Goal: Task Accomplishment & Management: Manage account settings

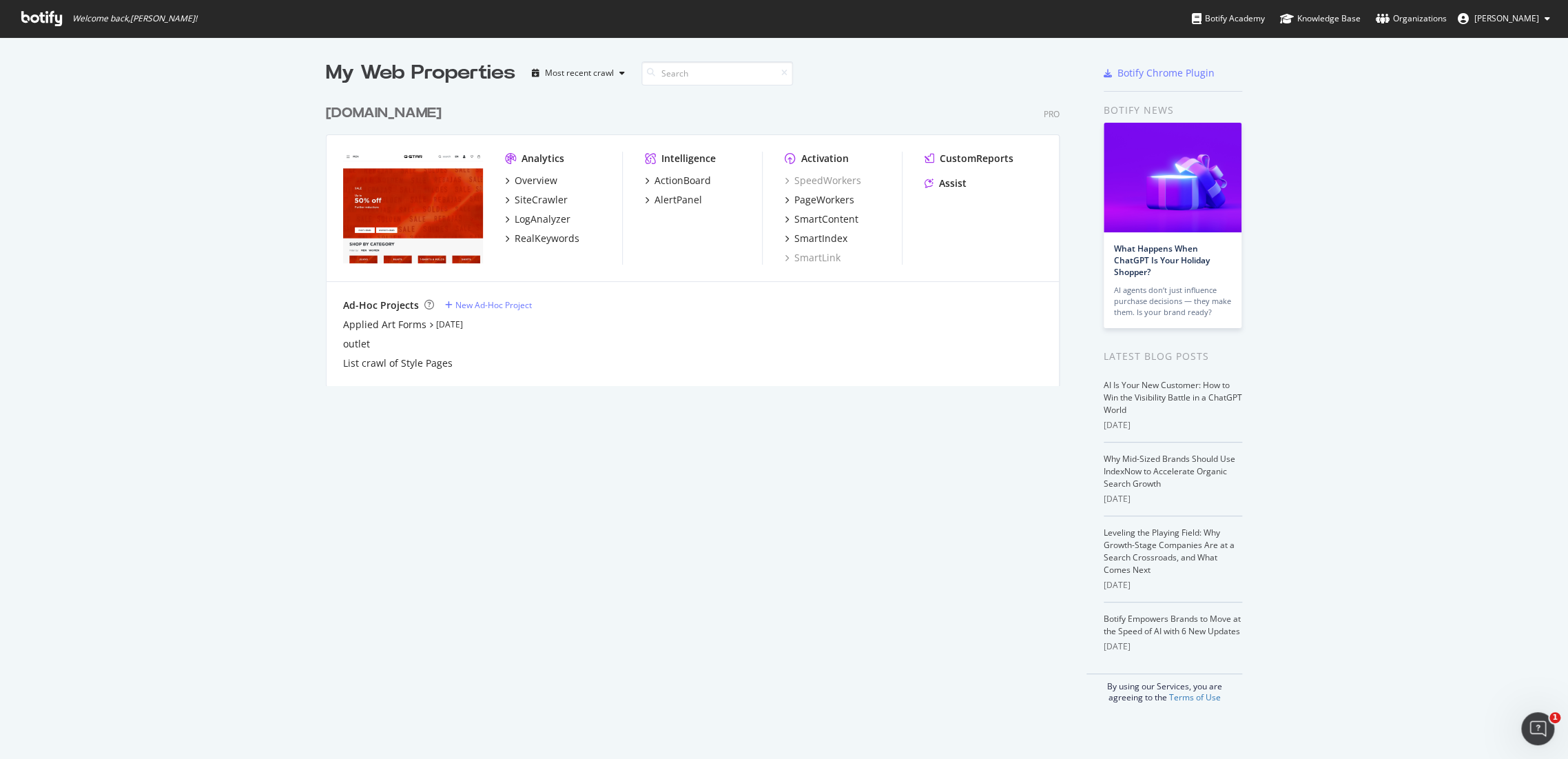
click at [387, 115] on div "[DOMAIN_NAME]" at bounding box center [384, 113] width 116 height 20
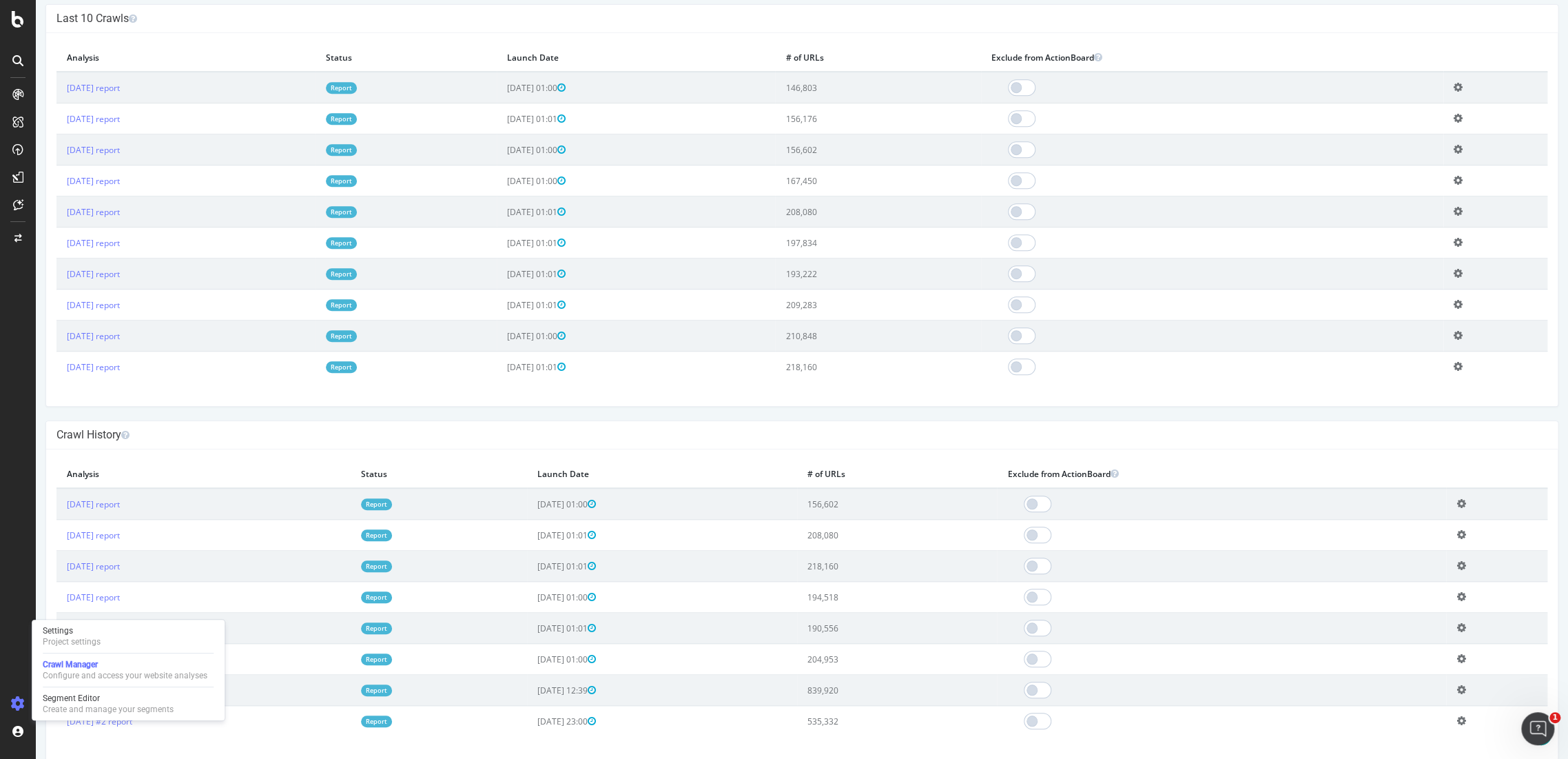
scroll to position [429, 0]
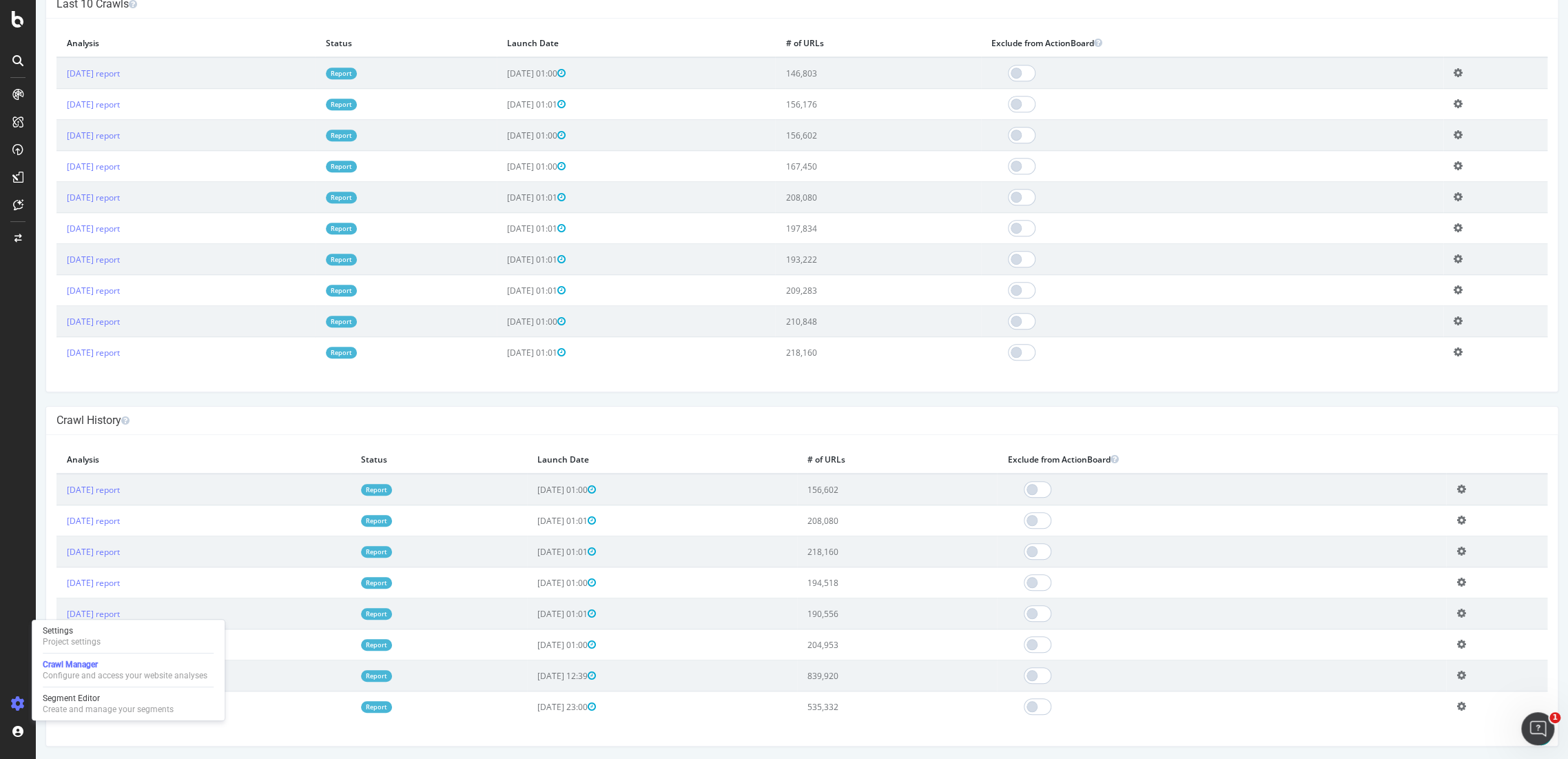
click at [297, 722] on div "× Close Delete Analysis ? Are you sure you want to delete the analysis "2025 Au…" at bounding box center [802, 590] width 1512 height 310
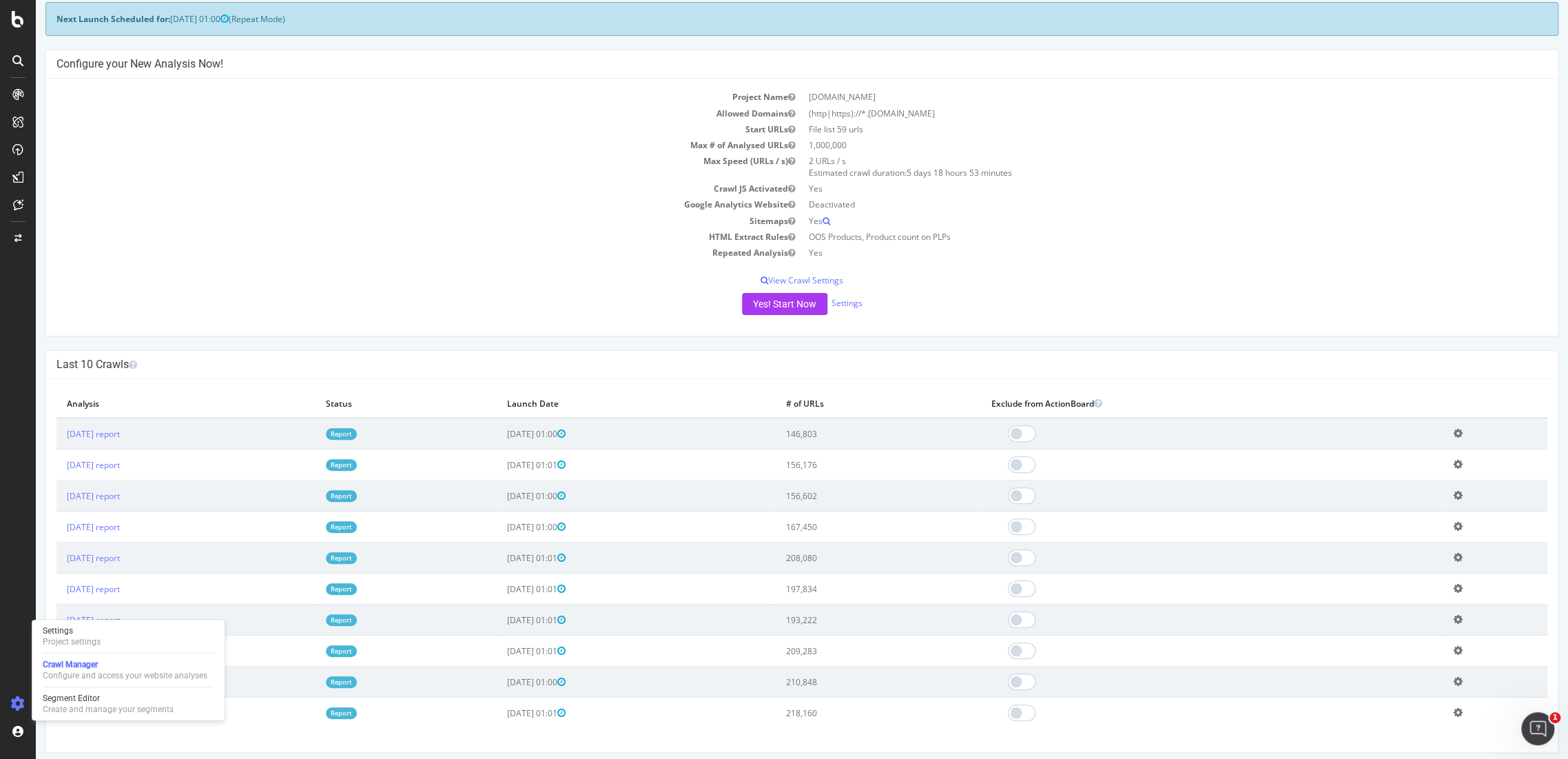
scroll to position [0, 0]
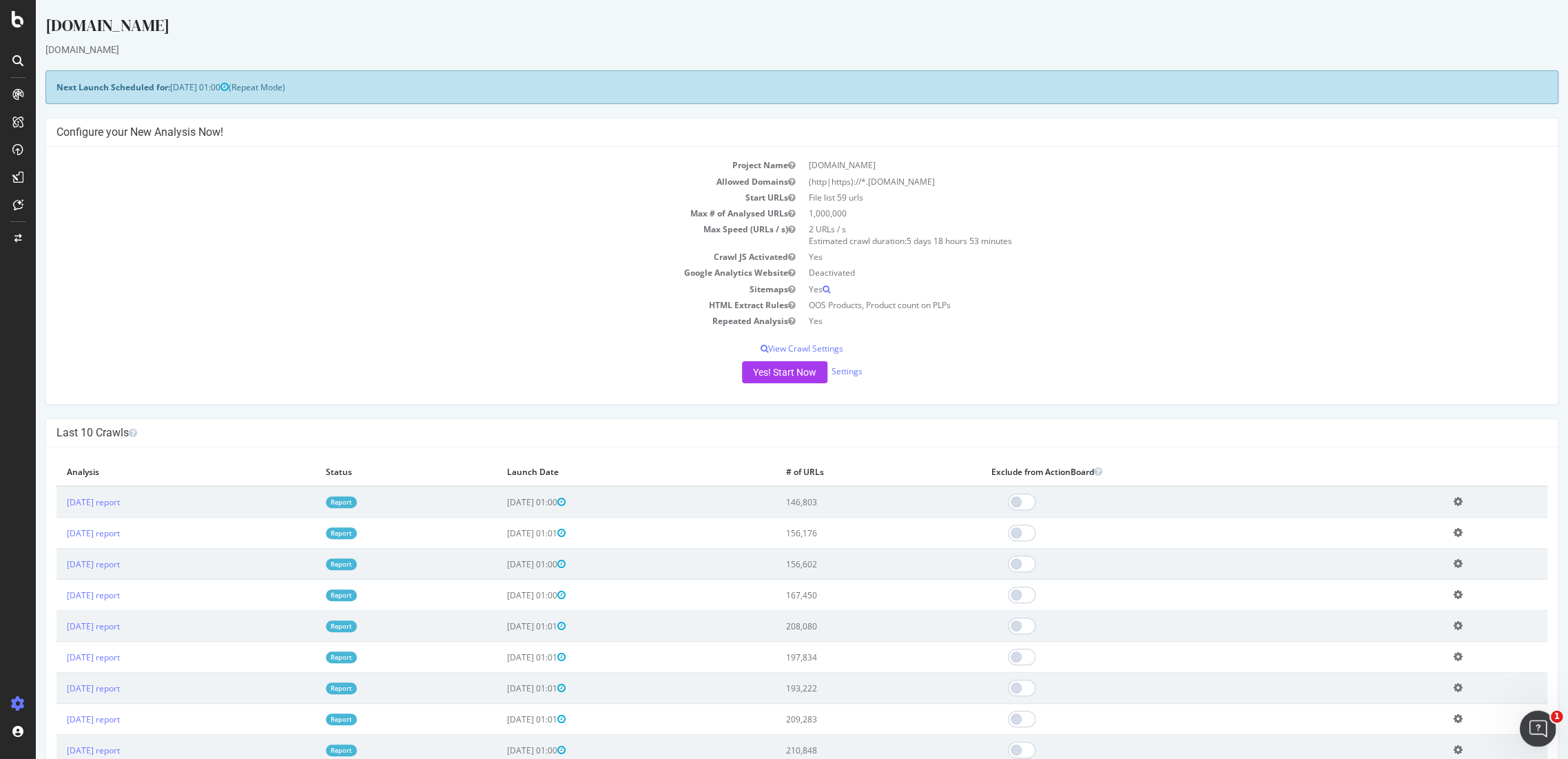
click at [1530, 728] on icon "Open Intercom Messenger" at bounding box center [1536, 726] width 22 height 22
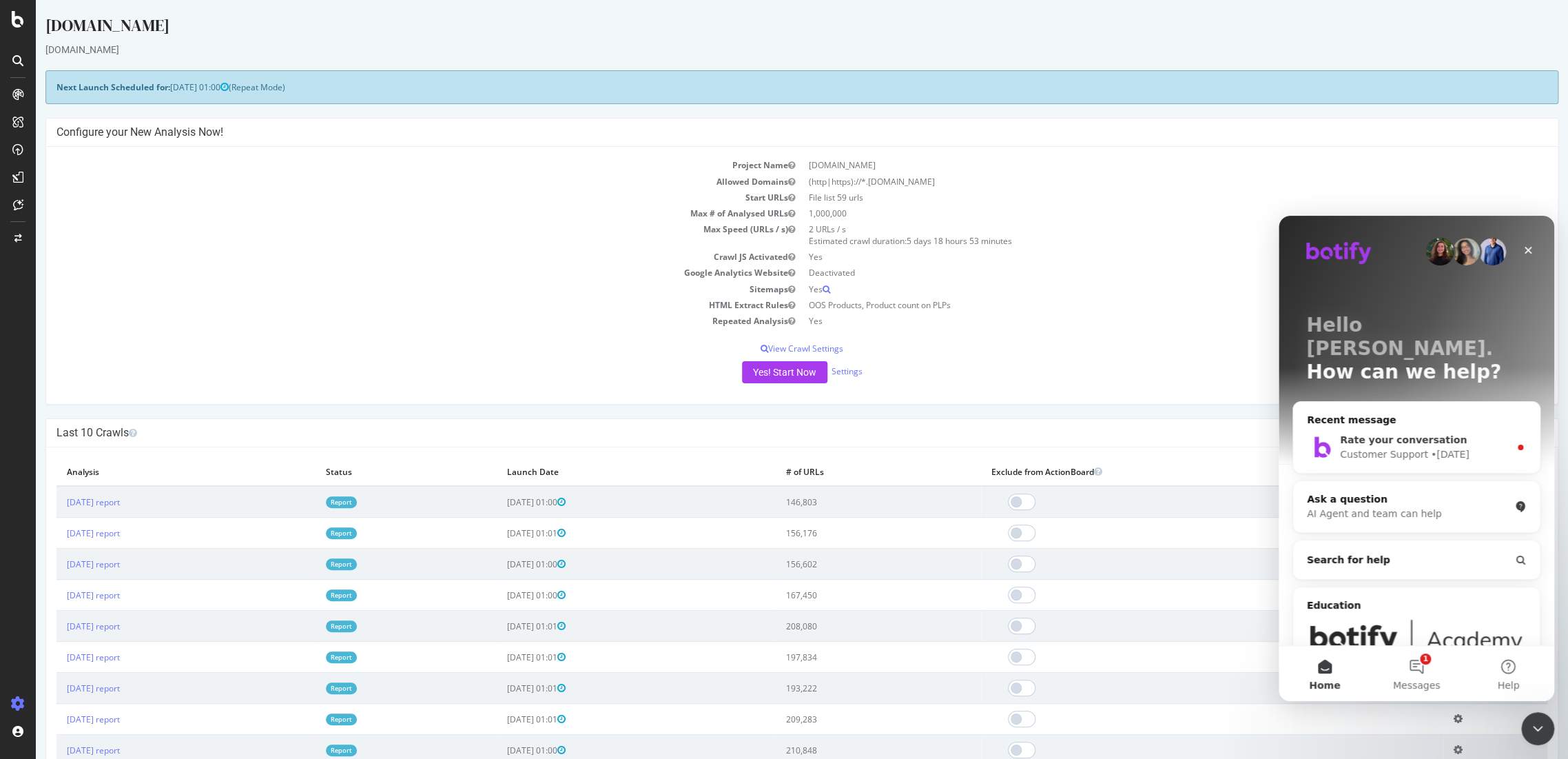
click at [1349, 434] on span "Rate your conversation" at bounding box center [1404, 440] width 127 height 11
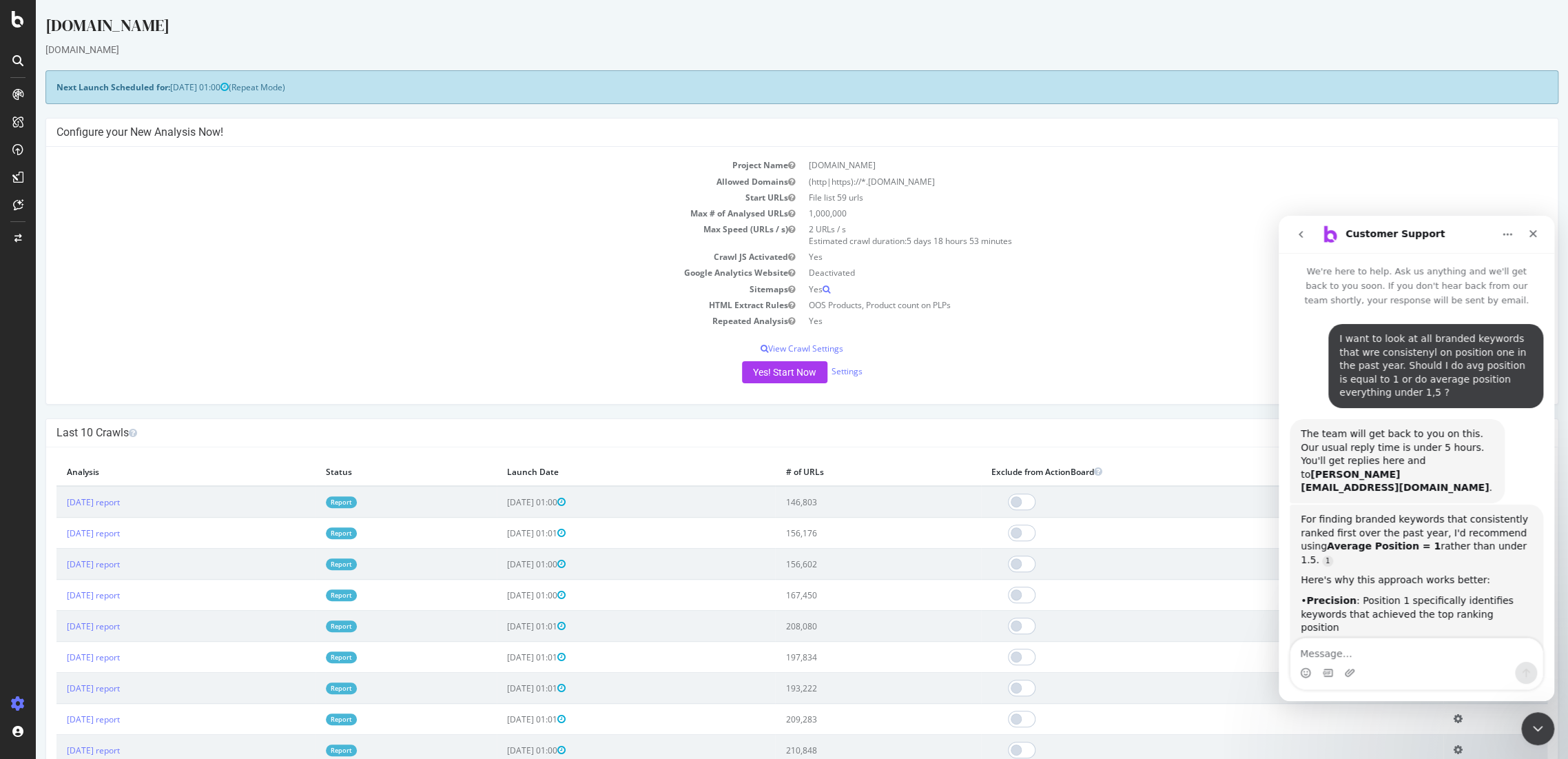
scroll to position [66, 0]
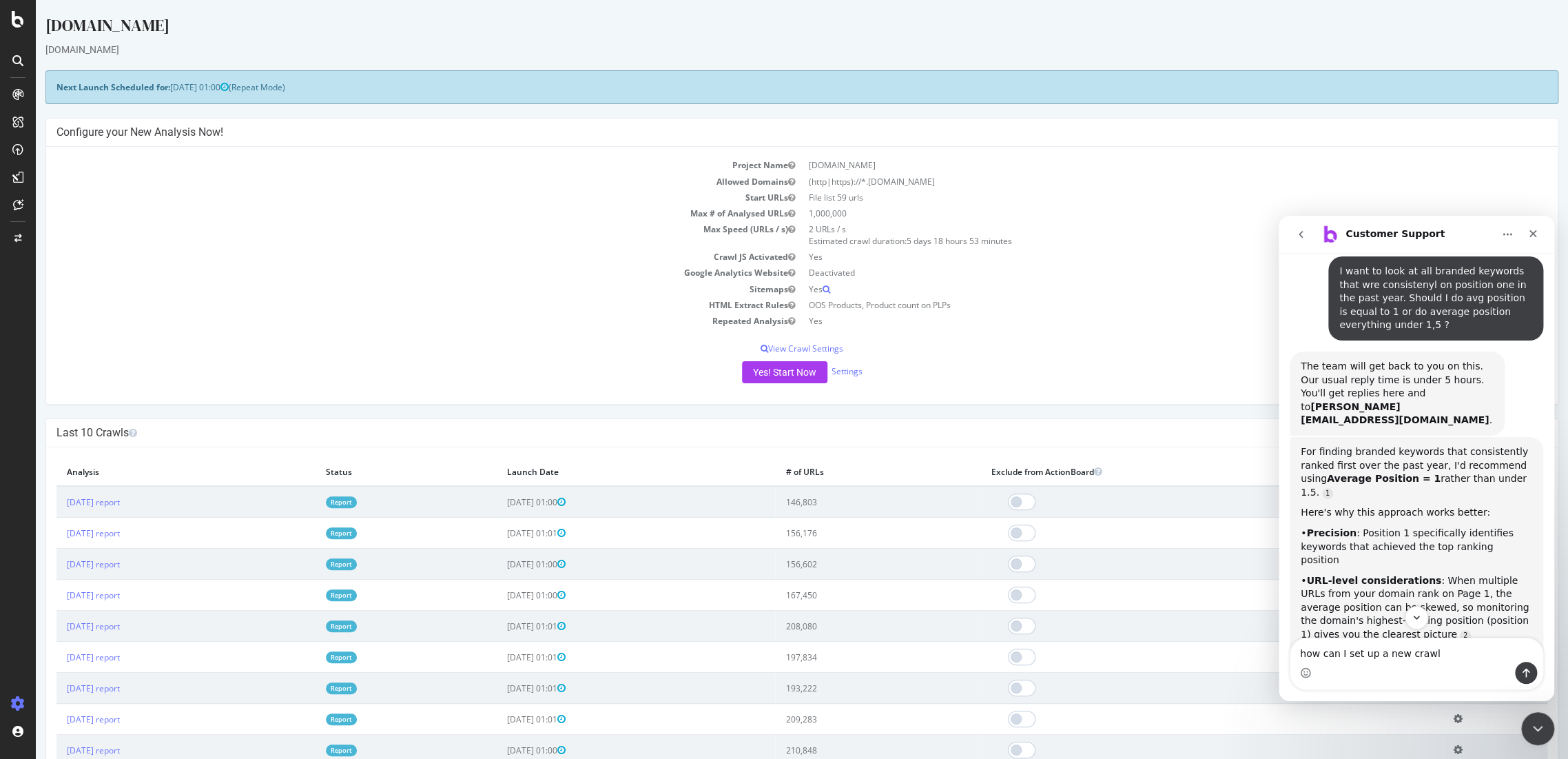
type textarea "how can I set up a new crawl?"
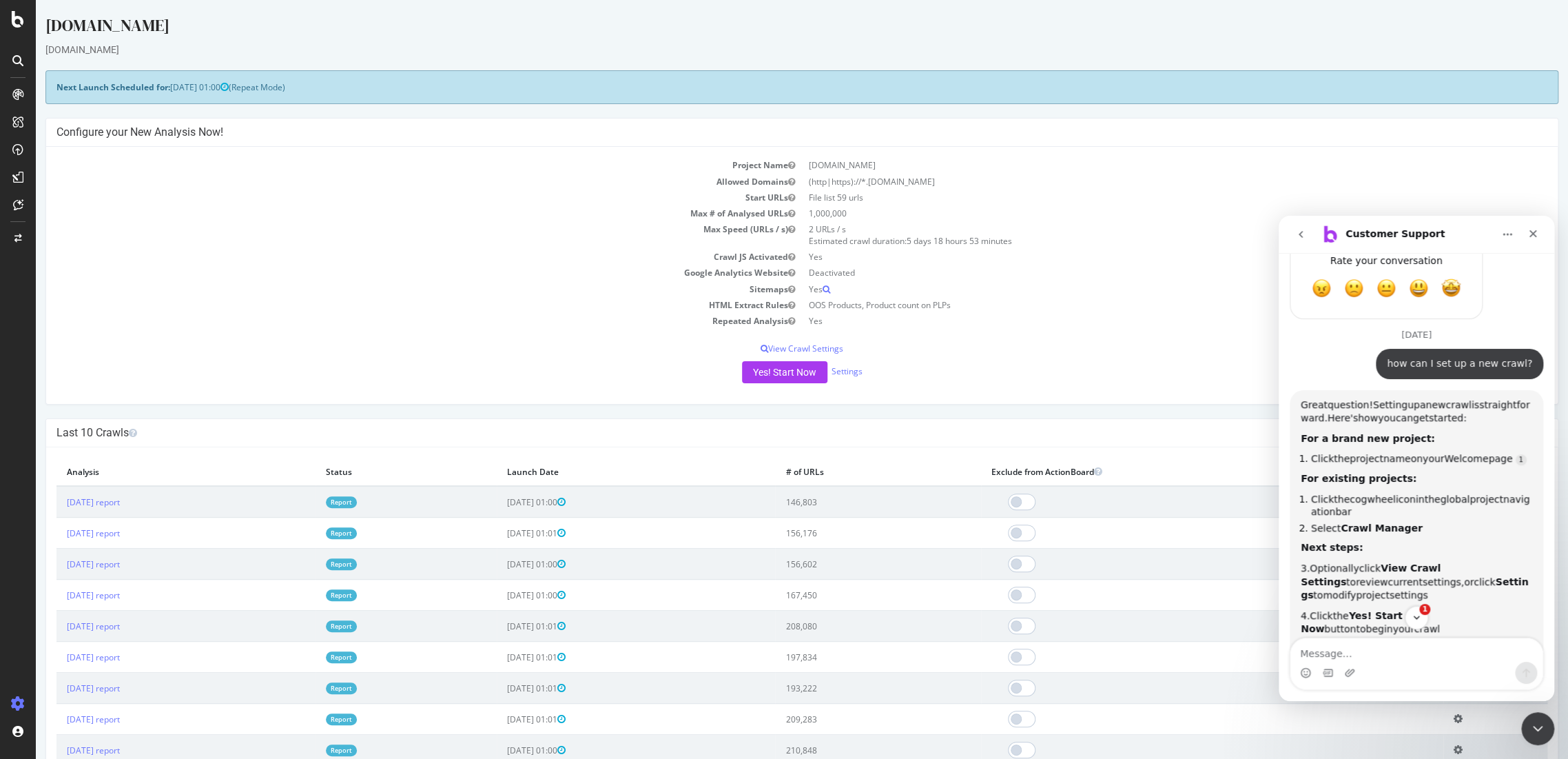
scroll to position [844, 0]
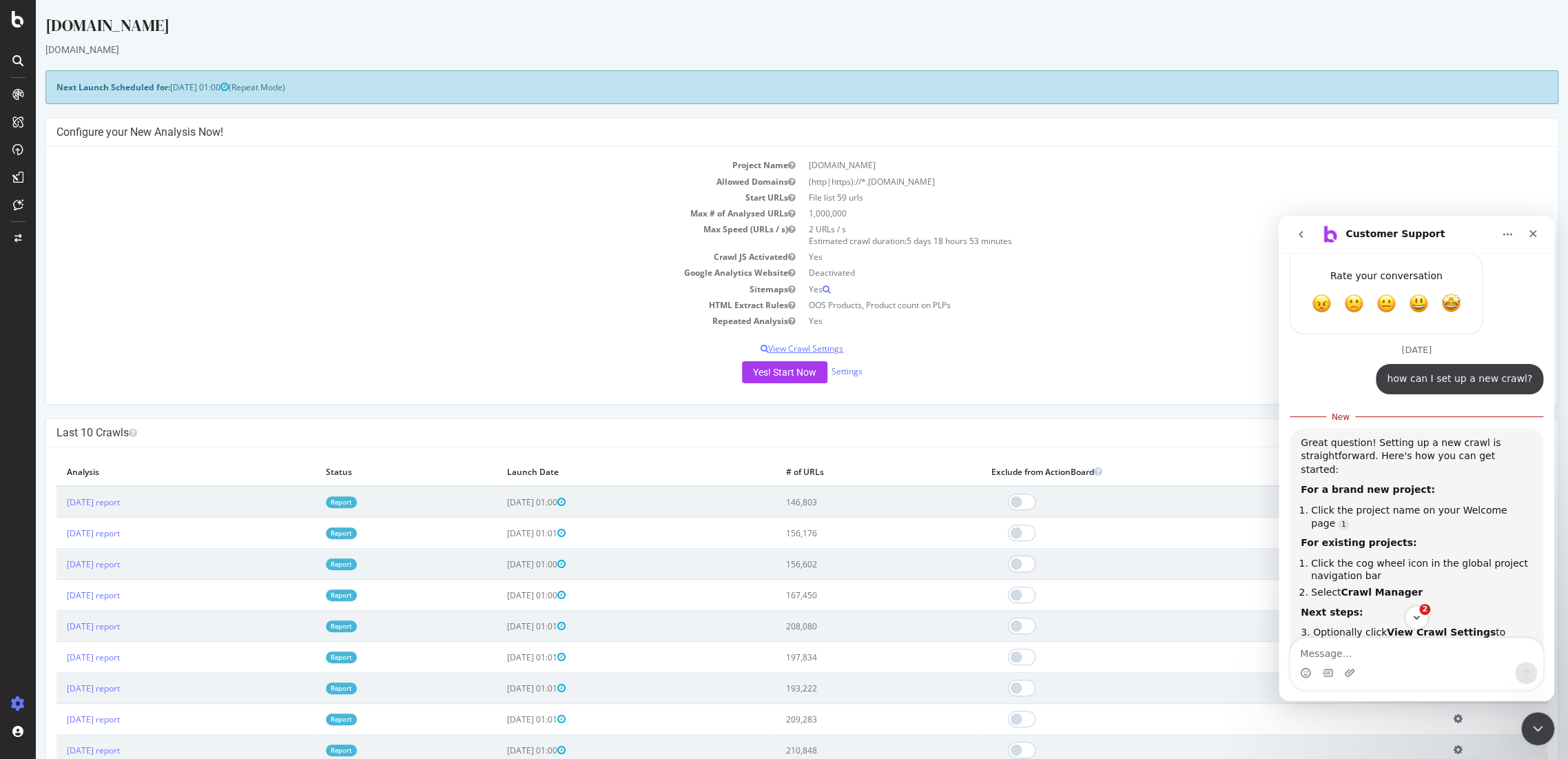
click at [820, 347] on p "View Crawl Settings" at bounding box center [802, 348] width 1491 height 12
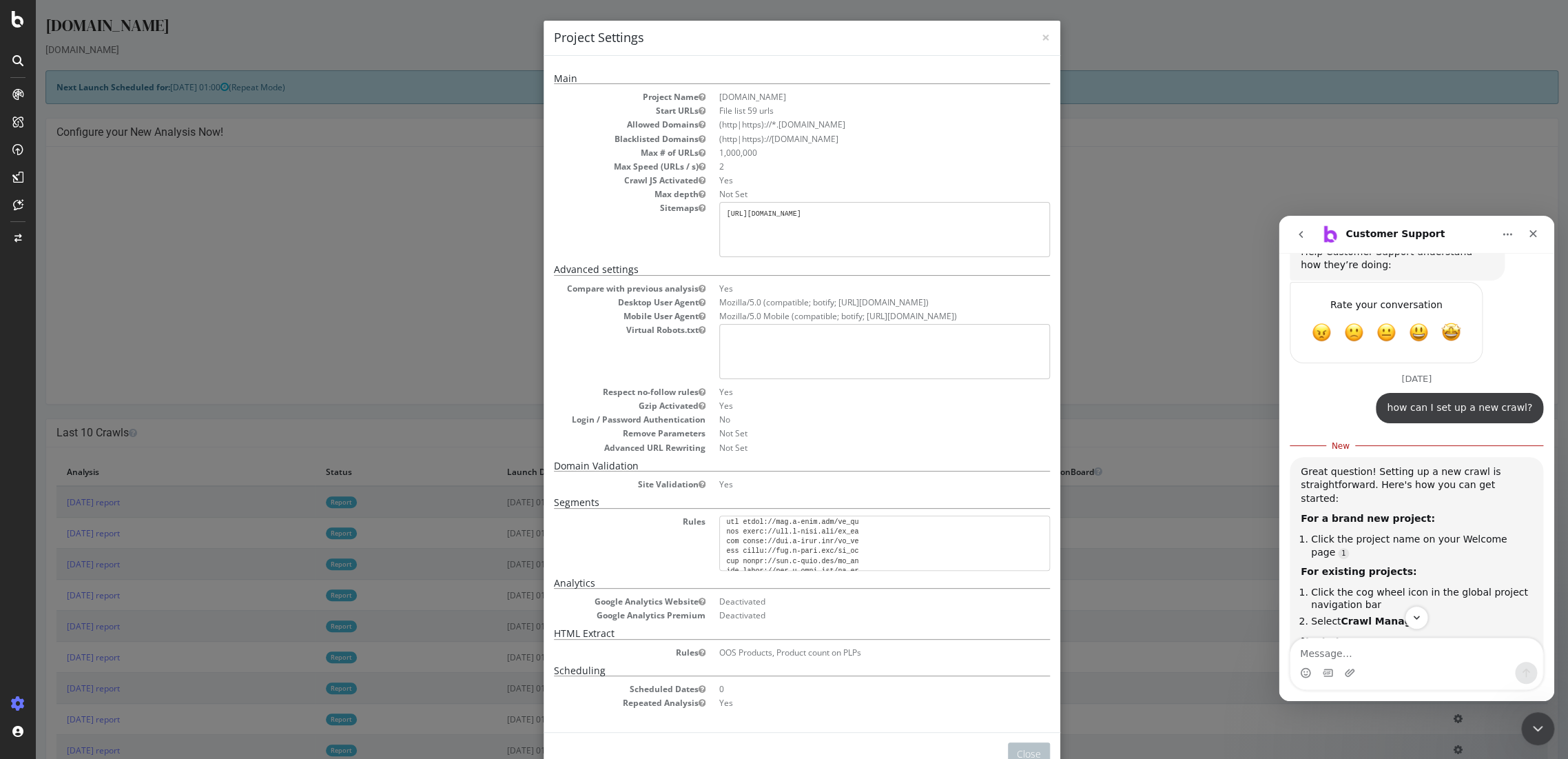
scroll to position [535, 0]
click at [1042, 37] on span "×" at bounding box center [1045, 37] width 8 height 20
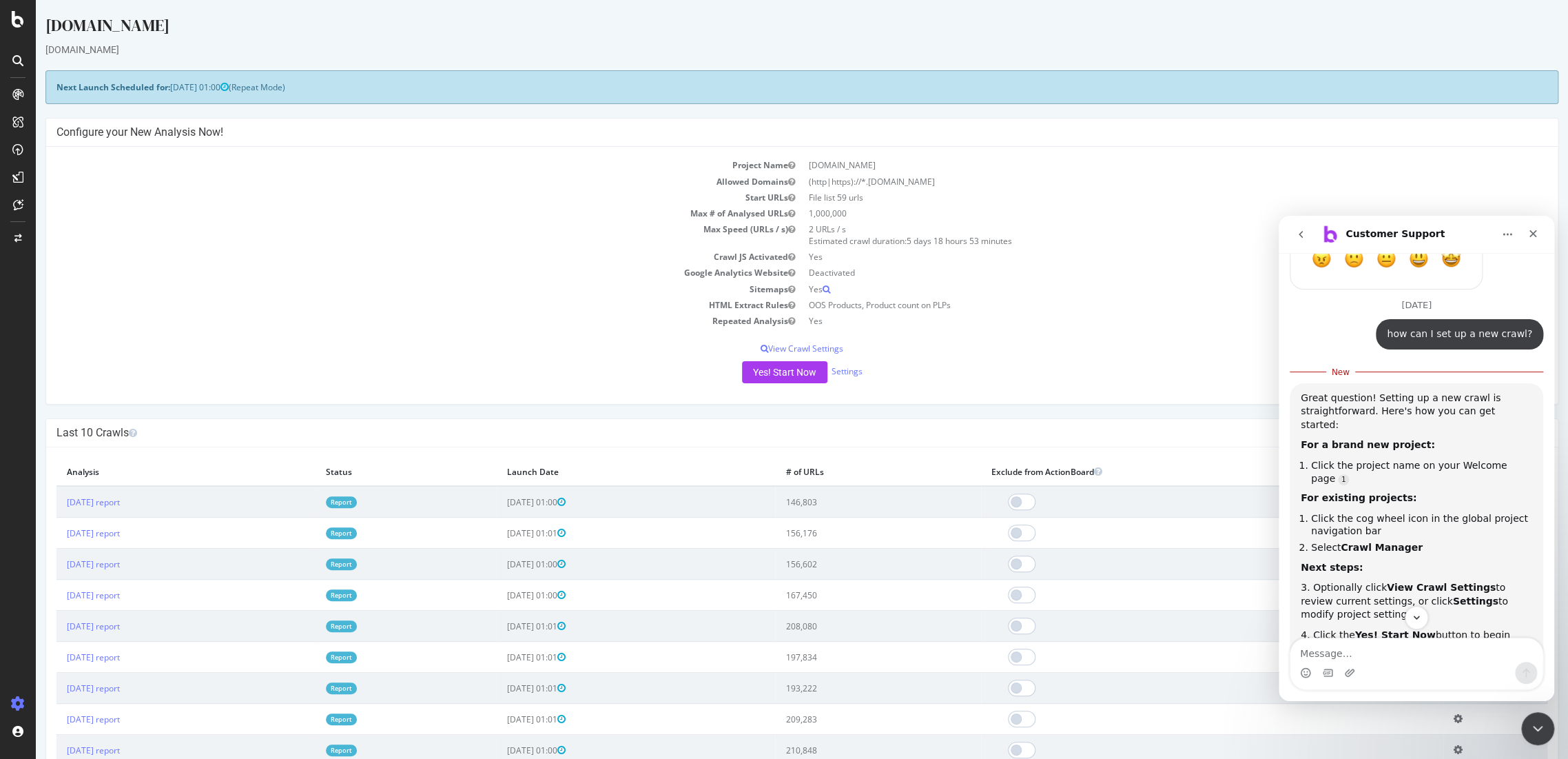
scroll to position [891, 0]
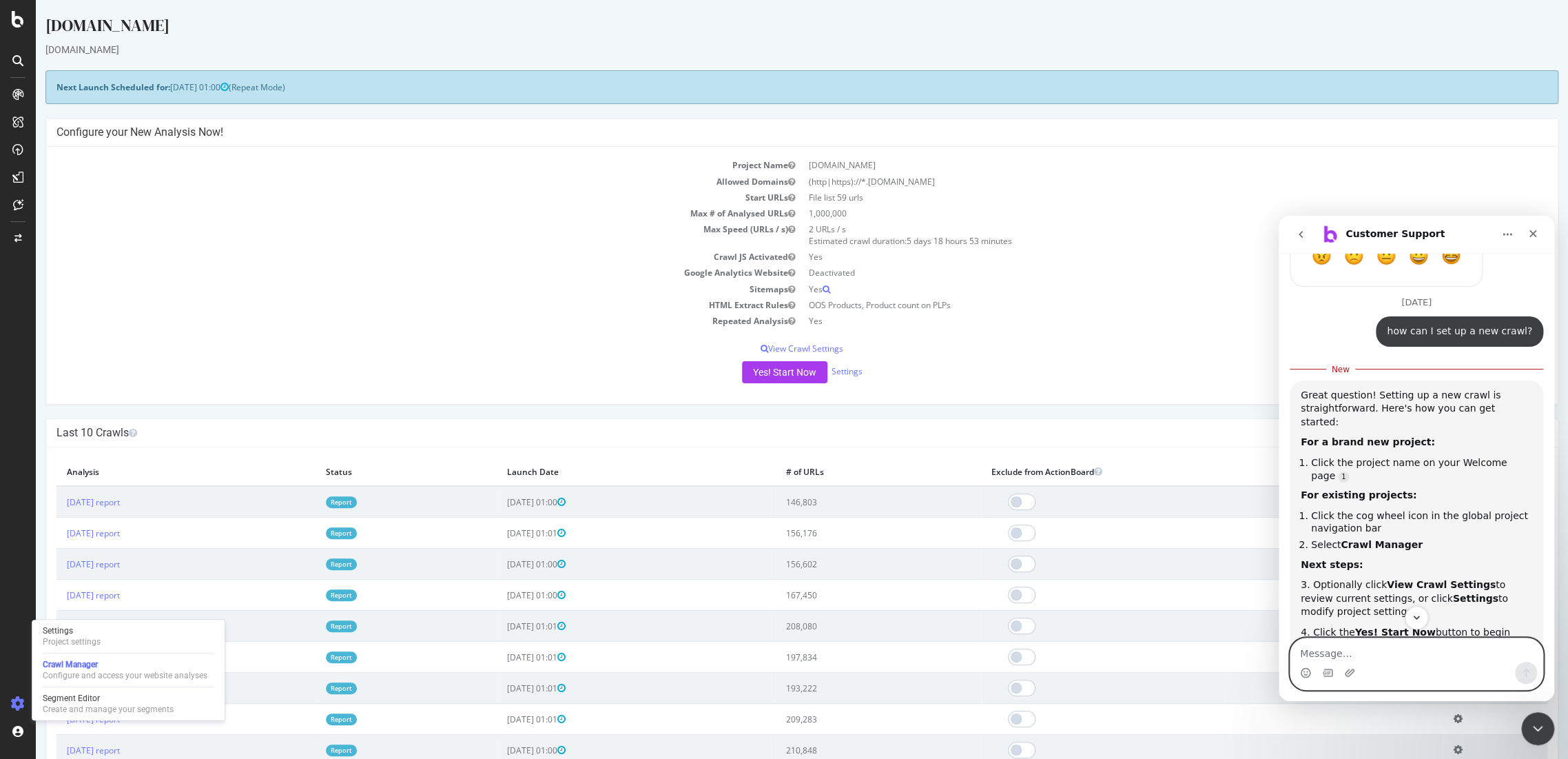
click at [1361, 656] on textarea "Message…" at bounding box center [1416, 649] width 252 height 23
type textarea "I want to start a new crawl in my current project - how?"
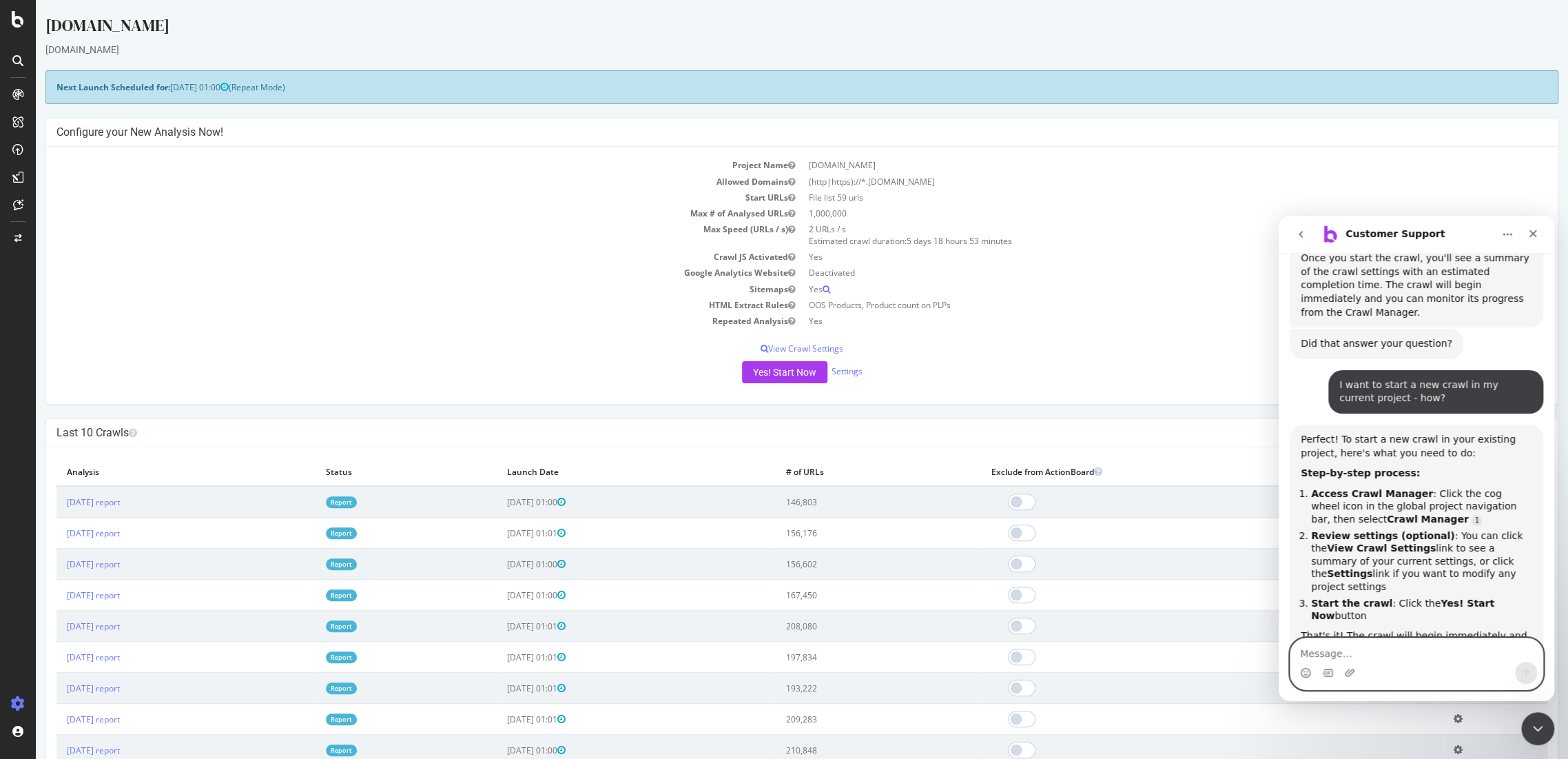
scroll to position [1421, 0]
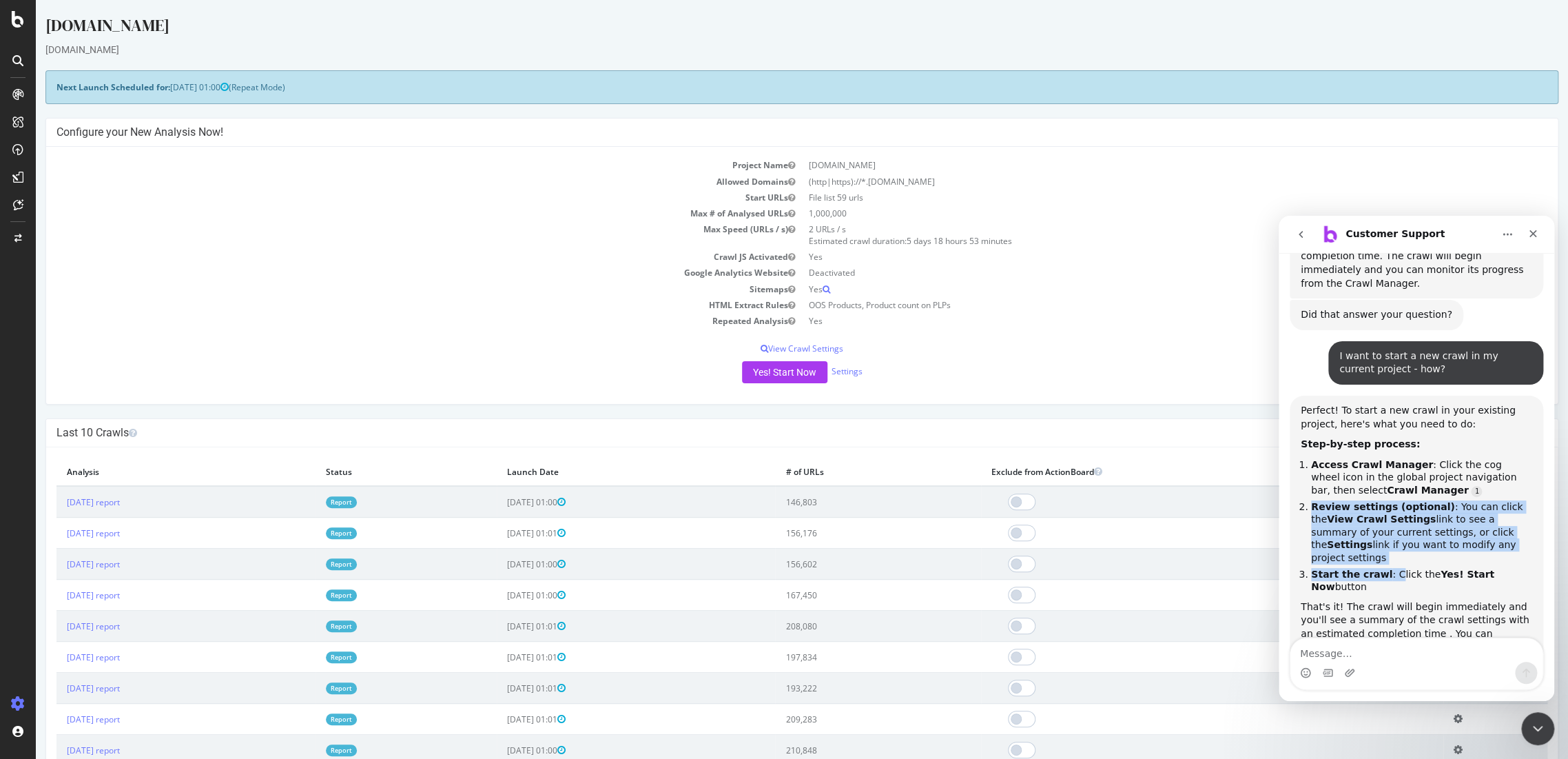
drag, startPoint x: 1313, startPoint y: 386, endPoint x: 1382, endPoint y: 432, distance: 82.9
click at [1382, 458] on ol "Access Crawl Manager : Click the cog wheel icon in the global project navigatio…" at bounding box center [1417, 525] width 232 height 135
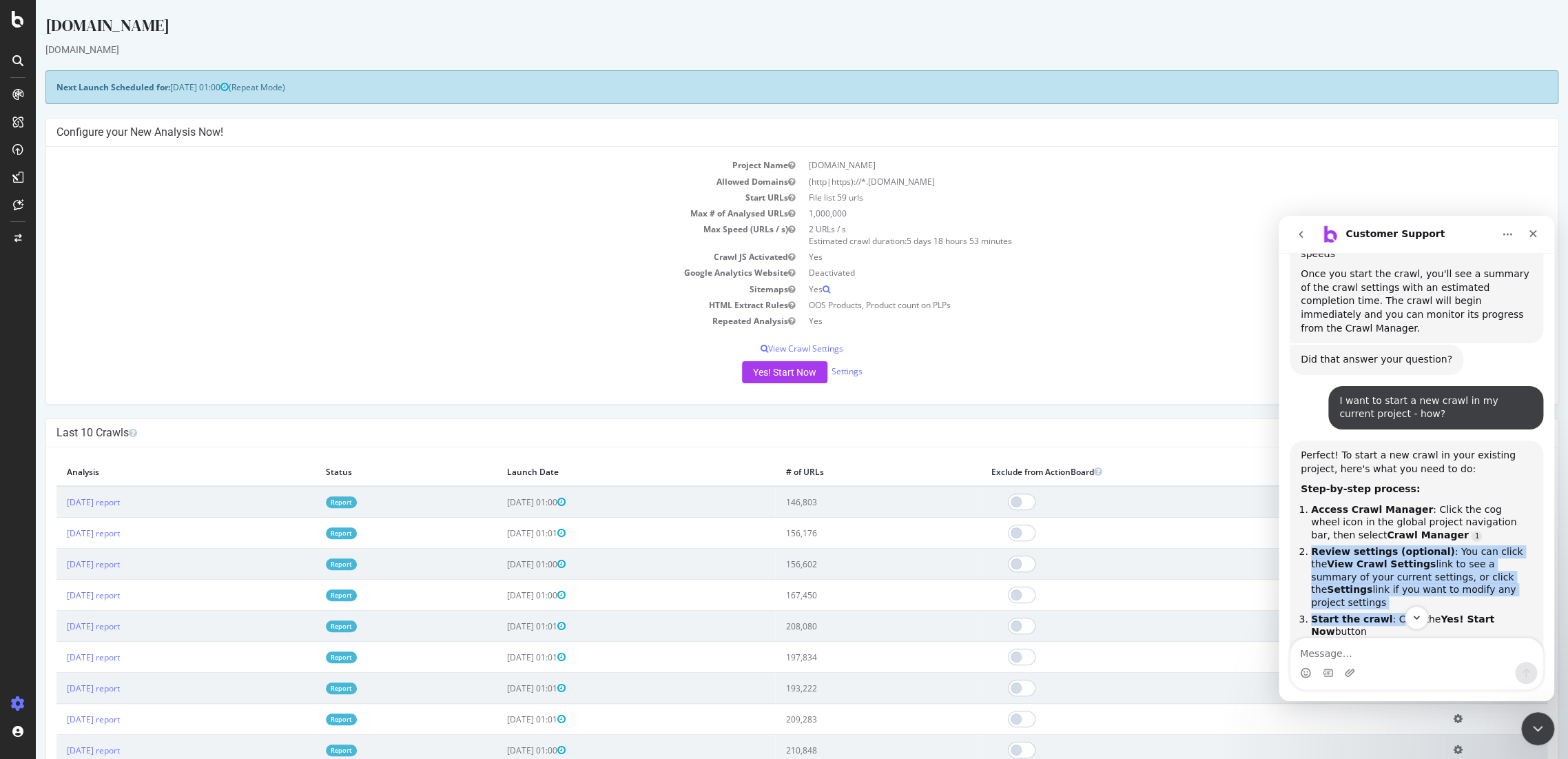
scroll to position [1434, 0]
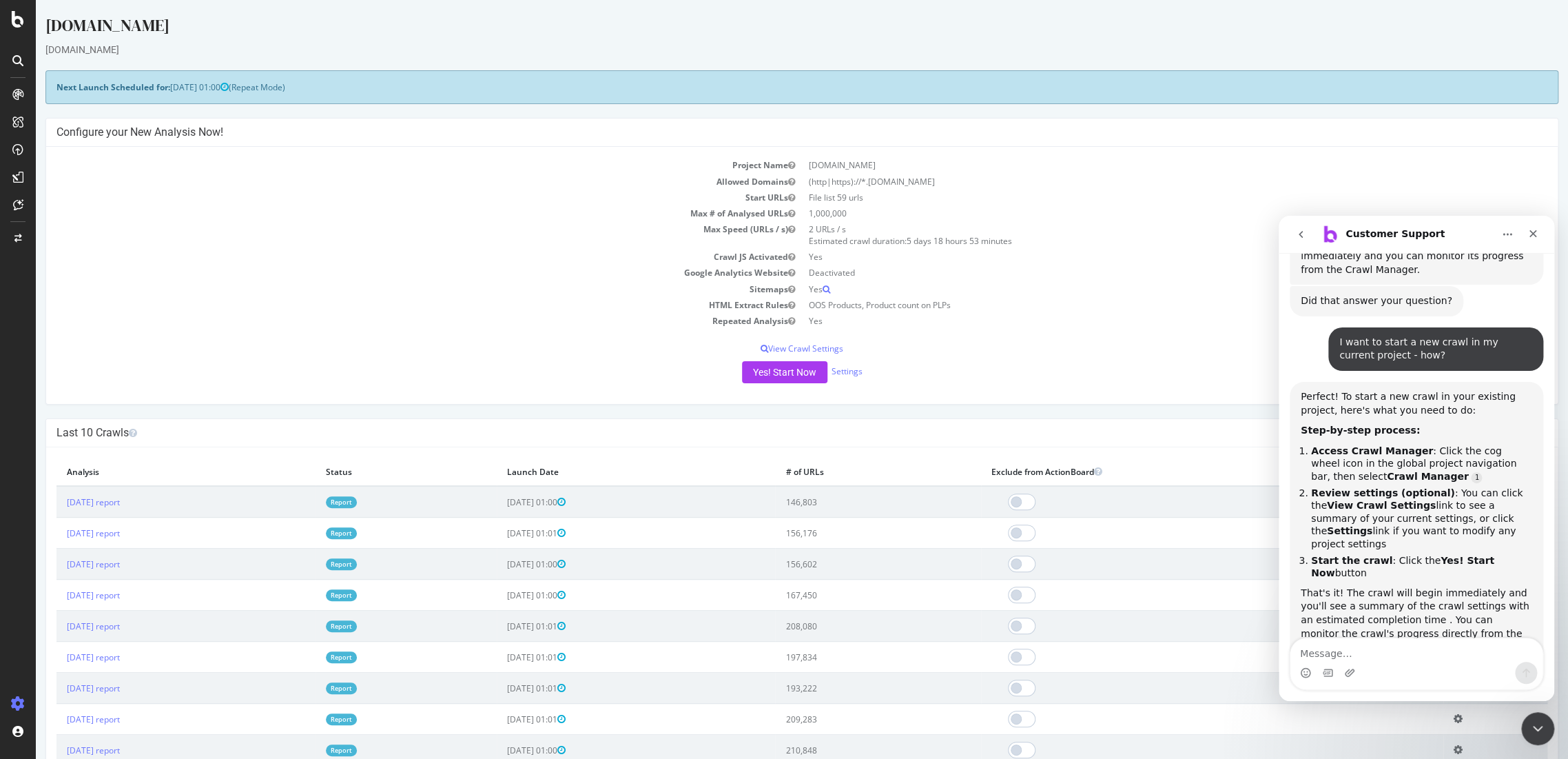
click at [1309, 725] on div "Was that helpful? Customer Support • Just now" at bounding box center [1416, 755] width 253 height 61
click at [1321, 647] on textarea "Message…" at bounding box center [1416, 649] width 252 height 23
click at [843, 366] on link "Settings" at bounding box center [846, 370] width 31 height 12
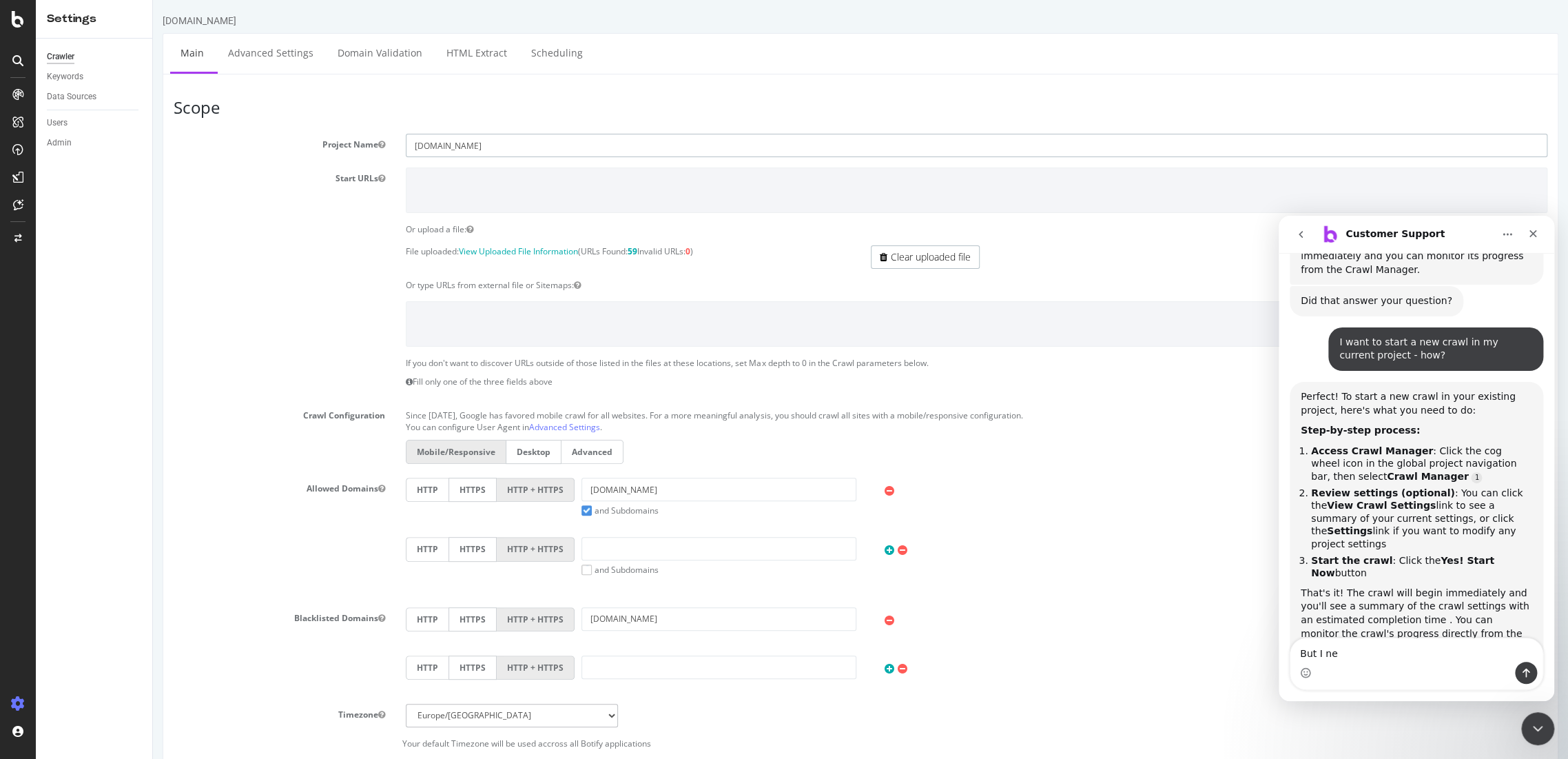
click at [491, 145] on input "[DOMAIN_NAME]" at bounding box center [977, 145] width 1142 height 23
drag, startPoint x: 1341, startPoint y: 650, endPoint x: 1356, endPoint y: 656, distance: 16.2
click at [1345, 653] on textarea "But I ne" at bounding box center [1416, 649] width 252 height 23
drag, startPoint x: 1366, startPoint y: 657, endPoint x: 1270, endPoint y: 654, distance: 96.0
click html "Customer Support We're here to help. Ask us anything and we'll get back to you …"
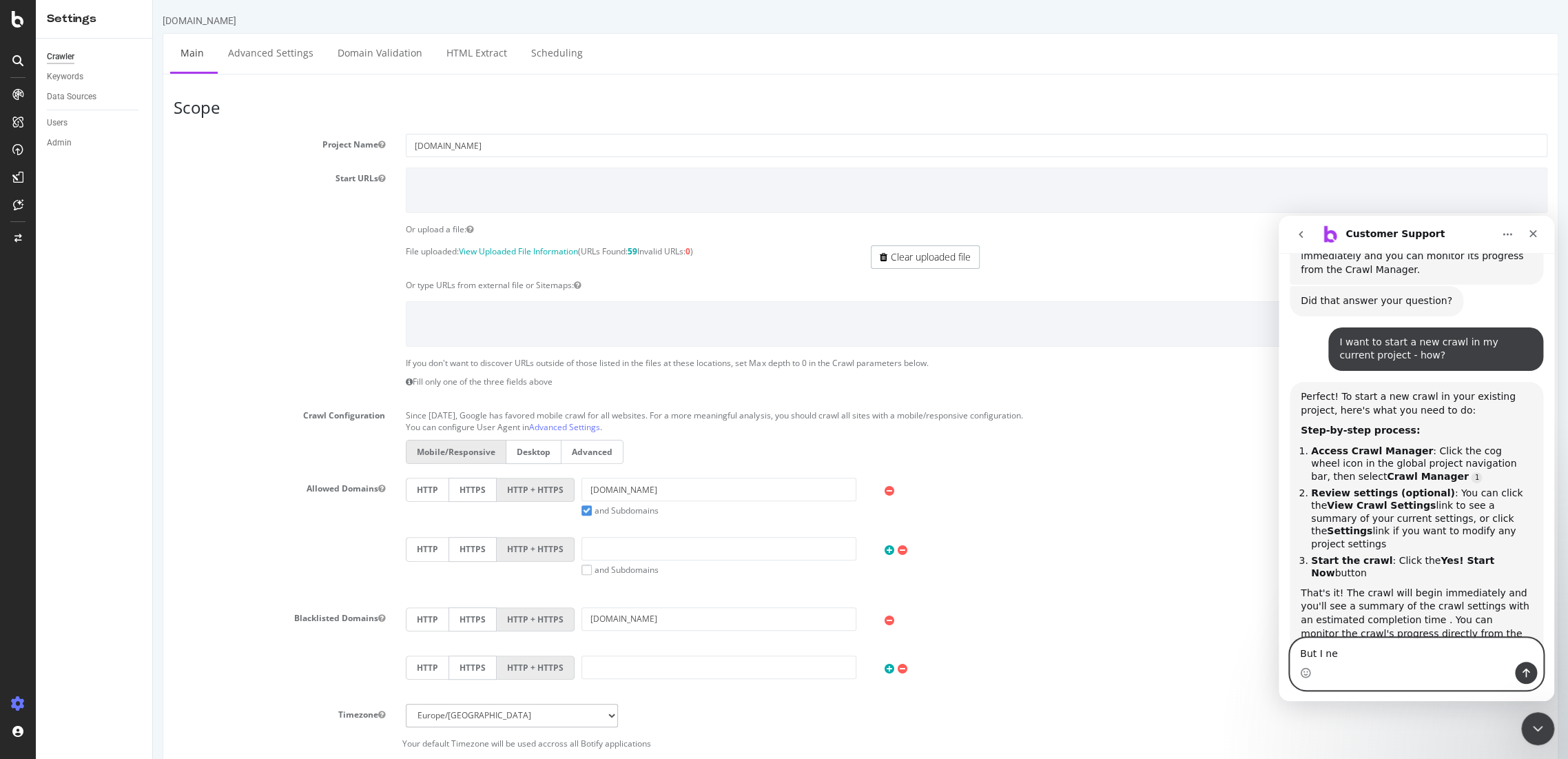
type textarea "\"
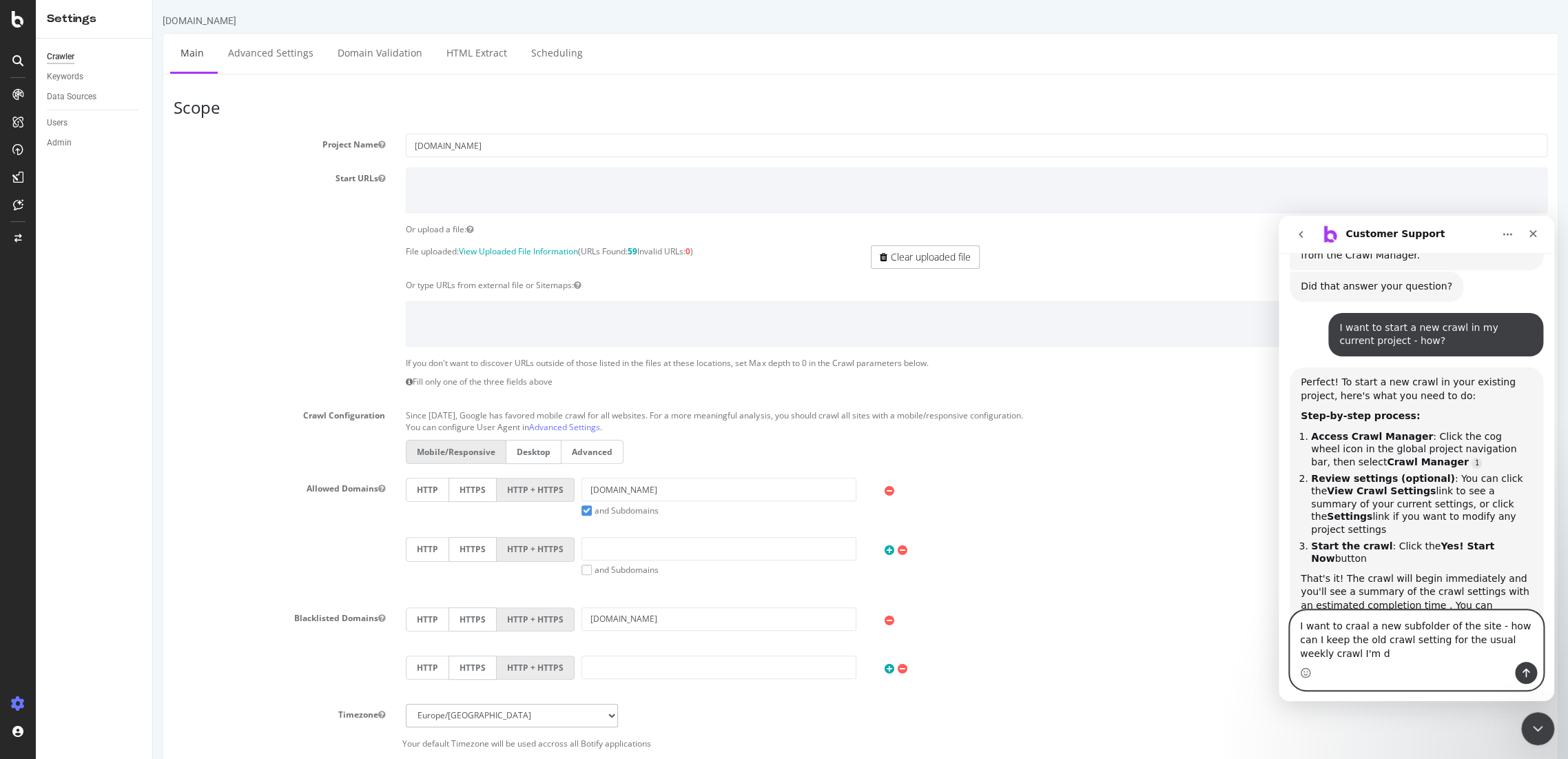
scroll to position [1462, 0]
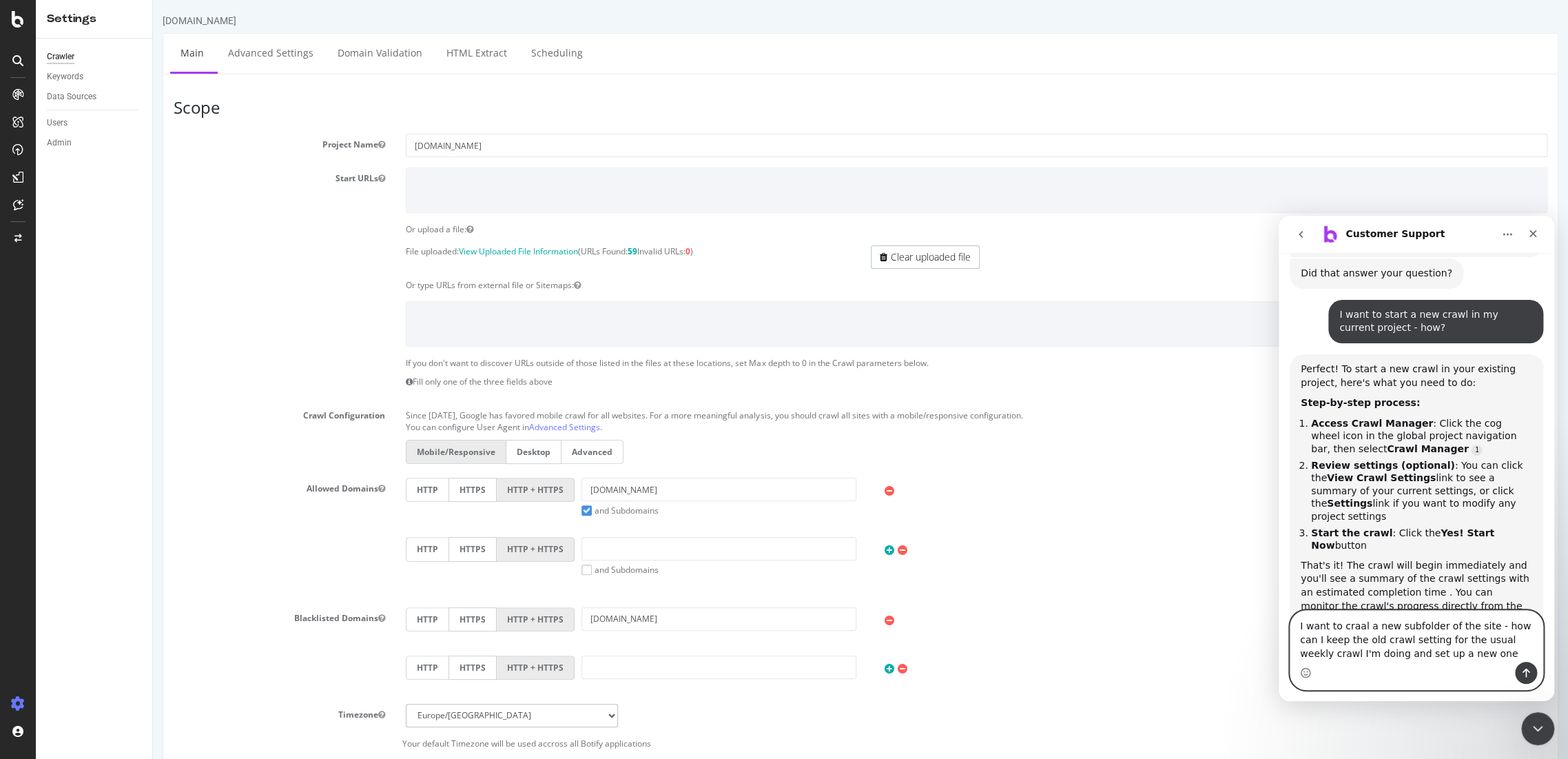
click at [1349, 628] on textarea "I want to craal a new subfolder of the site - how can I keep the old crawl sett…" at bounding box center [1416, 635] width 252 height 51
click at [1279, 216] on lt-strong "w" at bounding box center [1279, 216] width 0 height 0
click at [1441, 644] on textarea "I want to crawl a new subfolder of the site - how can I keep the old crawl sett…" at bounding box center [1416, 635] width 252 height 51
click at [1451, 651] on textarea "I want to crawl a new subfolder of the site - how can I keep the old crawl sett…" at bounding box center [1416, 635] width 252 height 51
type textarea "I want to crawl a new subfolder of the site - how can I keep the old crawl sett…"
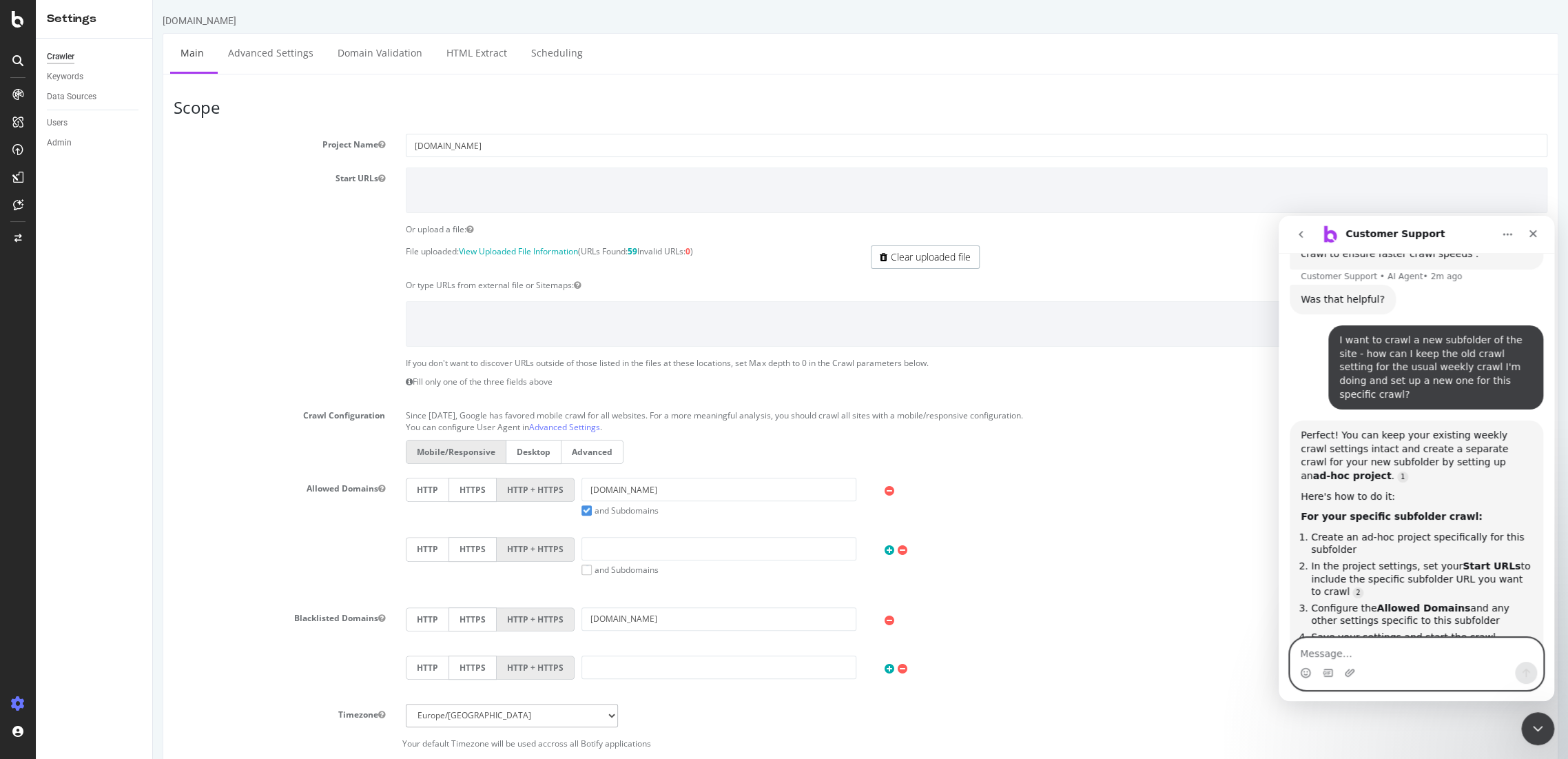
scroll to position [2, 0]
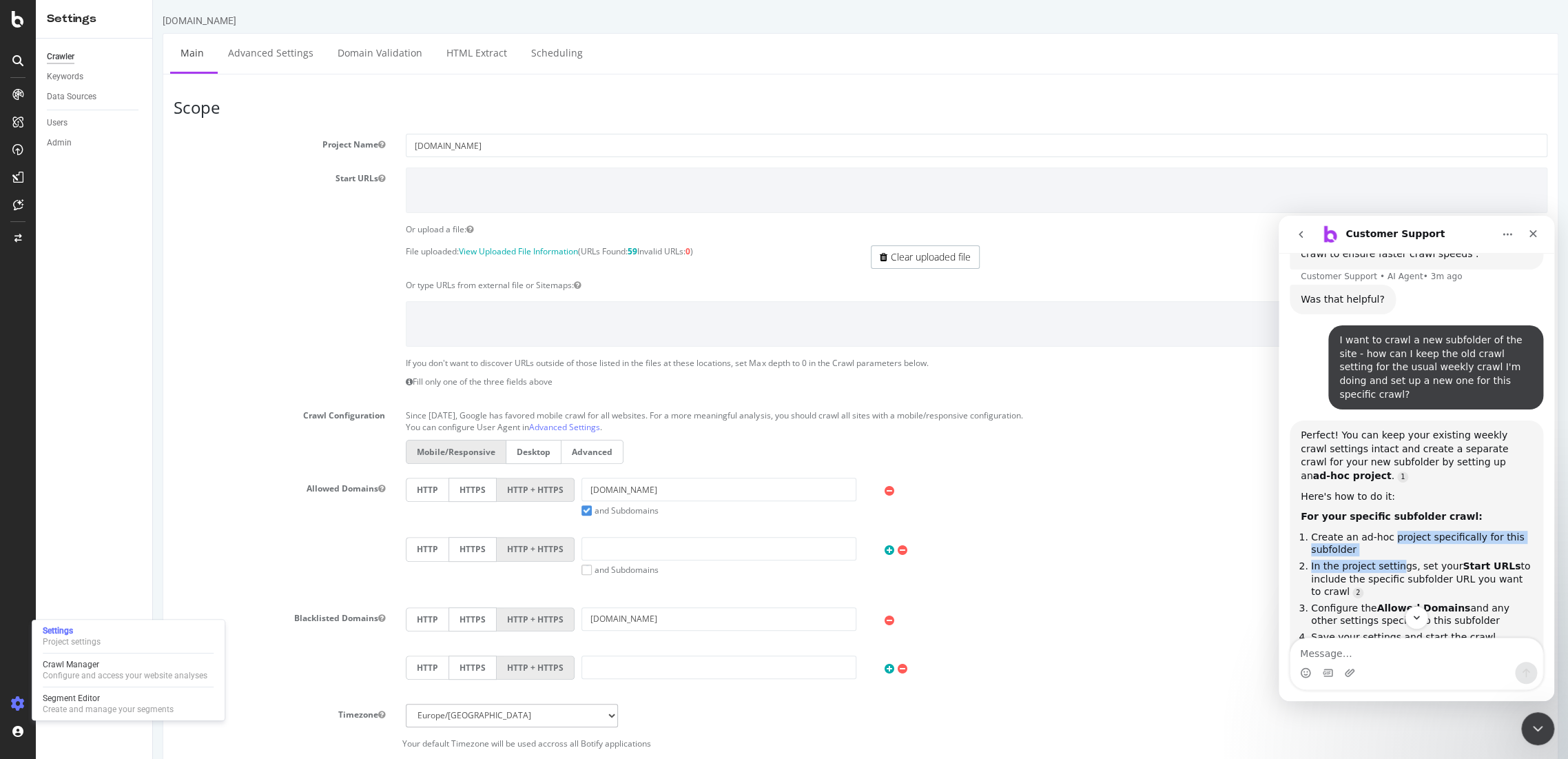
drag, startPoint x: 1386, startPoint y: 357, endPoint x: 1397, endPoint y: 383, distance: 28.2
click at [1397, 531] on ol "Create an ad-hoc project specifically for this subfolder In the project setting…" at bounding box center [1417, 587] width 232 height 113
click at [1400, 560] on li "In the project settings, set your Start URLs to include the specific subfolder …" at bounding box center [1422, 579] width 221 height 38
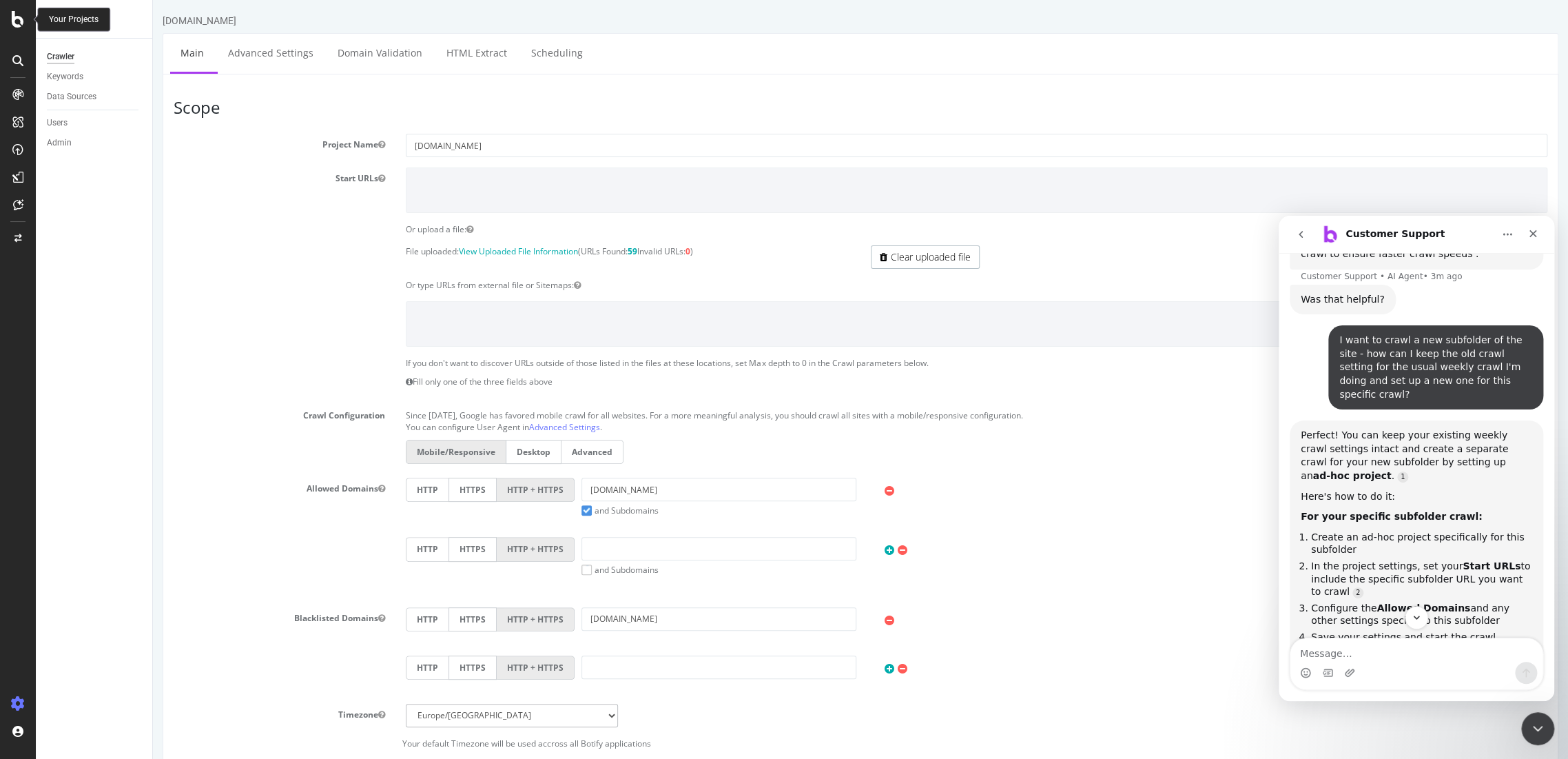
click at [20, 20] on icon at bounding box center [18, 19] width 12 height 17
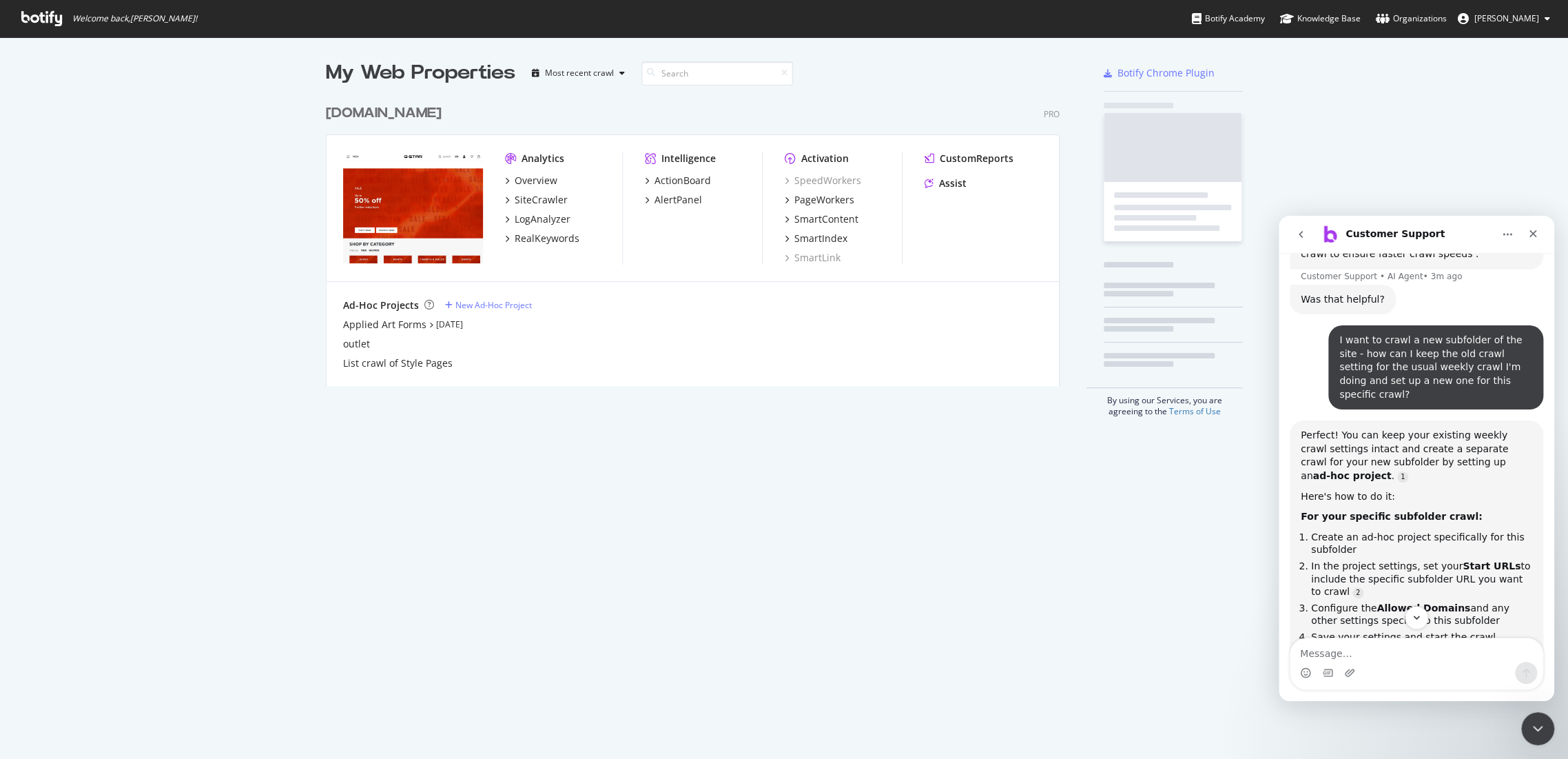
scroll to position [747, 1544]
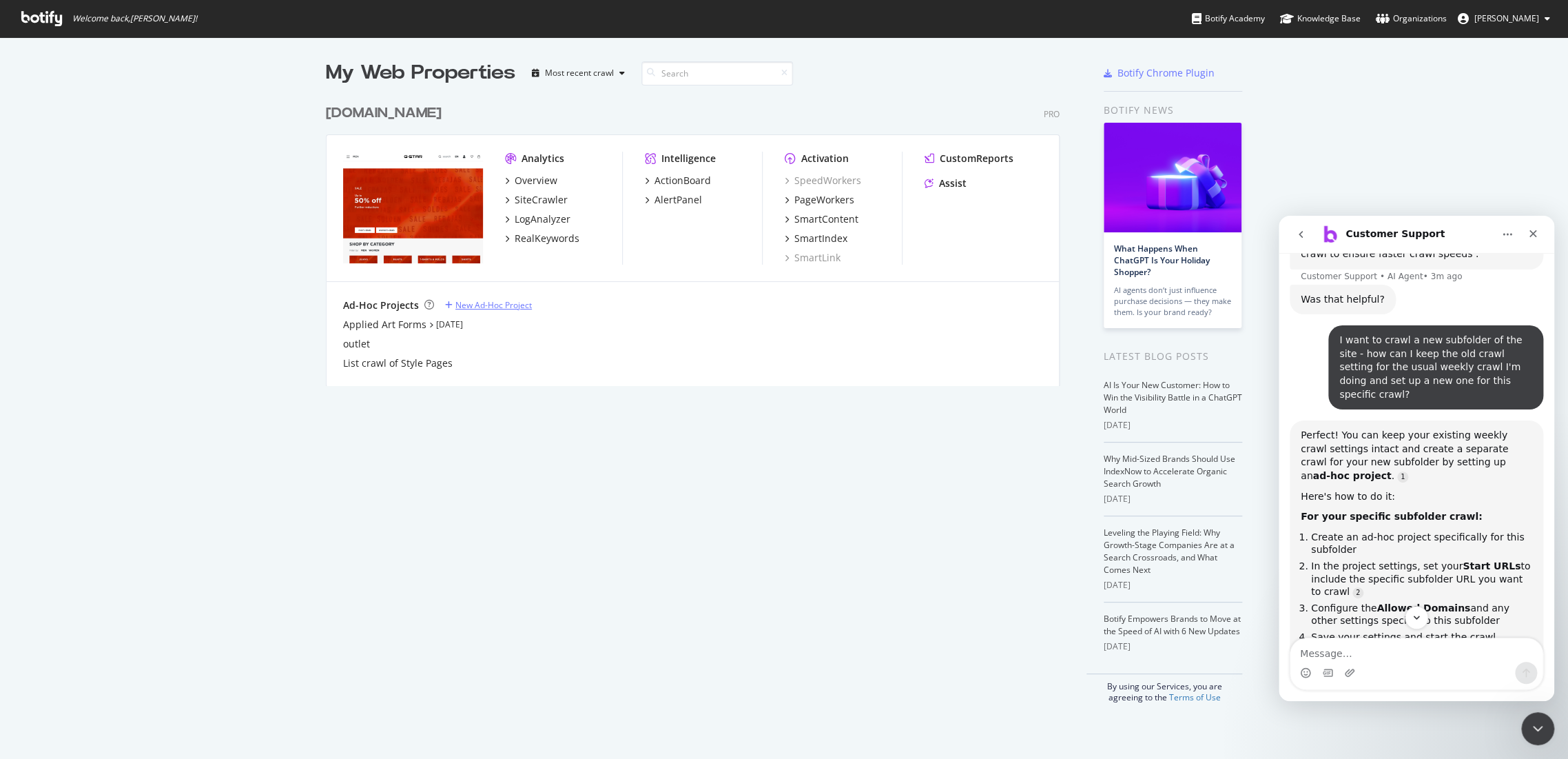
click at [473, 303] on div "New Ad-Hoc Project" at bounding box center [494, 304] width 77 height 12
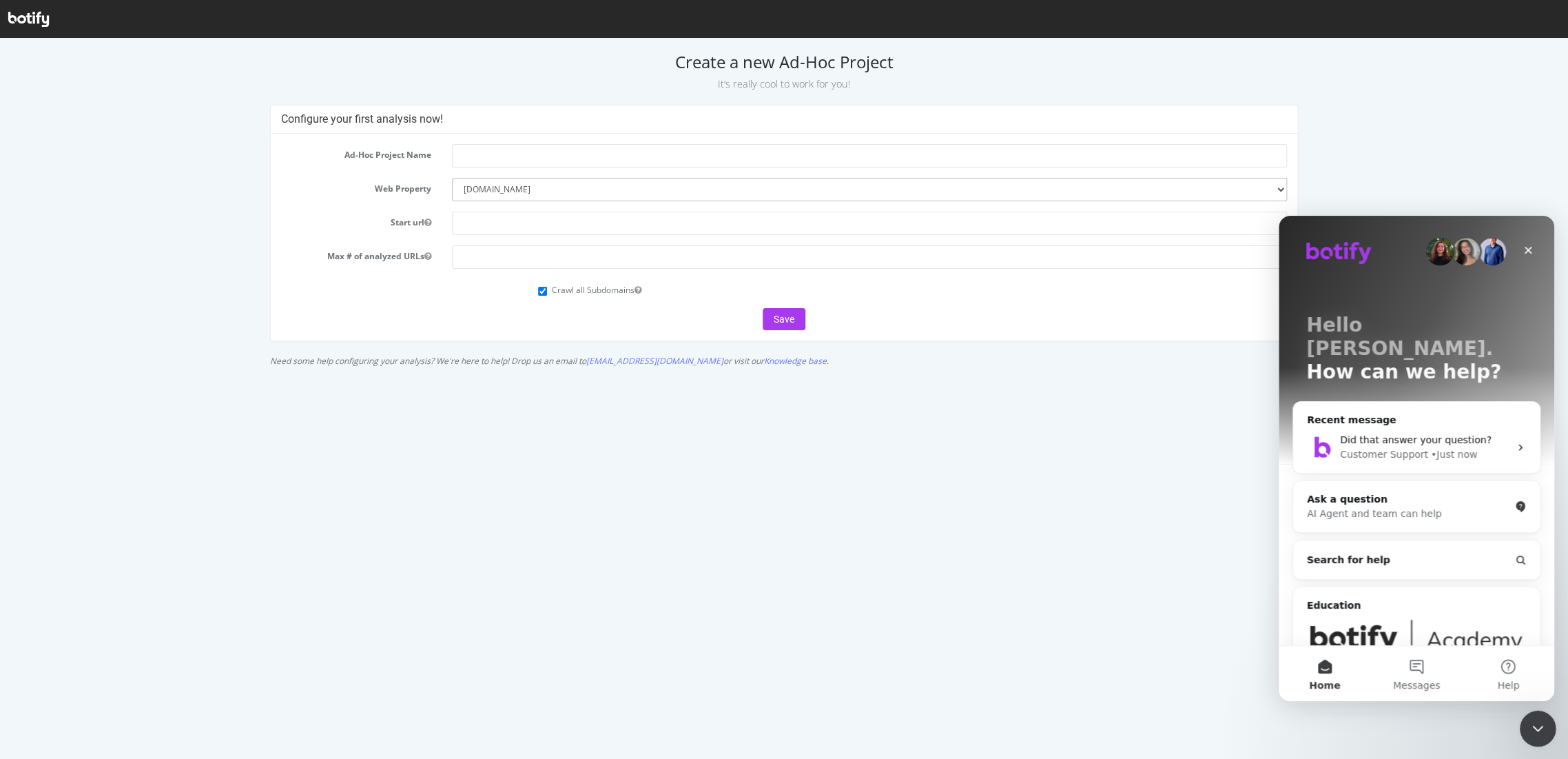
click at [1545, 725] on div "Close Intercom Messenger" at bounding box center [1536, 726] width 33 height 33
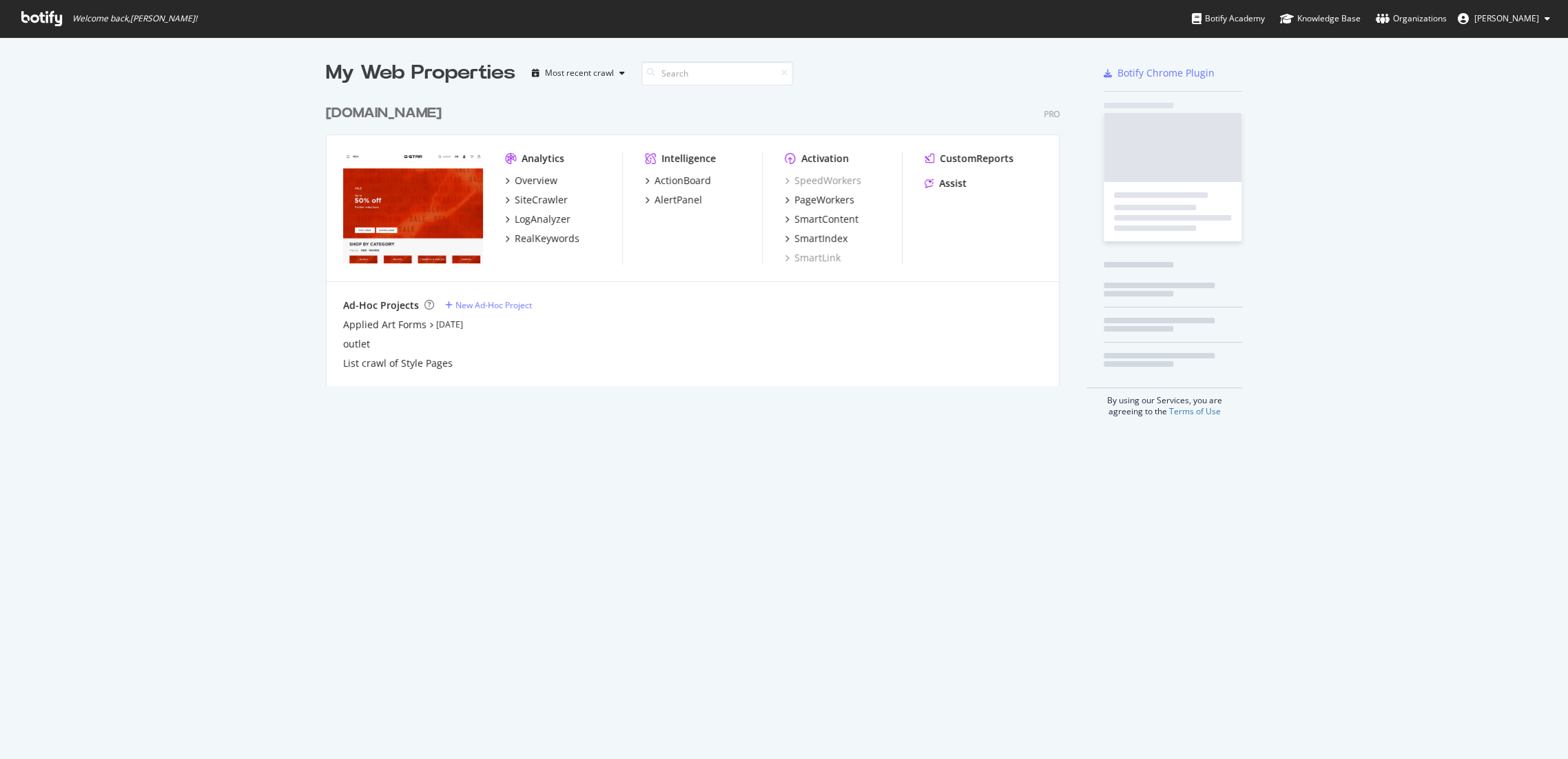
scroll to position [747, 1544]
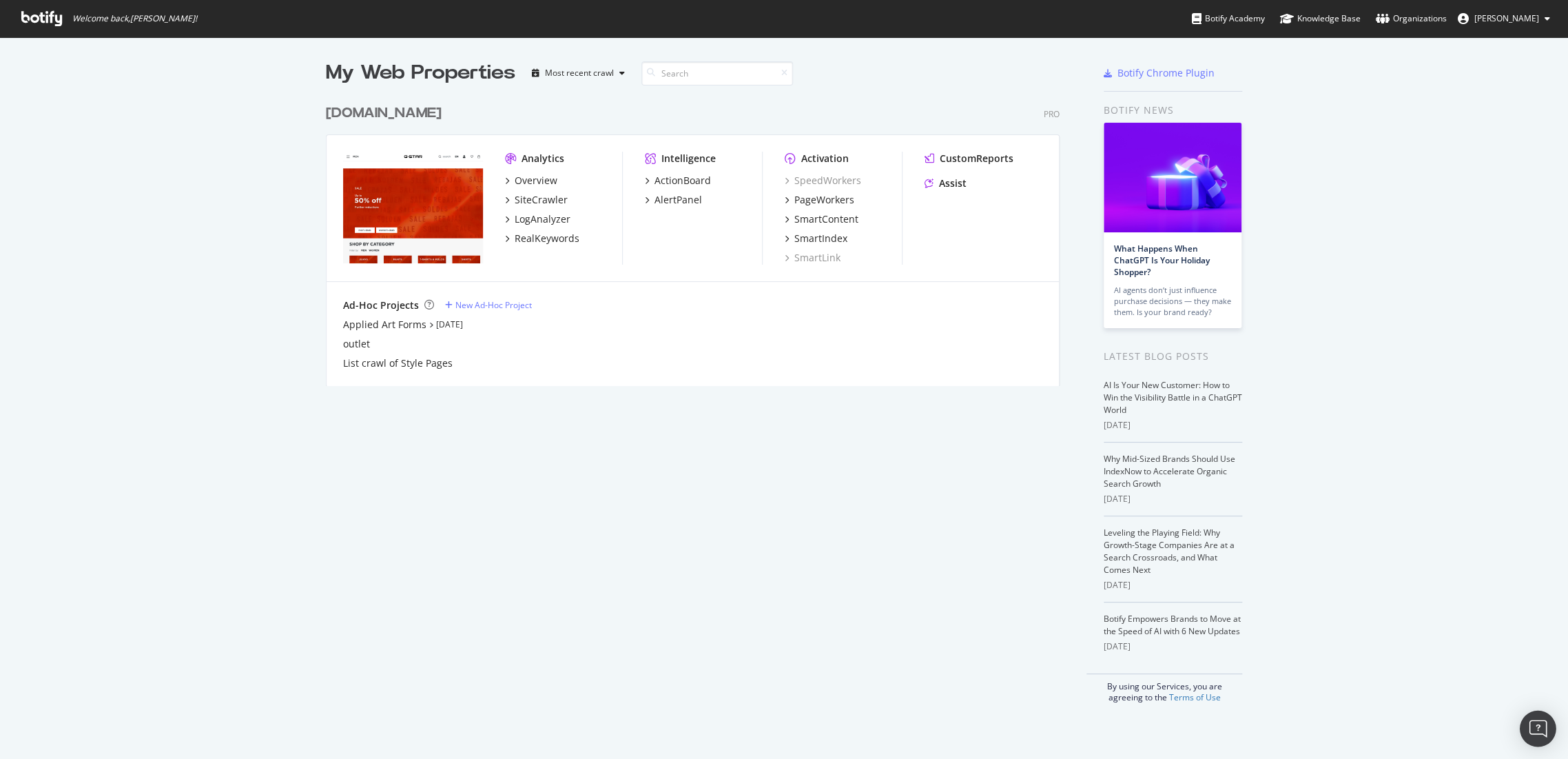
click at [1544, 730] on img "Open Intercom Messenger" at bounding box center [1538, 729] width 18 height 18
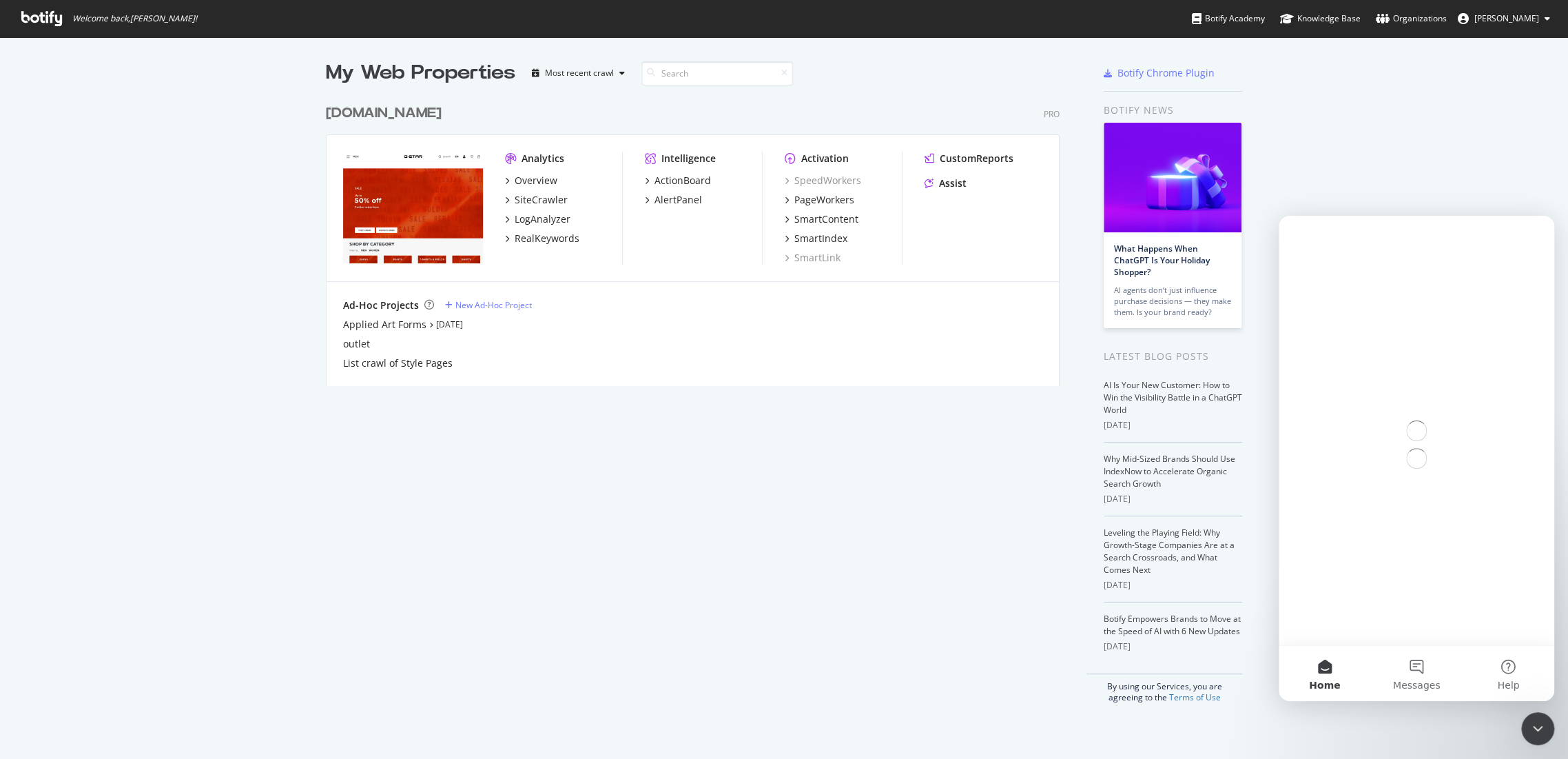
scroll to position [0, 0]
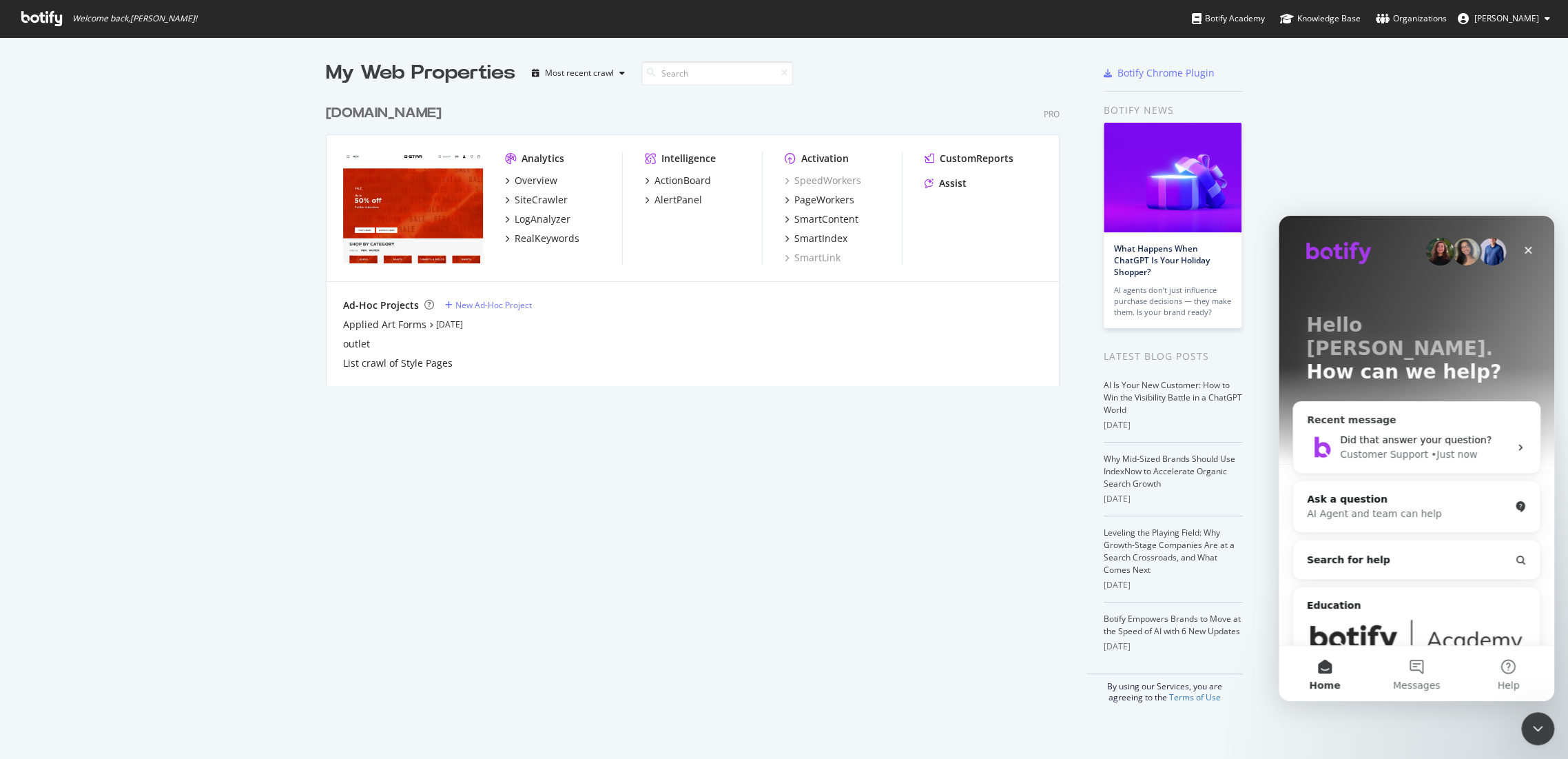
click at [1370, 422] on div "Did that answer your question? Customer Support • Just now" at bounding box center [1416, 447] width 247 height 51
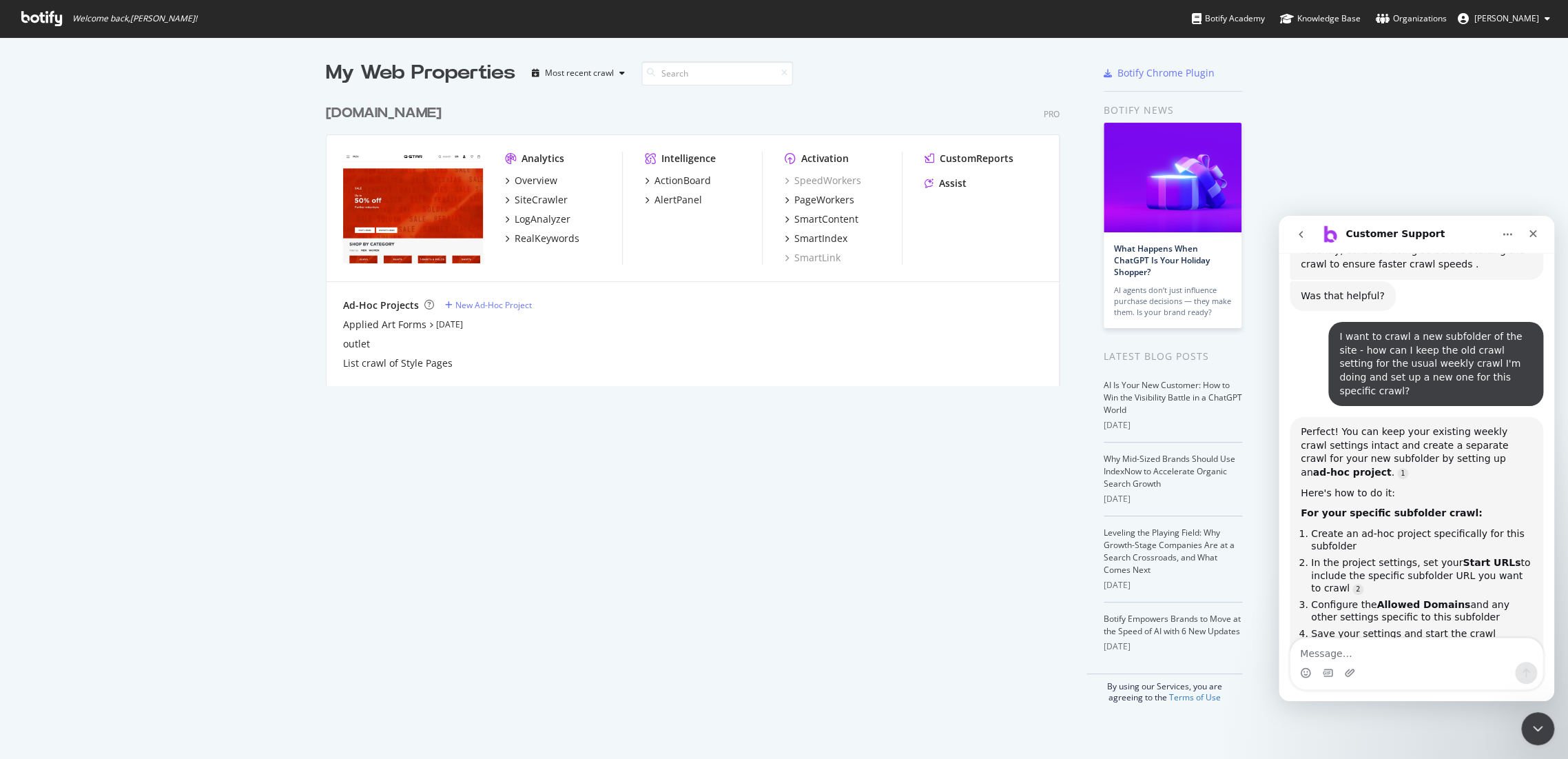
scroll to position [1841, 0]
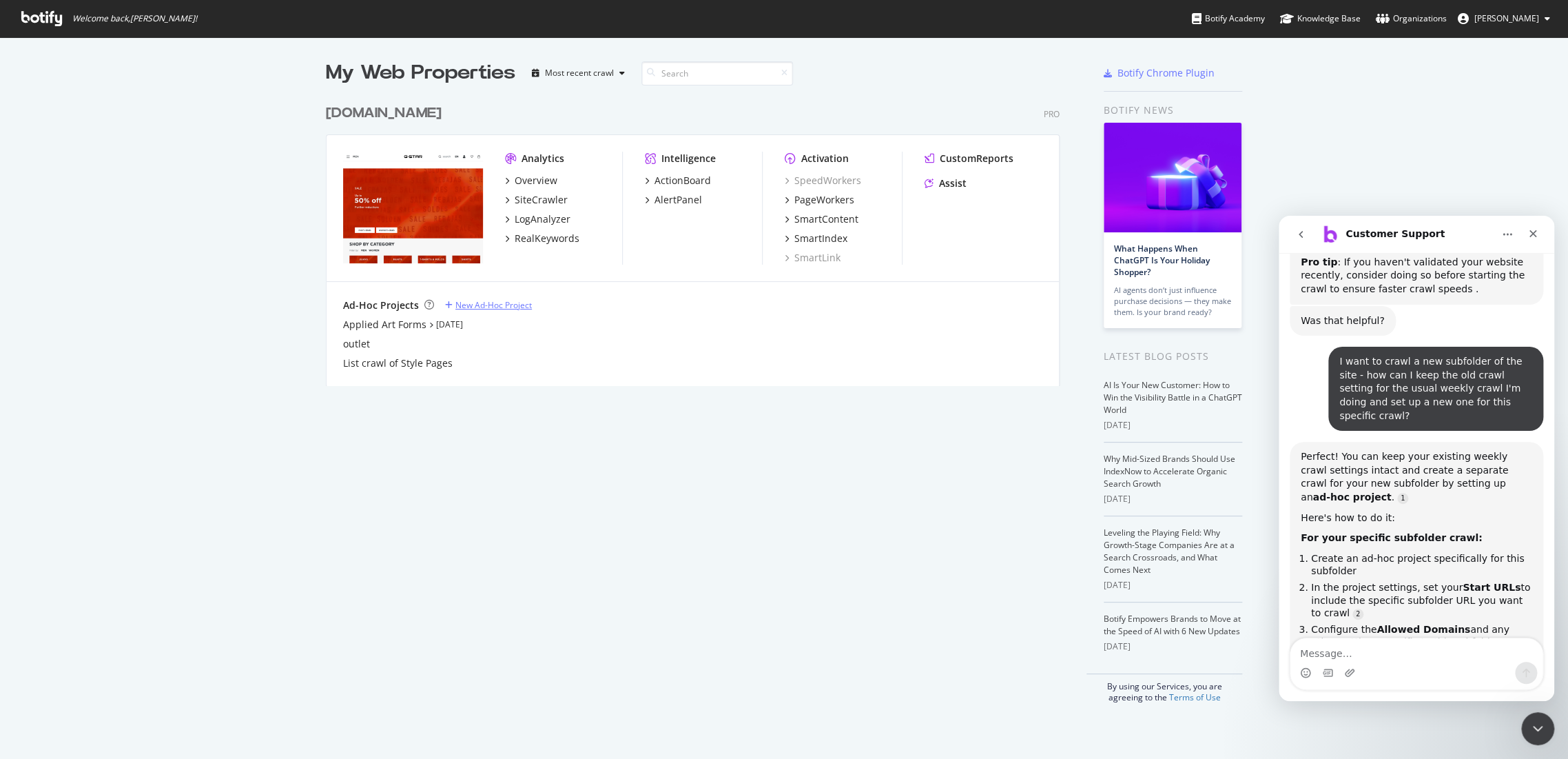
click at [496, 308] on div "New Ad-Hoc Project" at bounding box center [494, 304] width 77 height 12
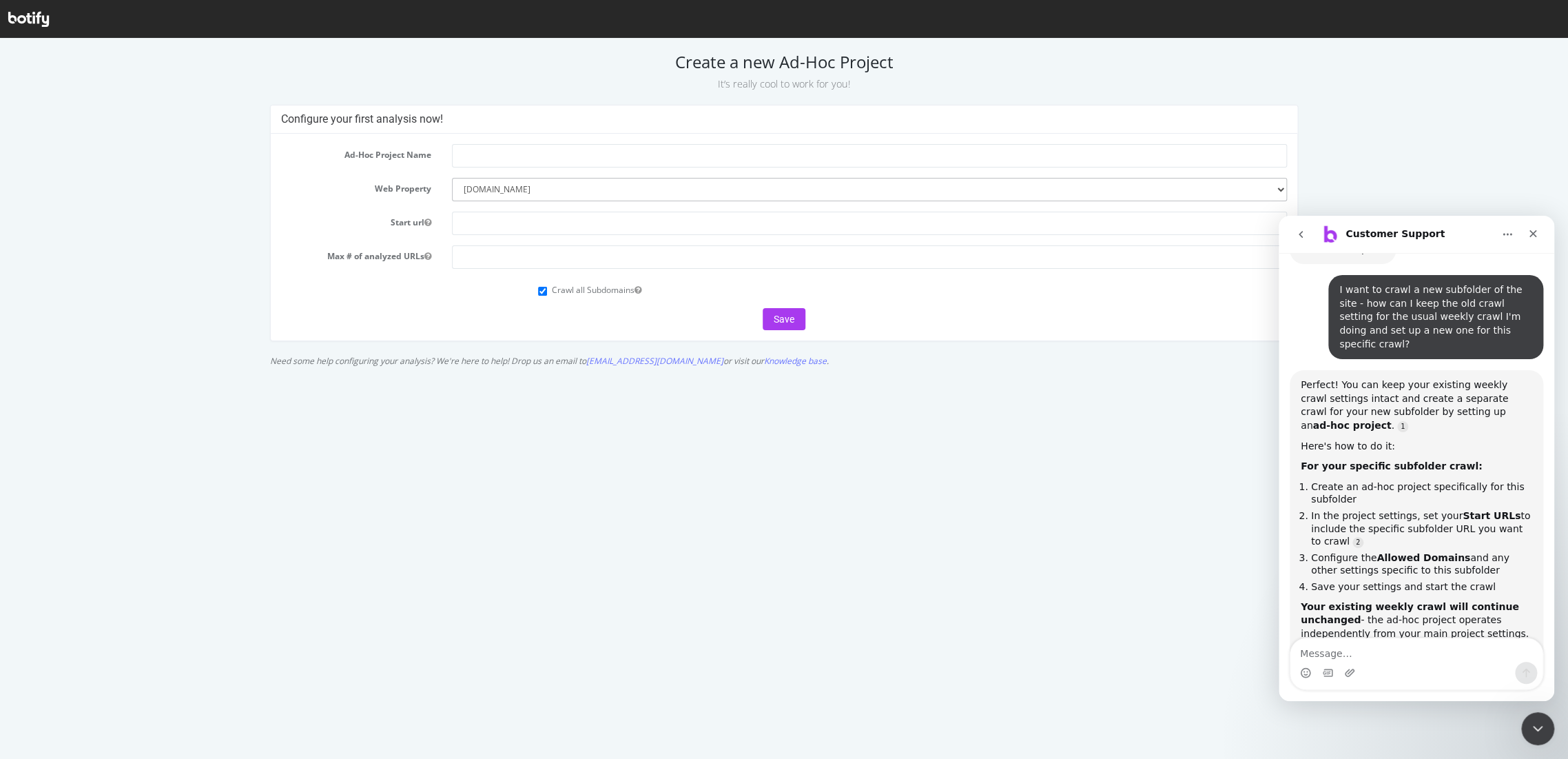
scroll to position [1918, 0]
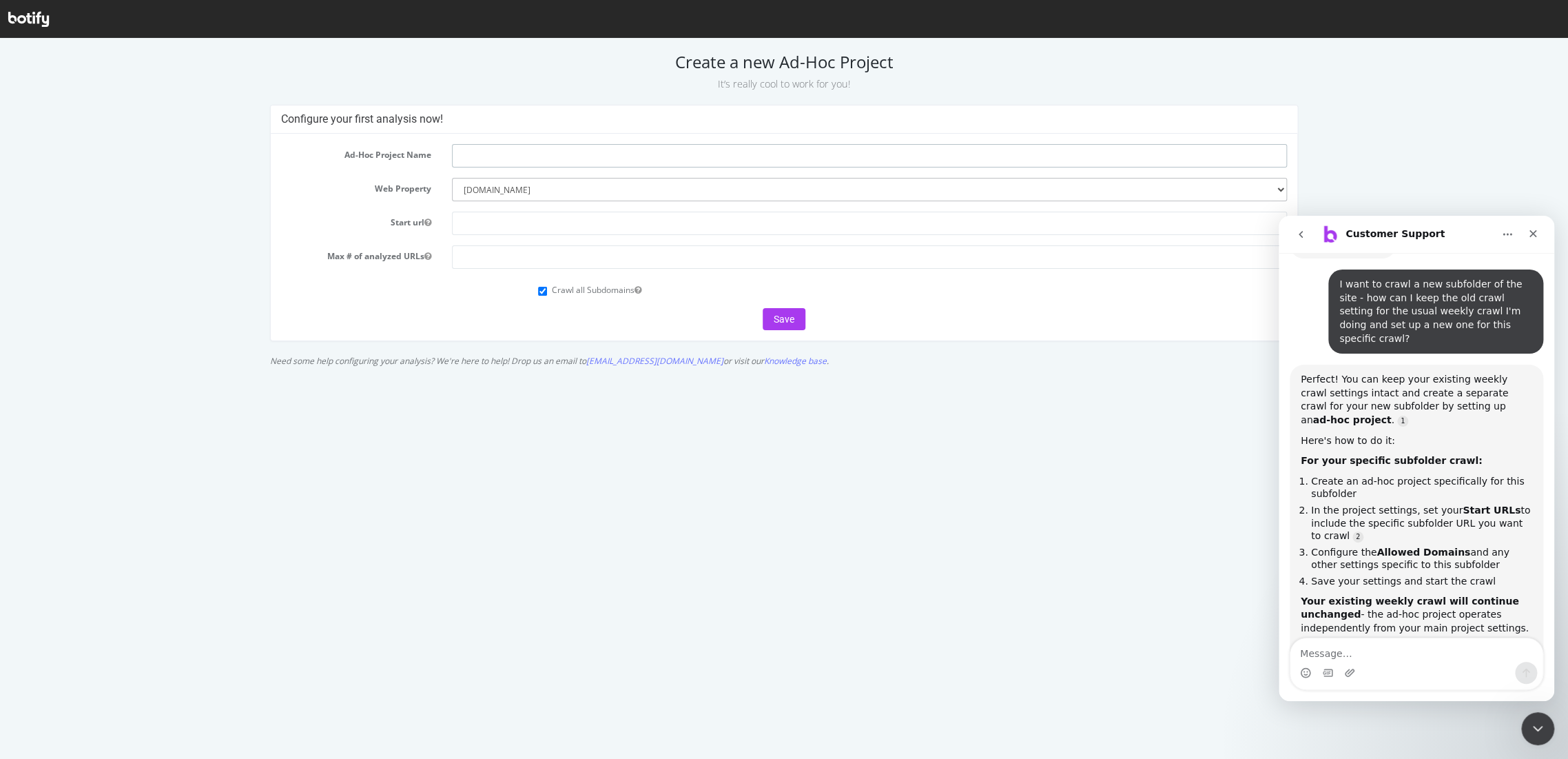
click at [474, 147] on input "text" at bounding box center [870, 155] width 835 height 23
type input "O"
type input "G-STAR Outlet"
click at [530, 183] on select "--------- www.g-star.com" at bounding box center [870, 189] width 835 height 23
select select
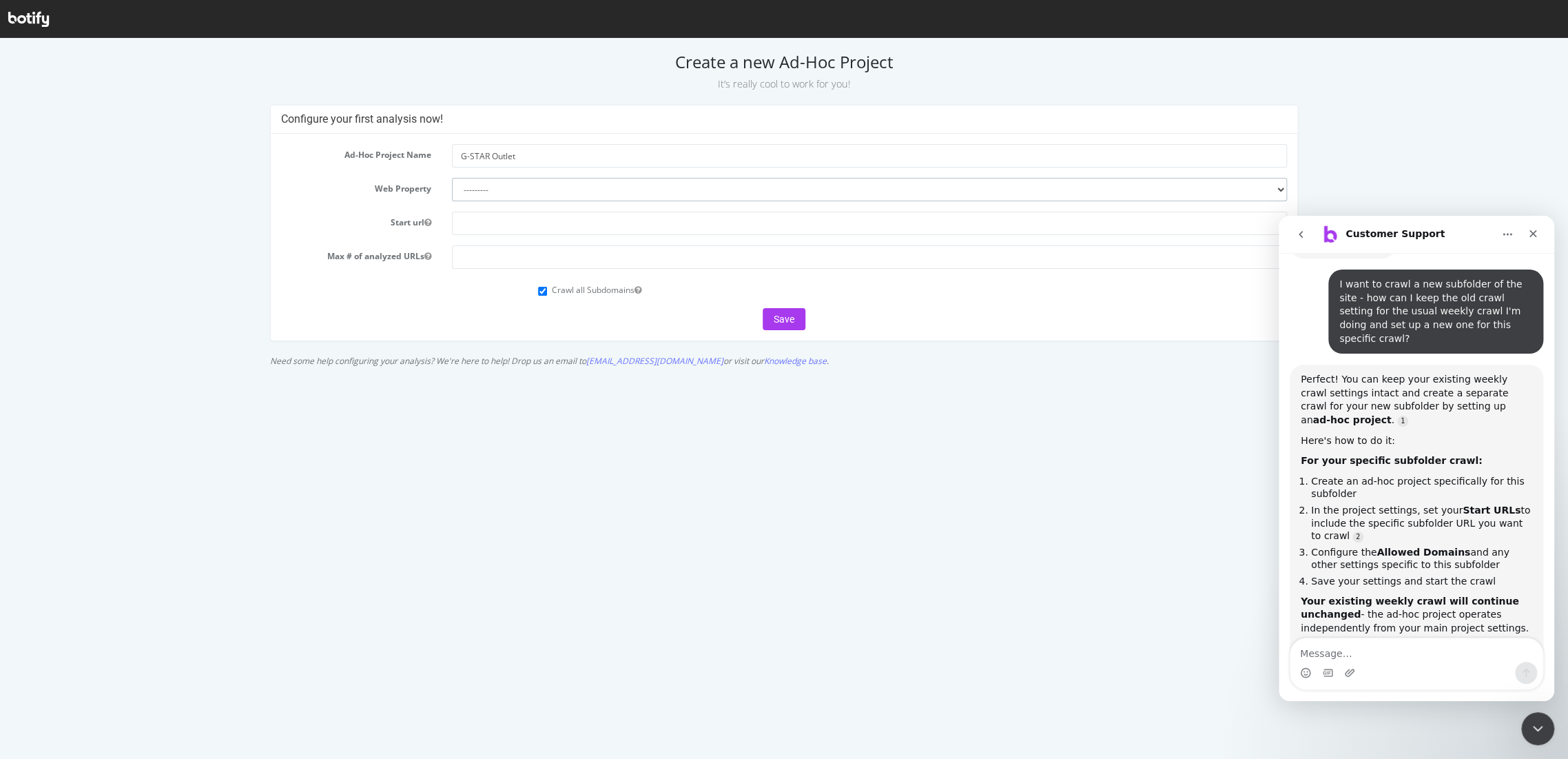
click at [452, 177] on select "--------- www.g-star.com" at bounding box center [870, 189] width 835 height 23
click at [512, 194] on select "--------- www.g-star.com" at bounding box center [870, 189] width 835 height 23
click at [452, 177] on select "--------- www.g-star.com" at bounding box center [870, 189] width 835 height 23
click at [501, 225] on input "text" at bounding box center [870, 223] width 835 height 23
click at [499, 193] on select "--------- www.g-star.com" at bounding box center [870, 189] width 835 height 23
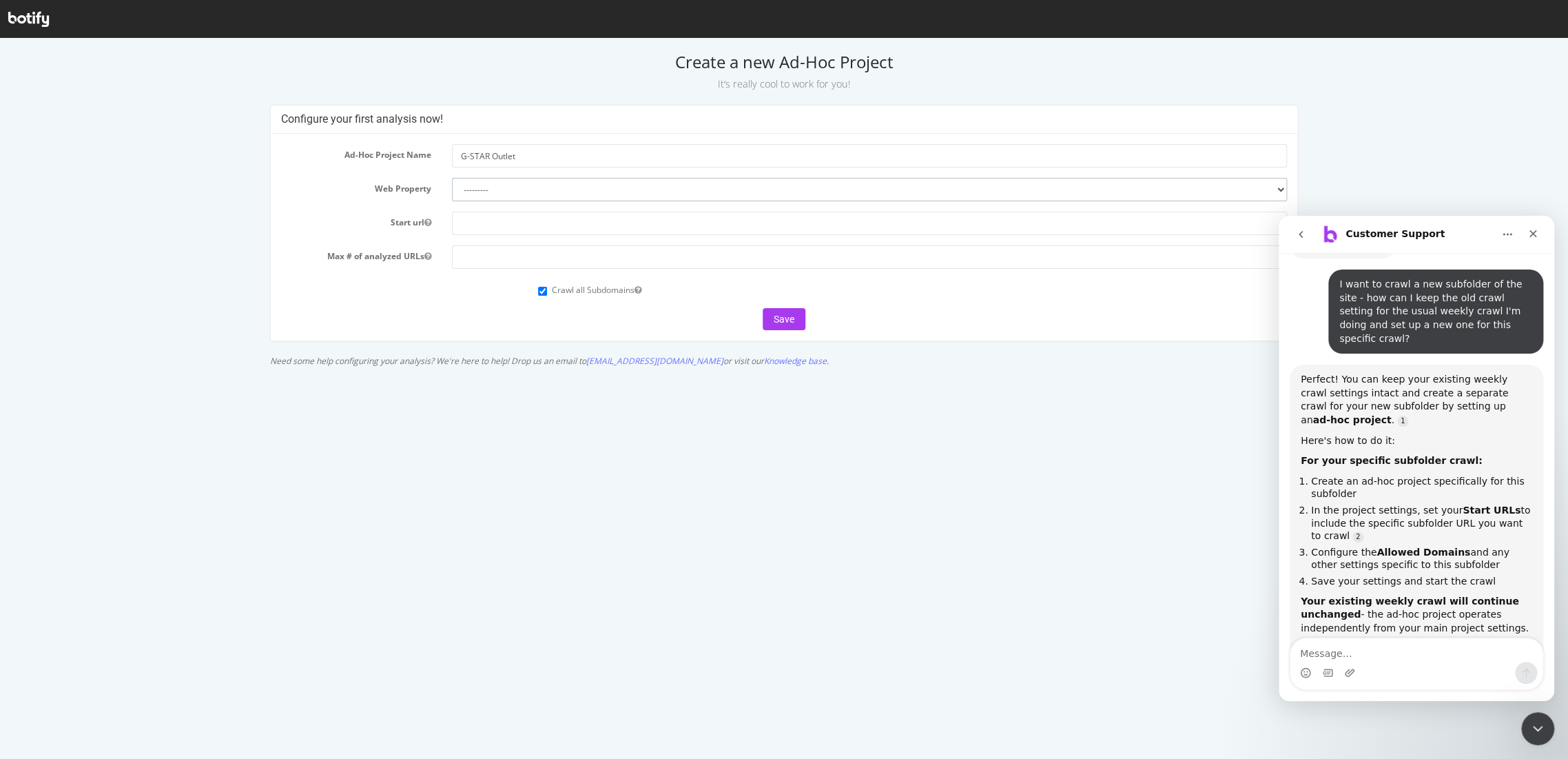
click at [500, 186] on select "--------- www.g-star.com" at bounding box center [870, 189] width 835 height 23
click at [495, 219] on input "text" at bounding box center [870, 223] width 835 height 23
paste input "https://outlet.g-star.com/"
type input "https://outlet.g-star.com/"
click at [1119, 374] on html "Create a new Ad-Hoc Project It’s really cool to work for you! Configure your fi…" at bounding box center [784, 205] width 1568 height 334
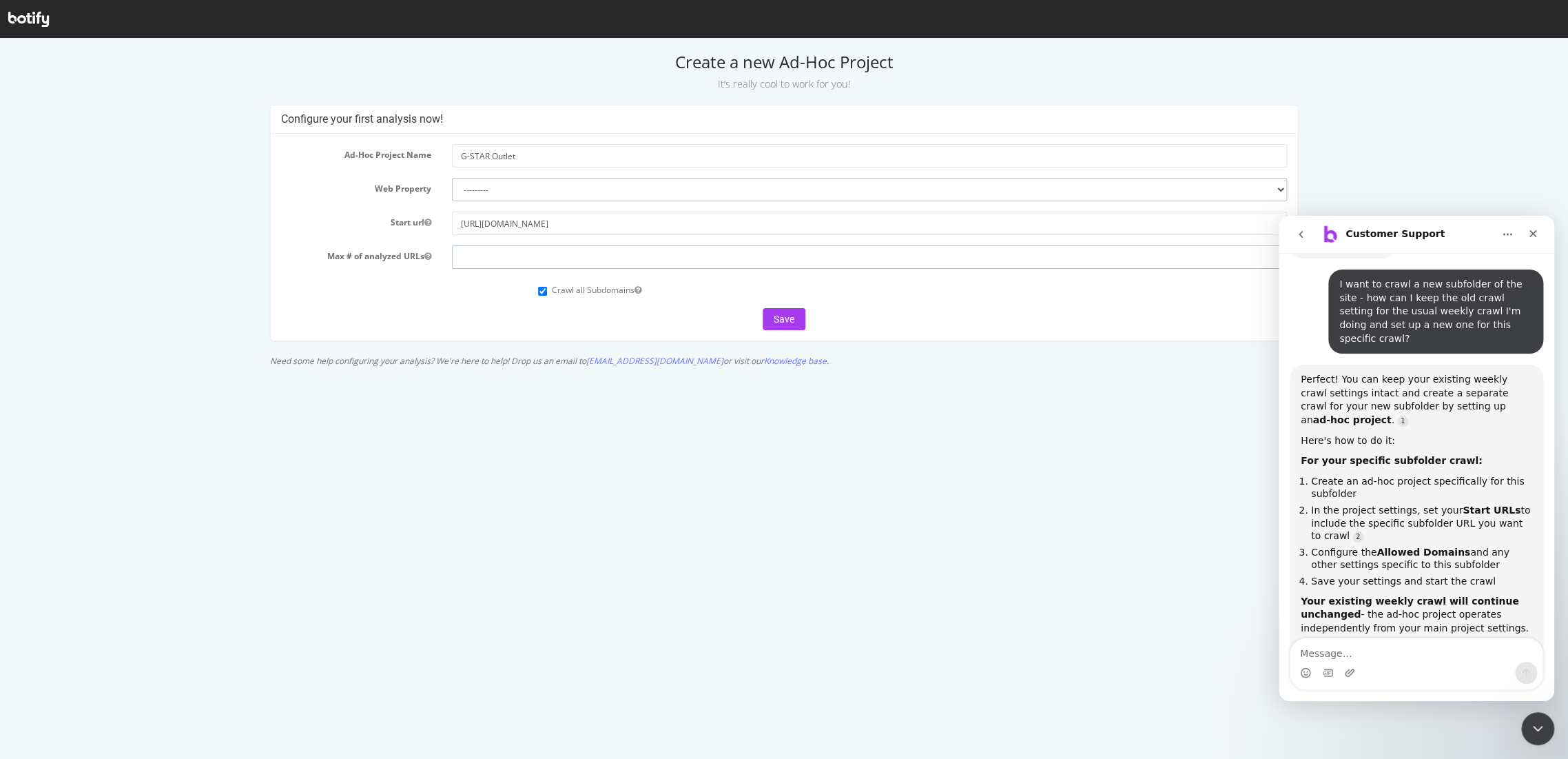
click at [491, 256] on input "number" at bounding box center [870, 257] width 835 height 23
click at [541, 293] on input "Crawl all Subdomains" at bounding box center [542, 291] width 9 height 9
checkbox input "false"
click at [462, 259] on input "number" at bounding box center [870, 257] width 835 height 23
click at [1383, 653] on textarea "Message…" at bounding box center [1416, 649] width 252 height 23
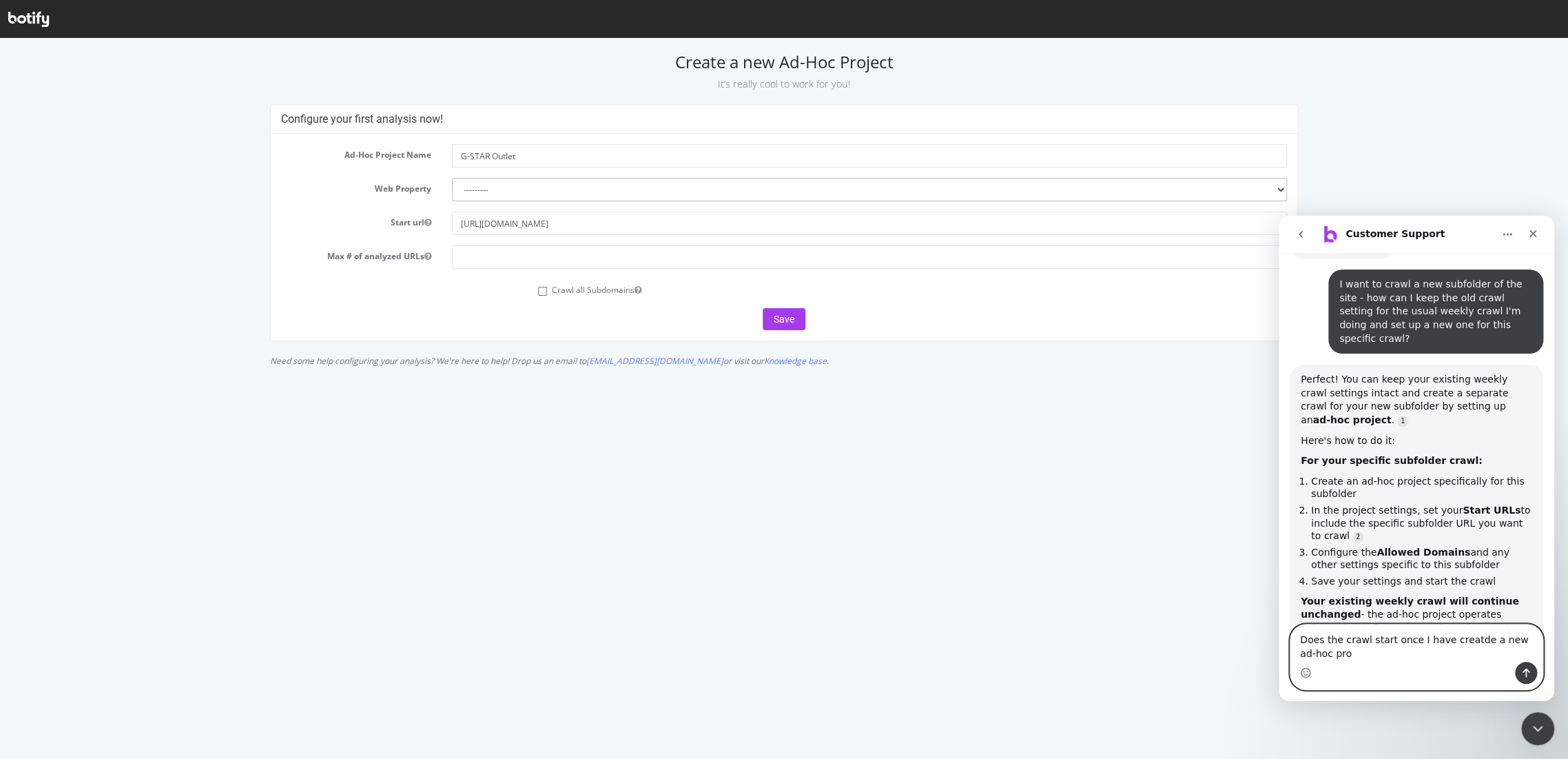
scroll to position [1932, 0]
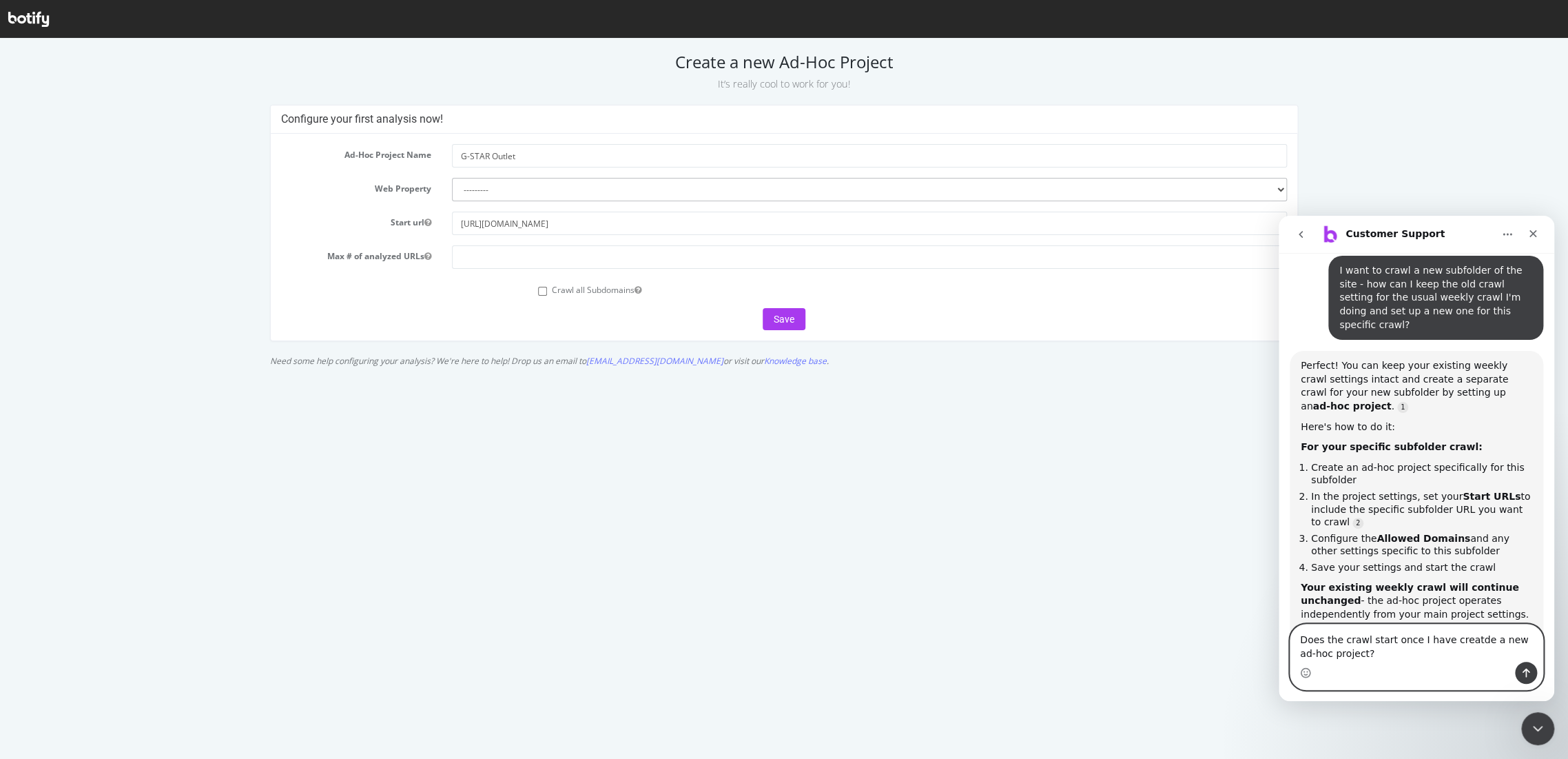
type textarea "Does the crawl start once I have creatde a new ad-hoc project?"
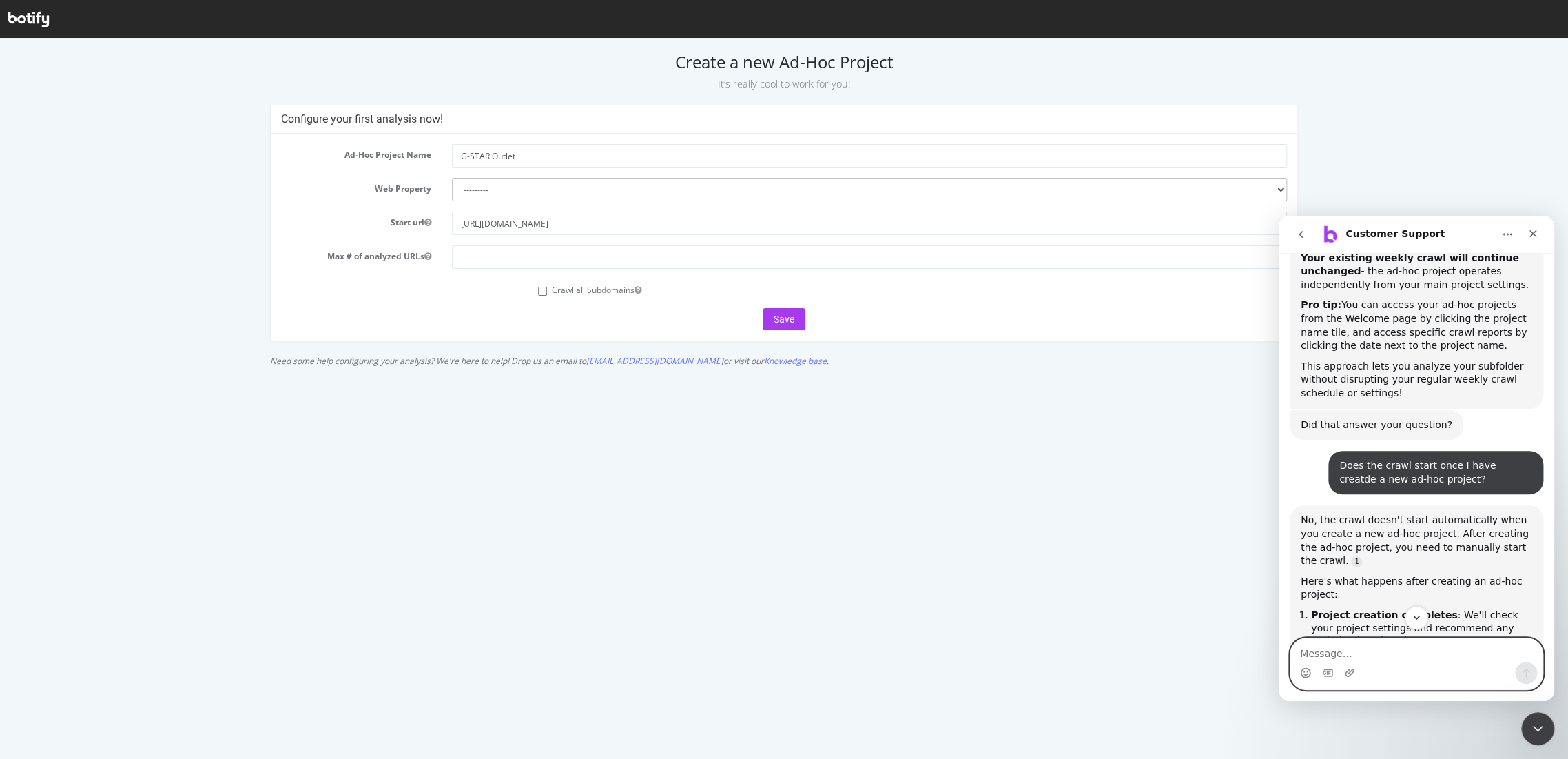
scroll to position [2349, 0]
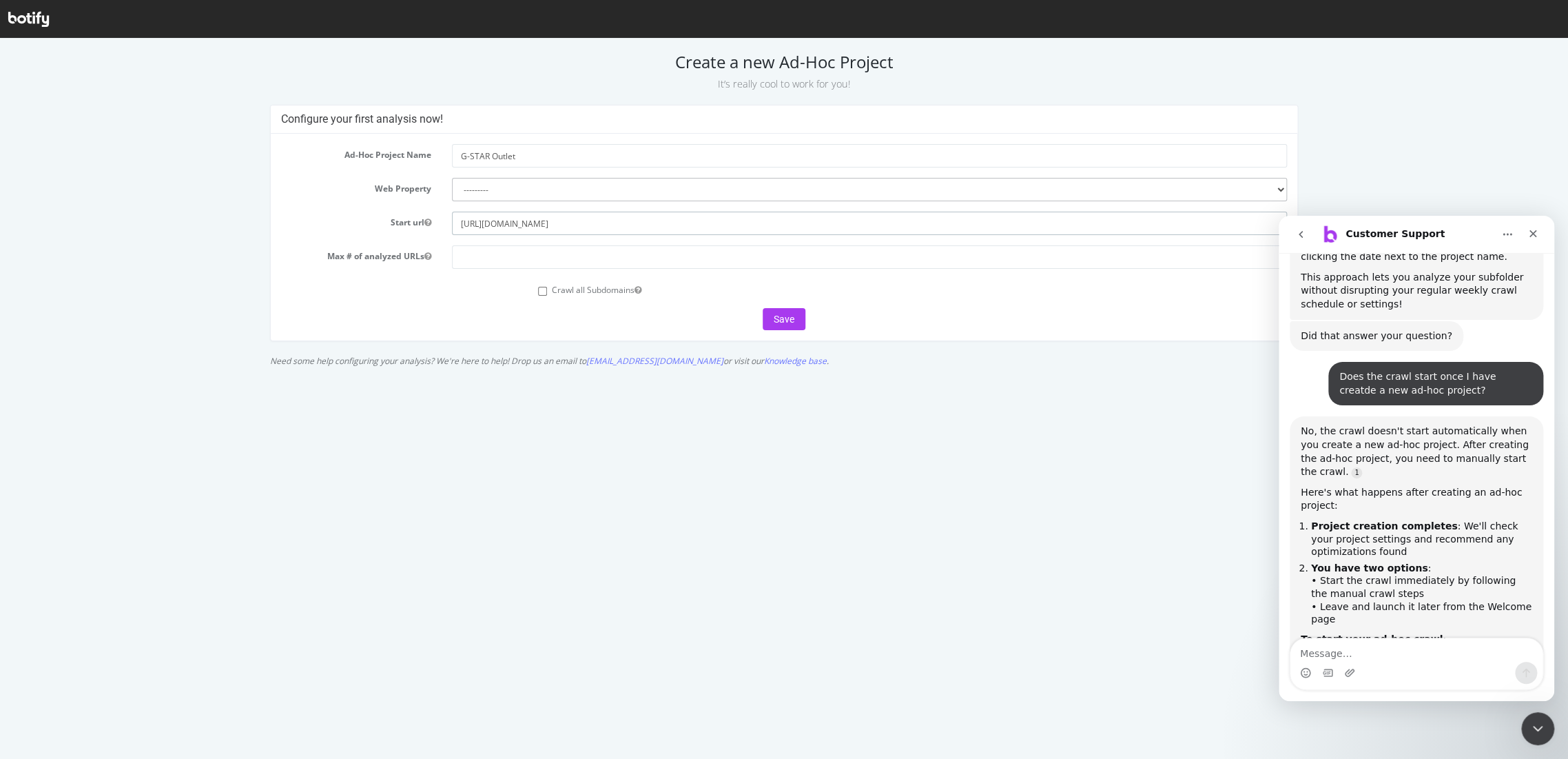
click at [594, 219] on input "https://outlet.g-star.com/" at bounding box center [870, 223] width 835 height 23
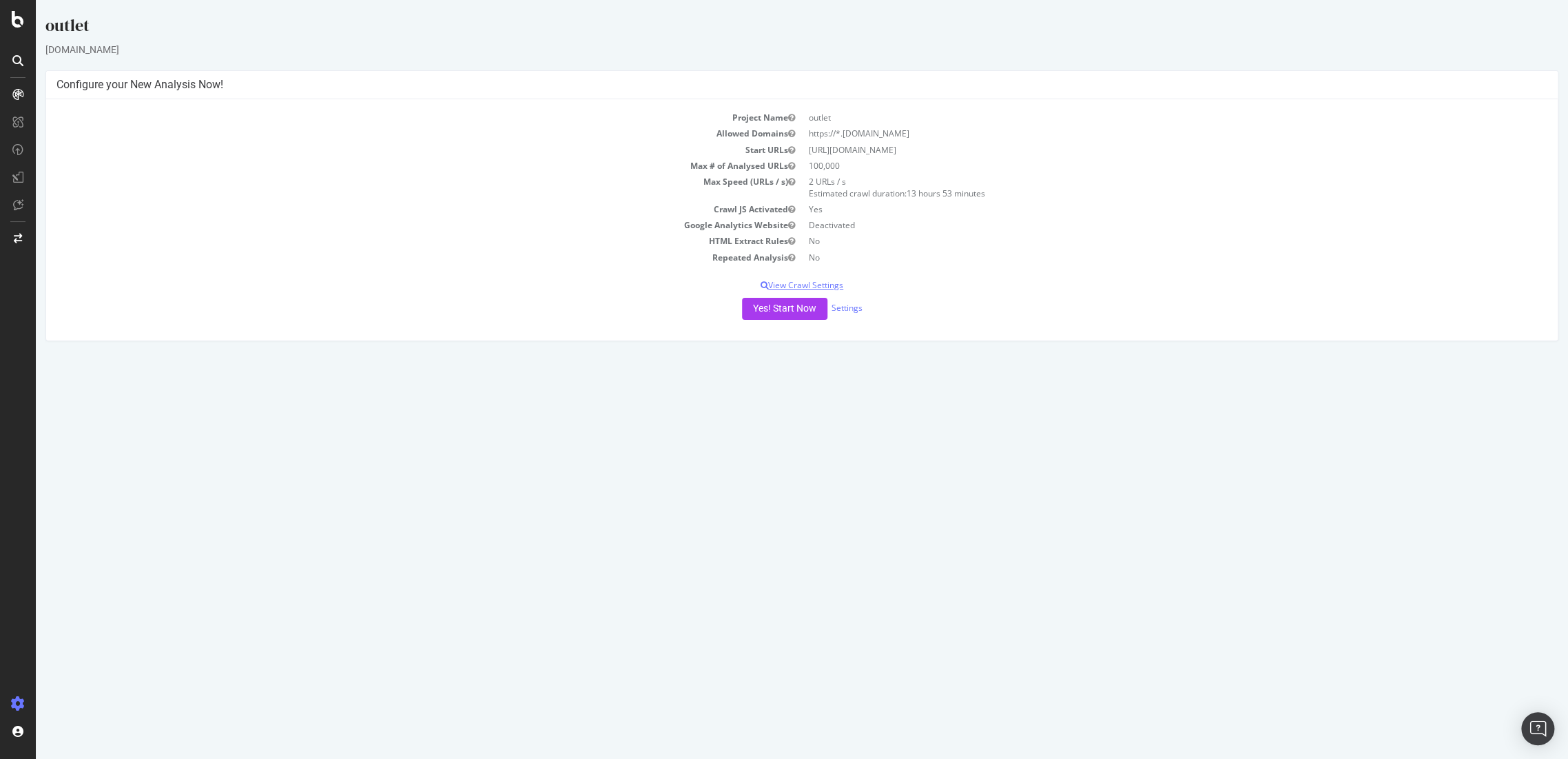
click at [818, 280] on p "View Crawl Settings" at bounding box center [802, 285] width 1491 height 12
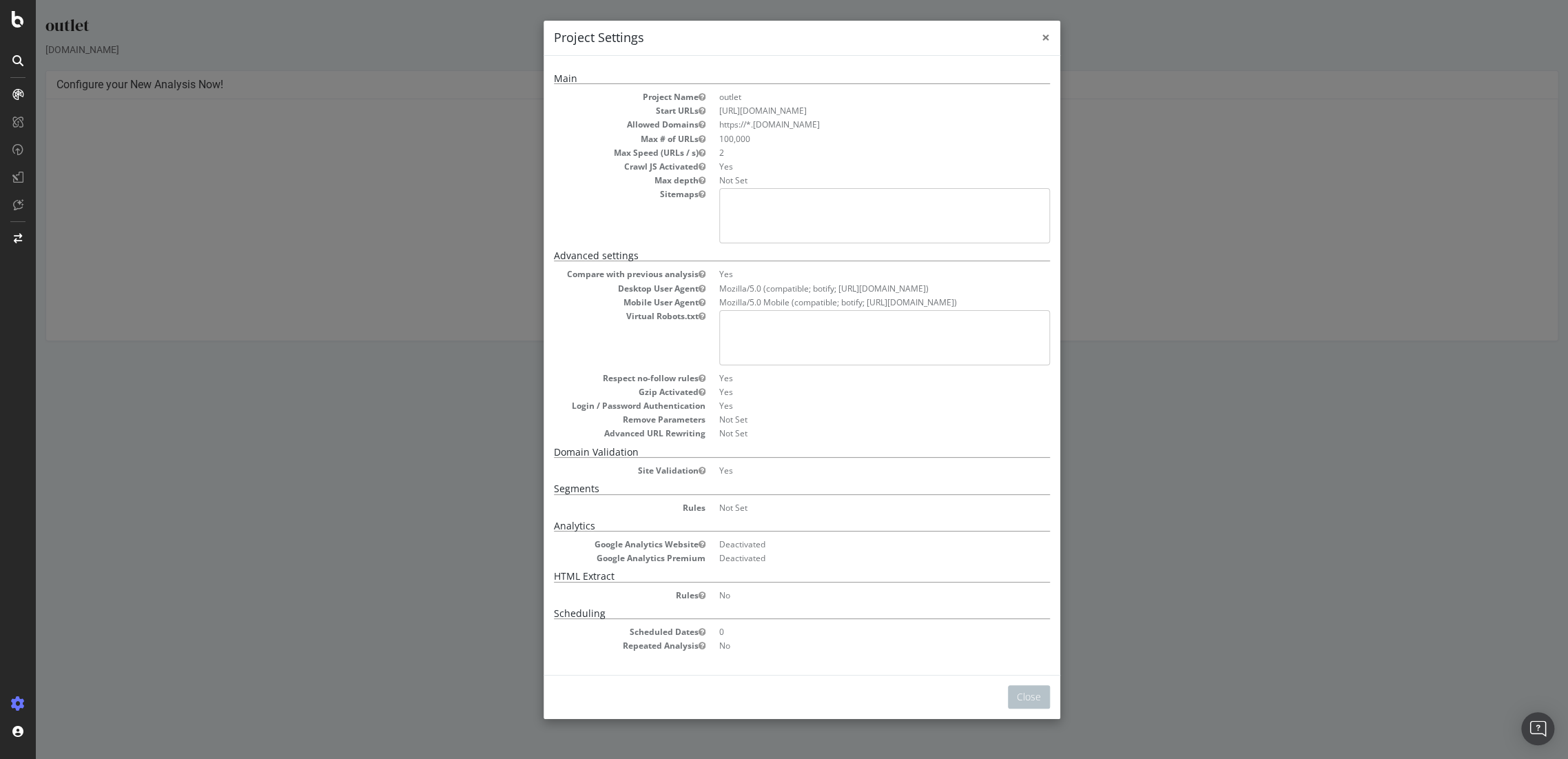
click at [1042, 37] on span "×" at bounding box center [1045, 37] width 8 height 20
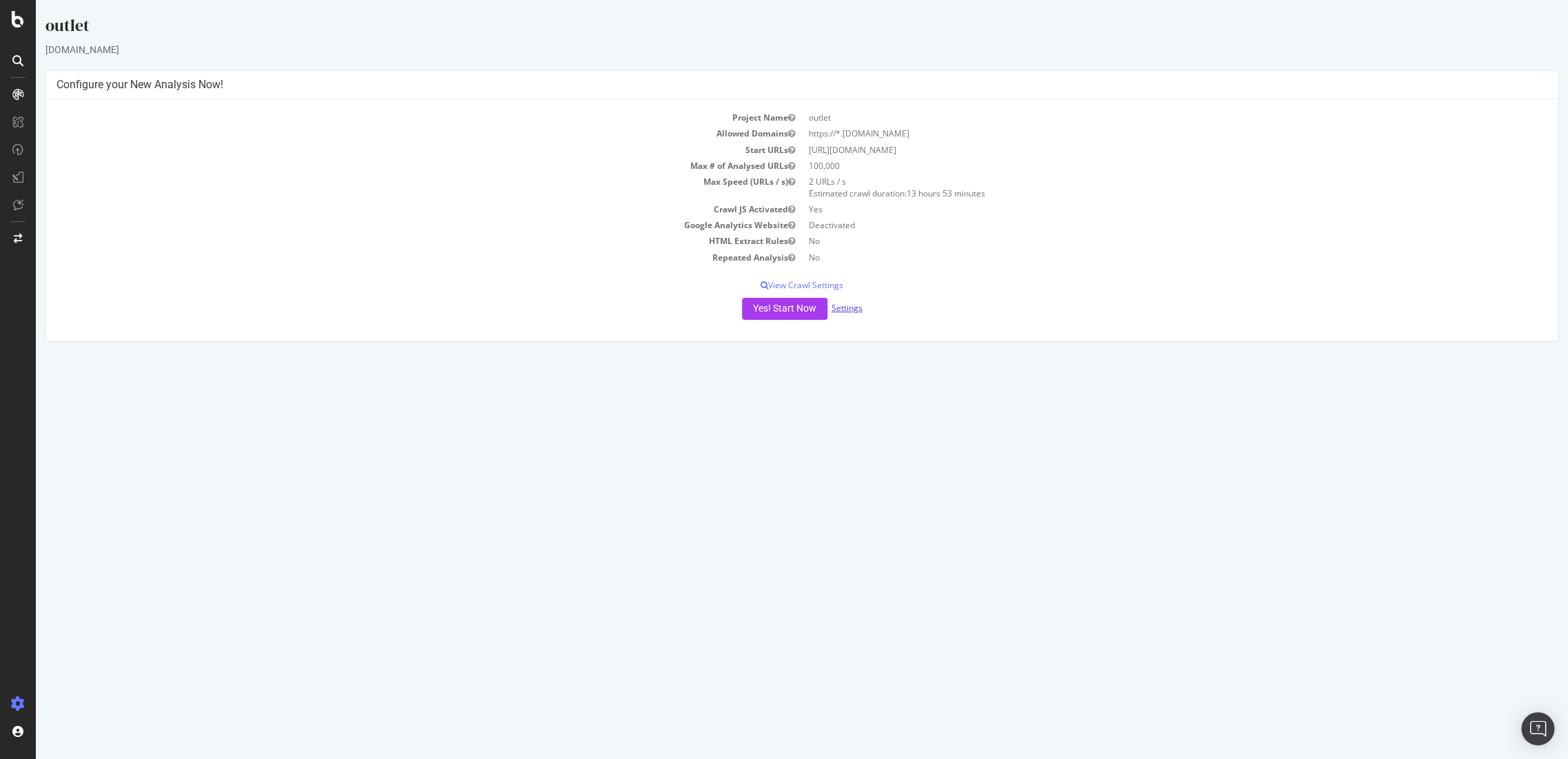
click at [850, 304] on link "Settings" at bounding box center [846, 307] width 31 height 12
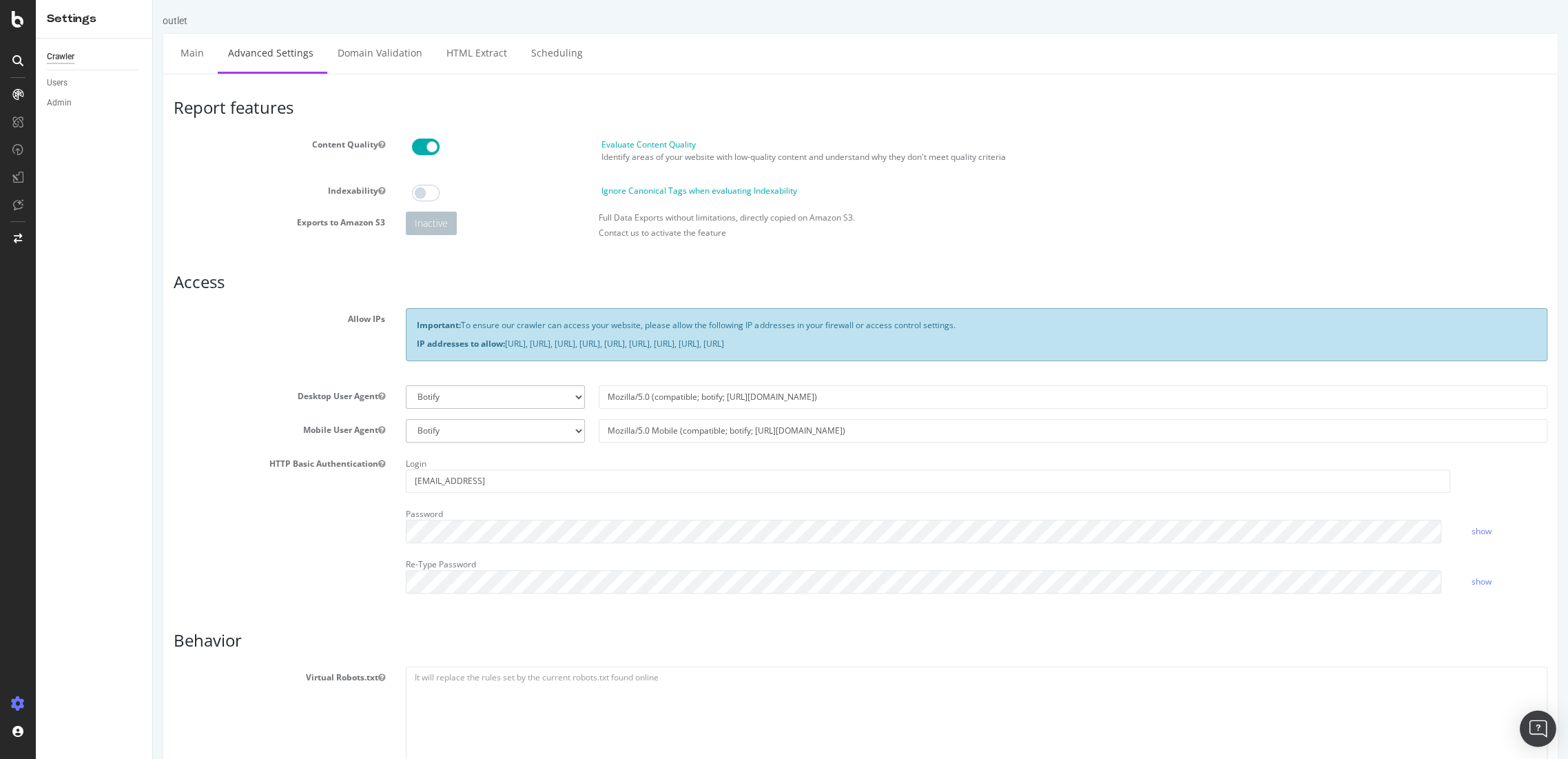
click at [1522, 722] on div "Open Intercom Messenger" at bounding box center [1538, 728] width 37 height 37
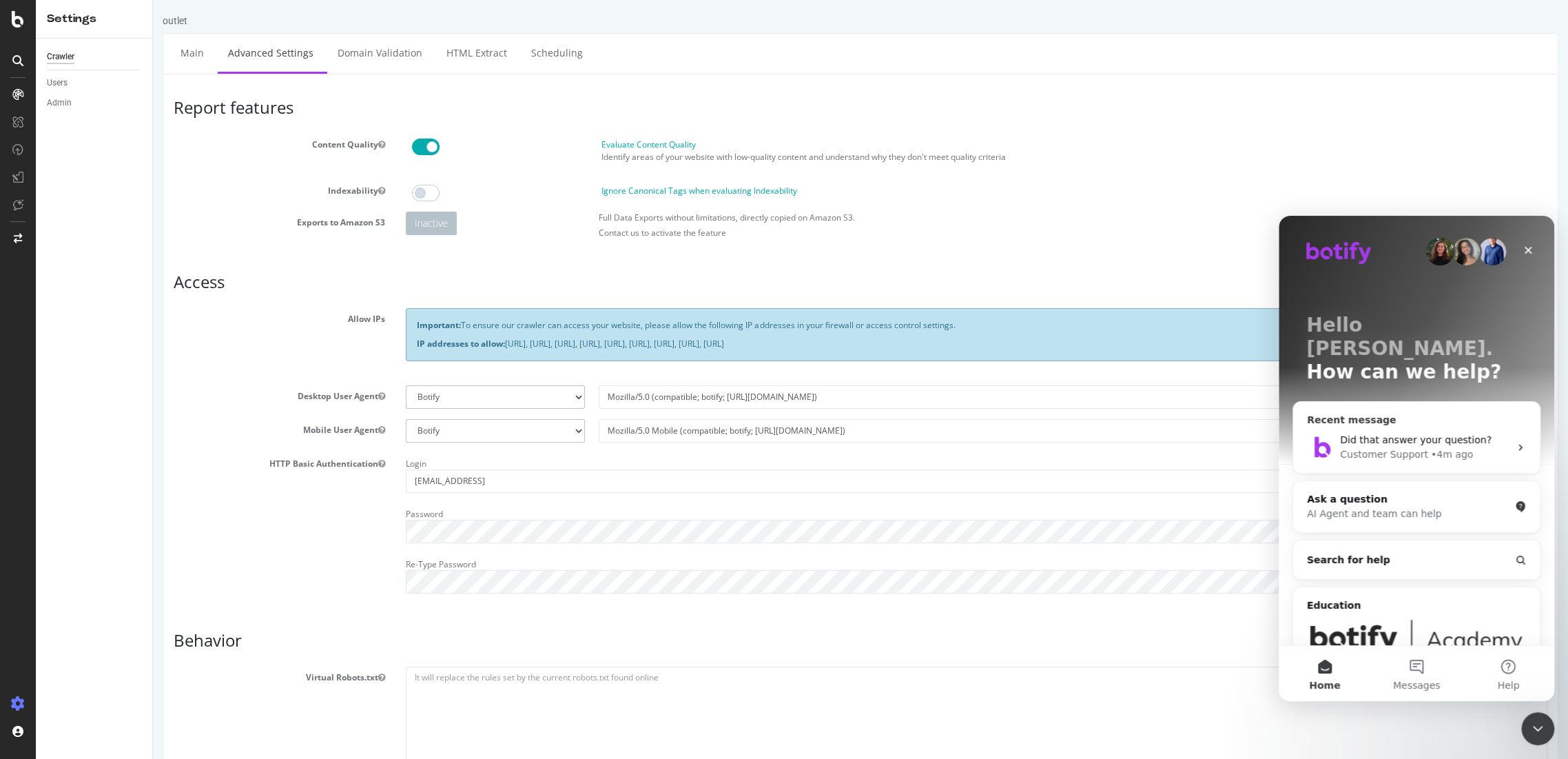
click at [1327, 401] on div "Recent message Did that answer your question? Customer Support • 4m ago" at bounding box center [1416, 437] width 248 height 72
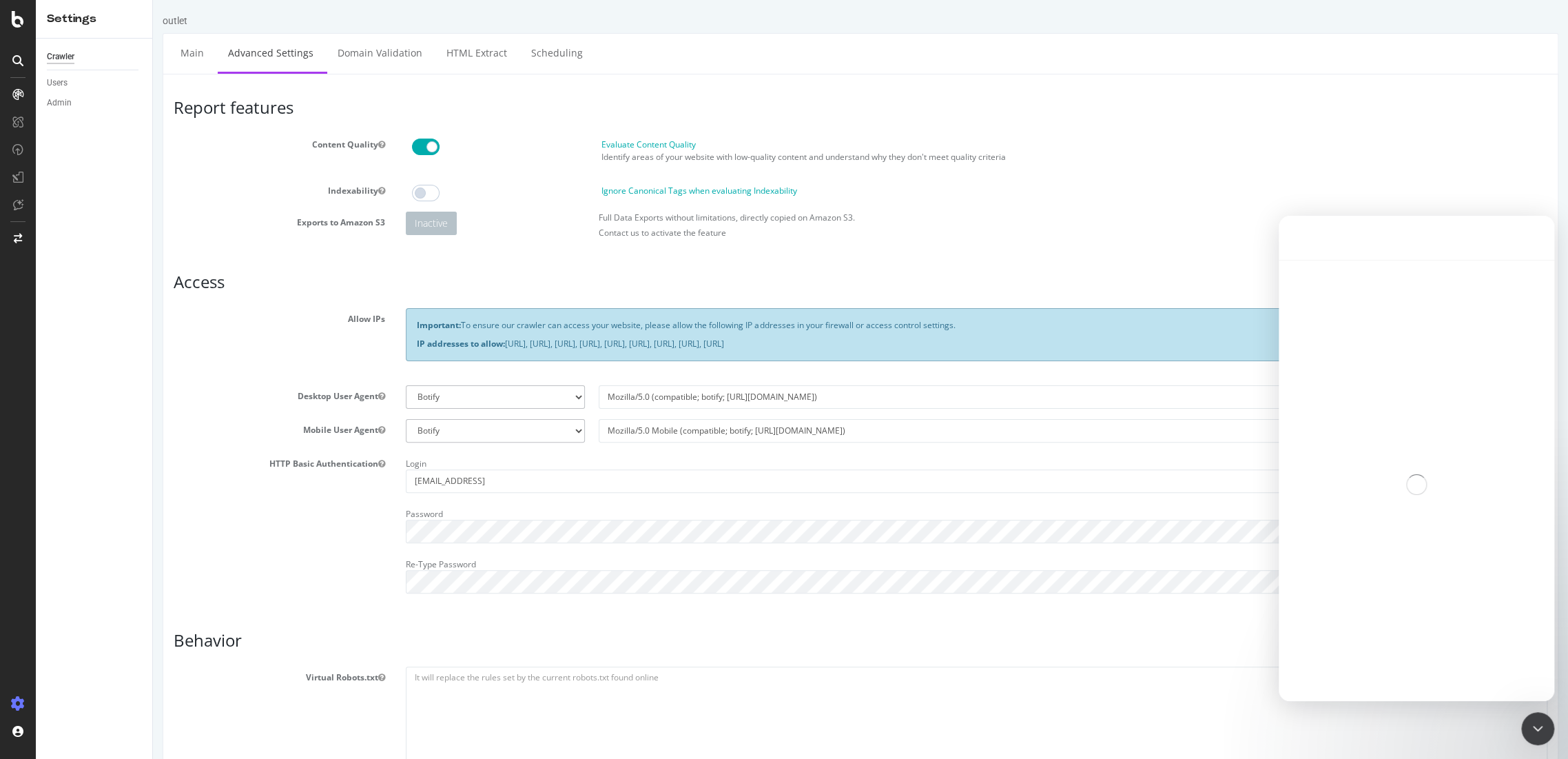
click at [1340, 408] on div "Intercom messenger" at bounding box center [1416, 484] width 276 height 450
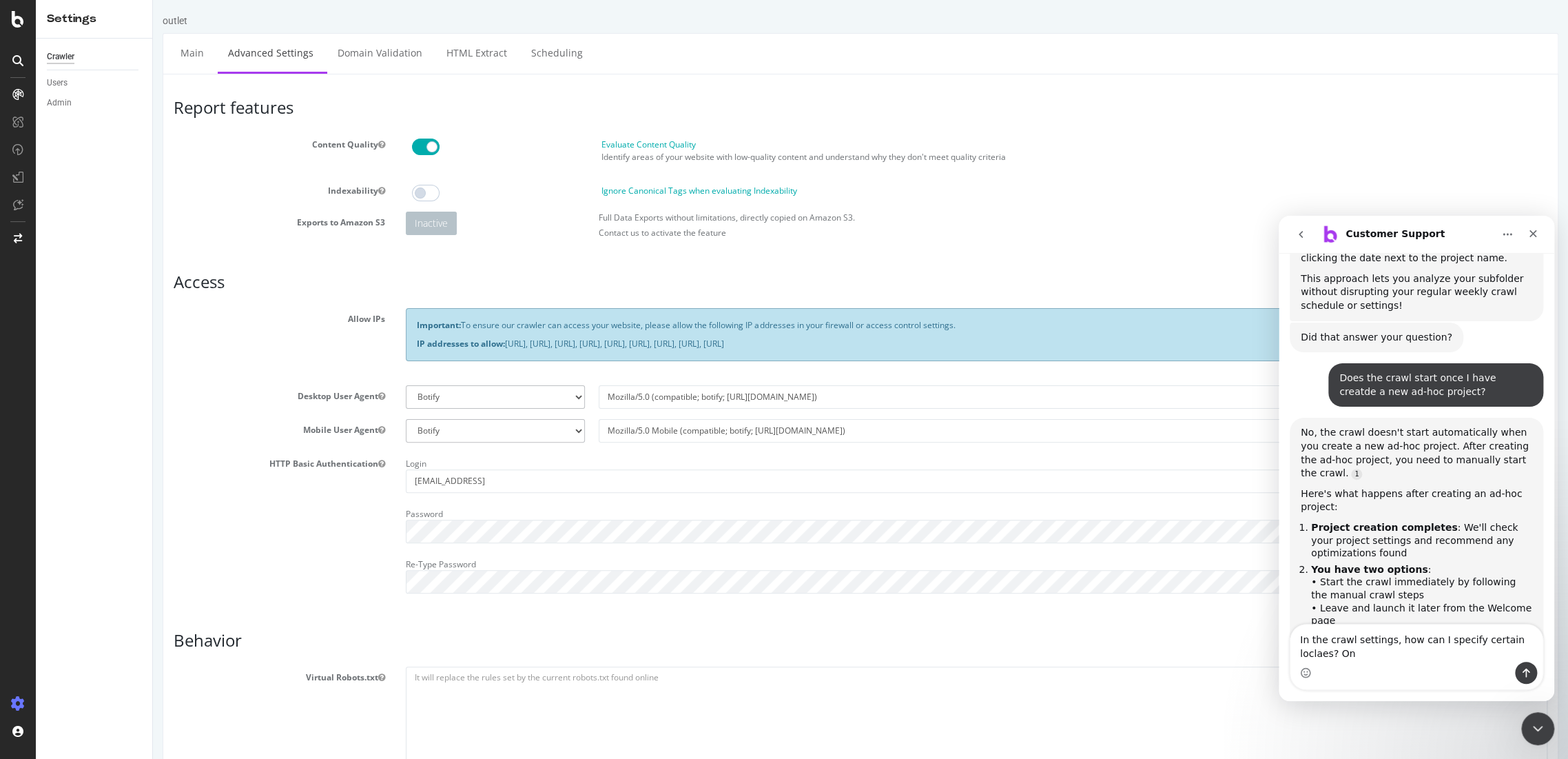
scroll to position [2364, 0]
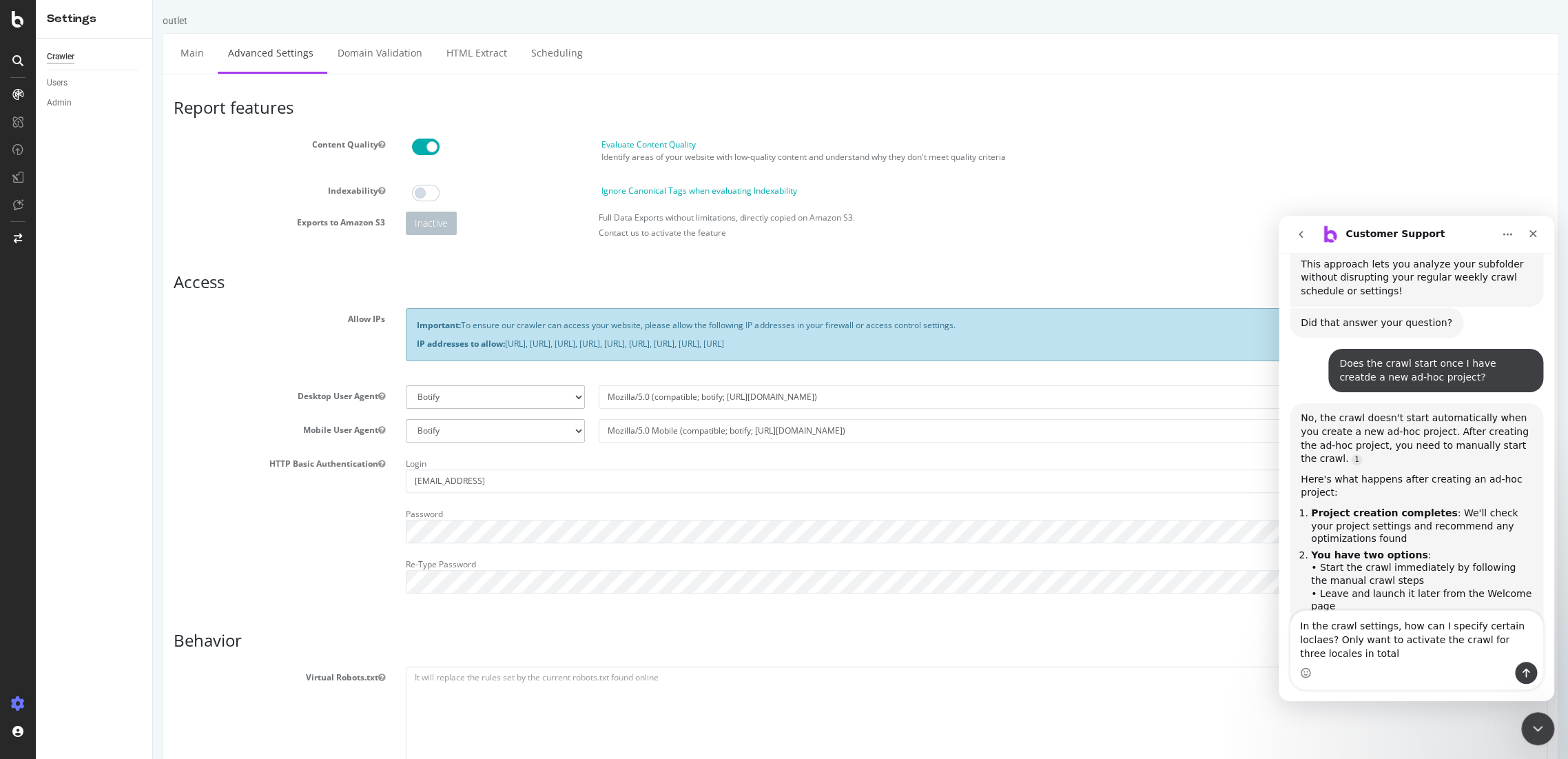
type textarea "In the crawl settings, how can I specify certain loclaes? Only want to activate…"
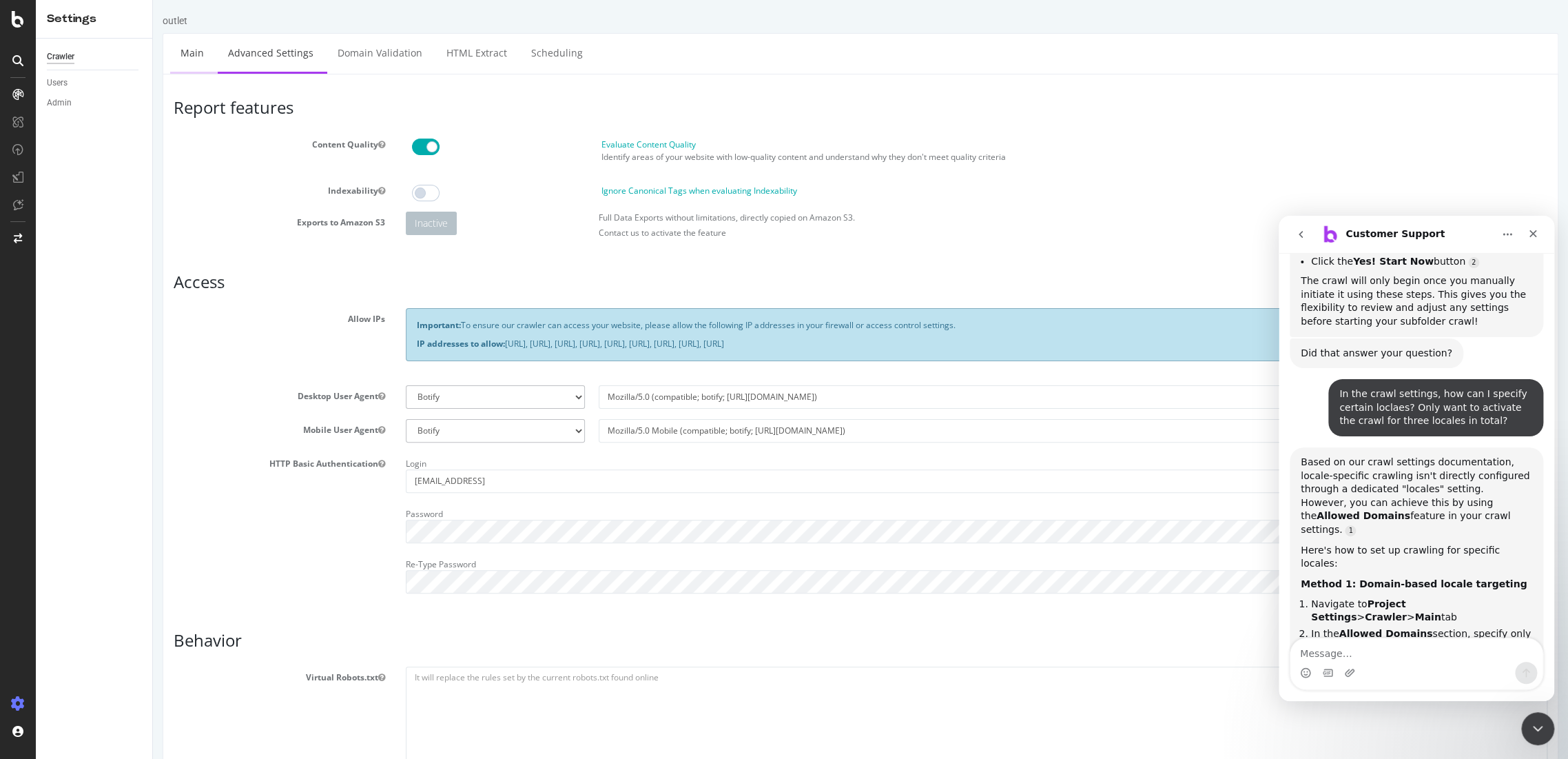
scroll to position [2776, 0]
click at [193, 59] on link "Main" at bounding box center [192, 53] width 44 height 37
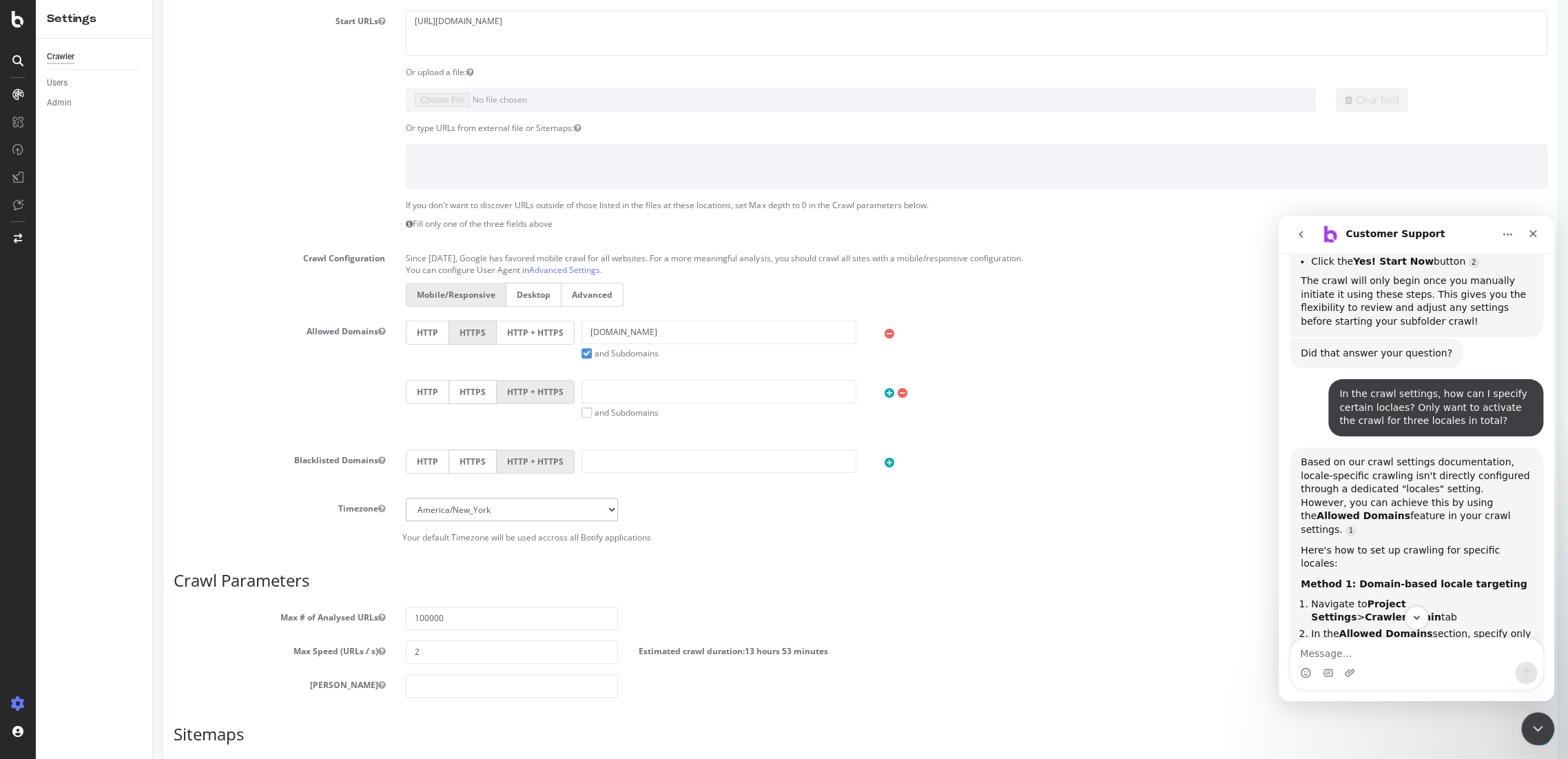
scroll to position [229, 0]
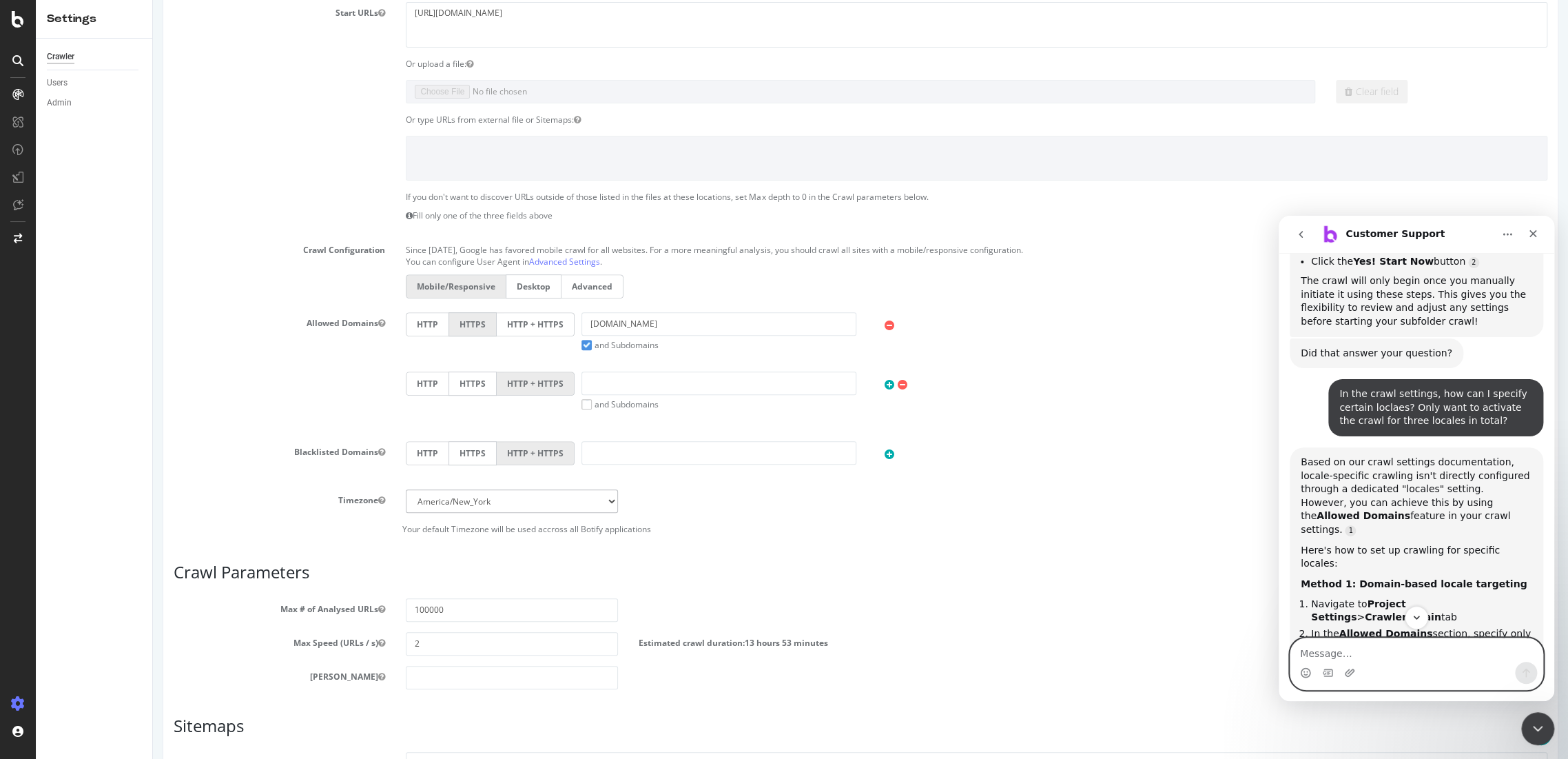
click at [1333, 658] on textarea "Message…" at bounding box center [1416, 649] width 252 height 23
type textarea "A"
type textarea "S"
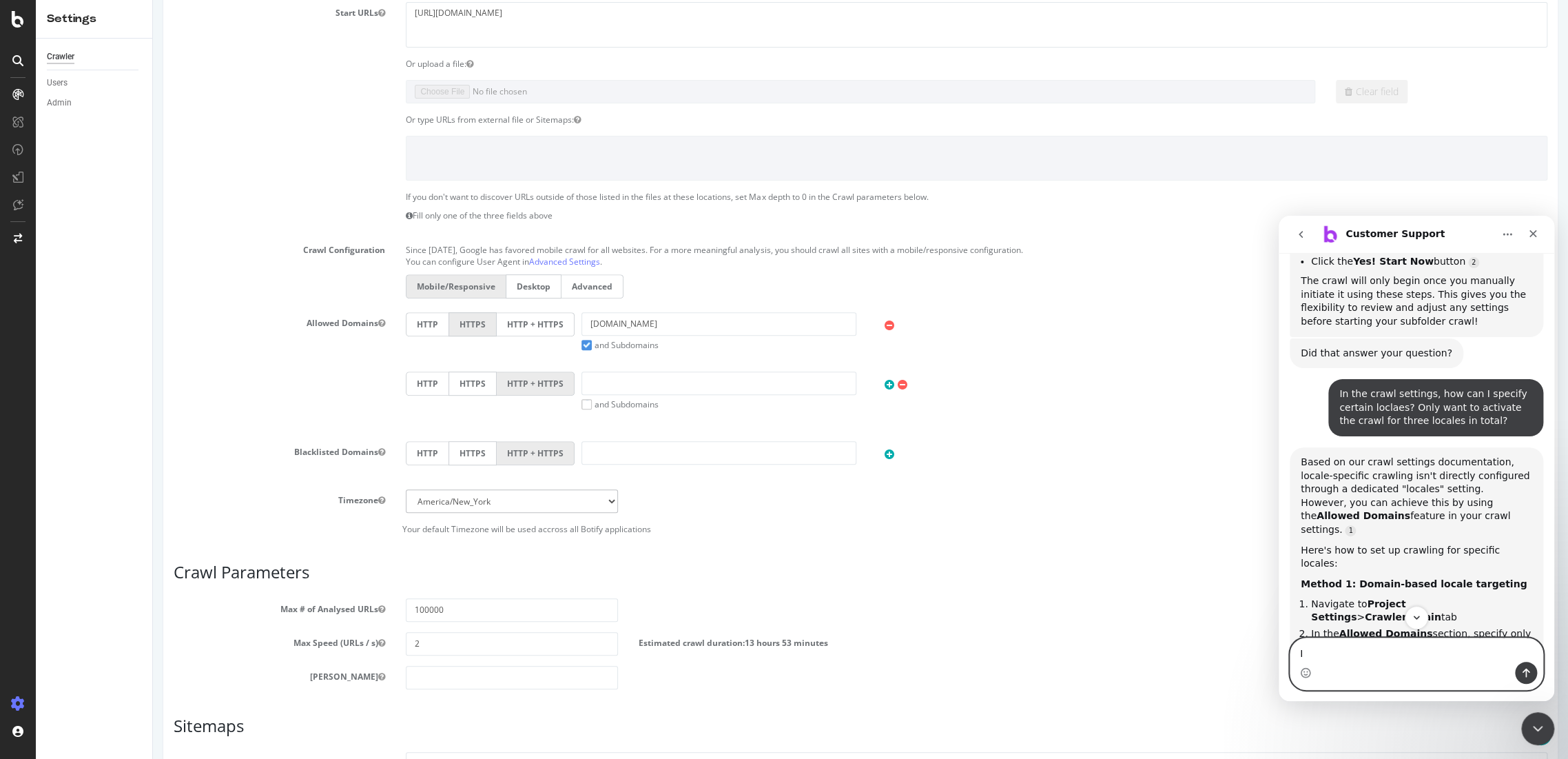
type textarea "I"
type textarea "M"
type textarea "he current crawl setting is set to "outlet.g-star.com" however most of the loca…"
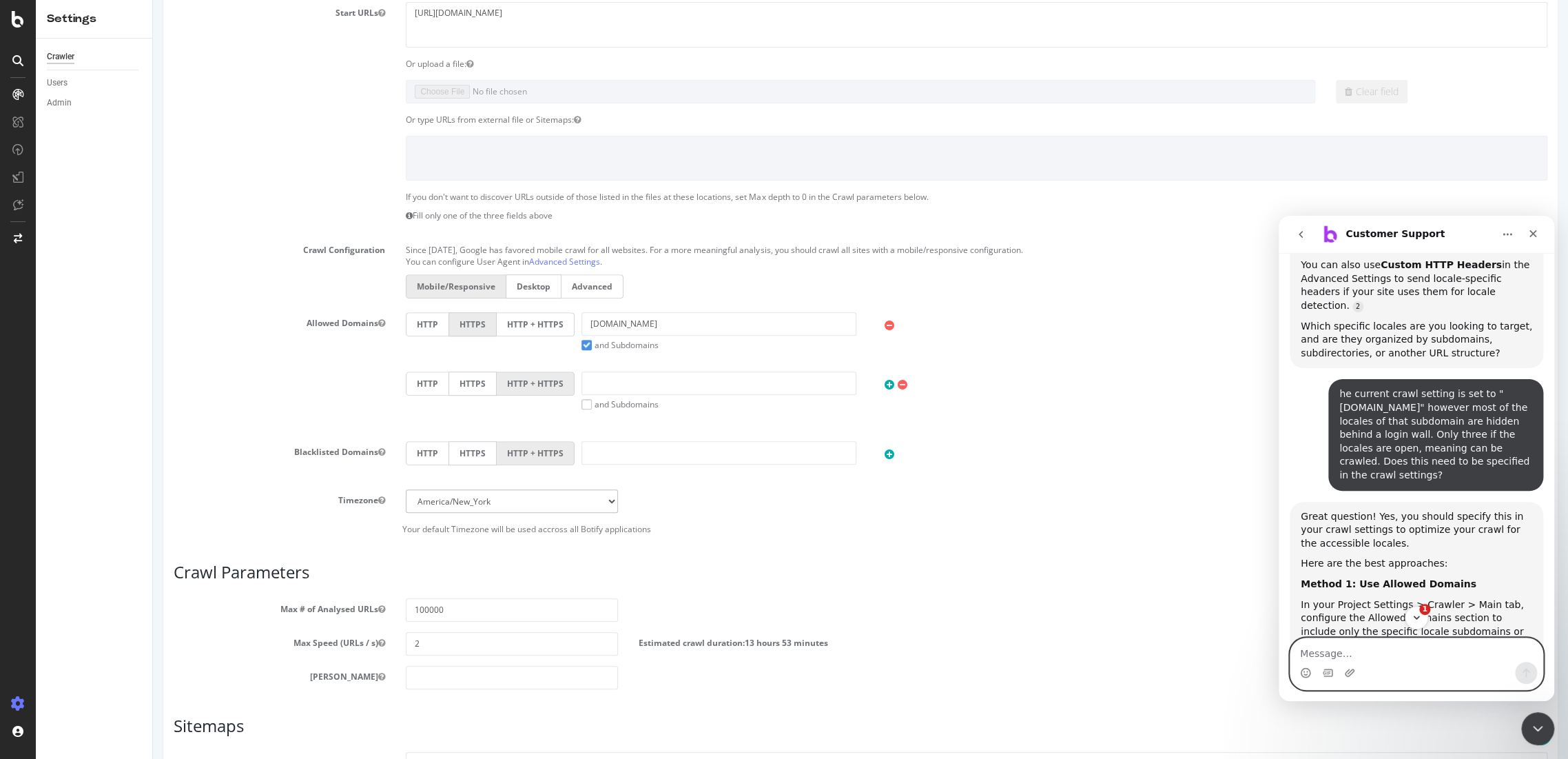
scroll to position [3312, 0]
click at [705, 330] on input "outlet.g-star.com" at bounding box center [719, 324] width 275 height 23
type input "outlet.g-star.com/es_es"
click at [1184, 571] on h3 "Crawl Parameters" at bounding box center [861, 572] width 1374 height 18
click at [1540, 728] on icon "Close Intercom Messenger" at bounding box center [1536, 726] width 17 height 17
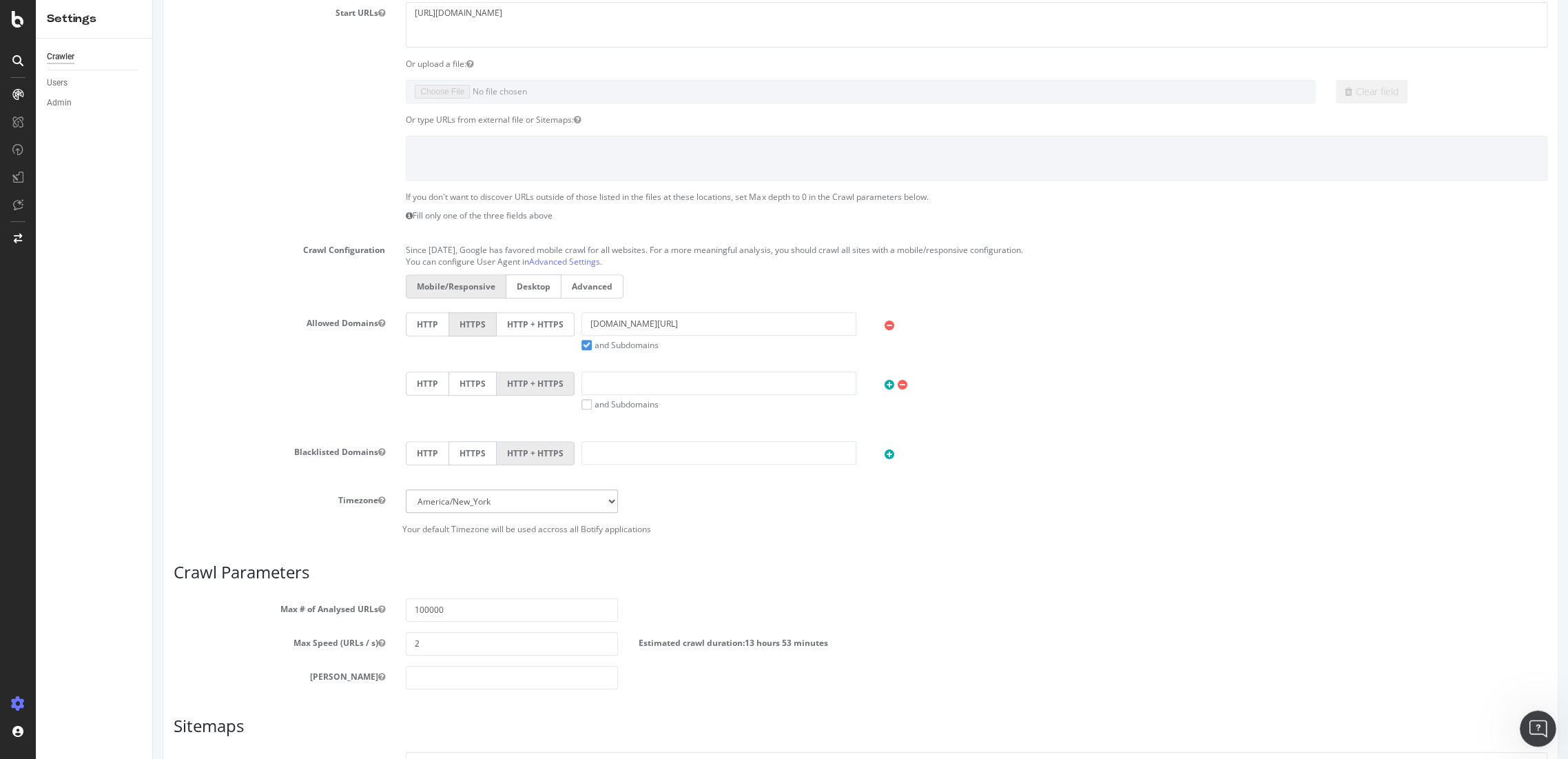
scroll to position [0, 0]
click at [1540, 728] on icon "Open Intercom Messenger" at bounding box center [1536, 726] width 22 height 22
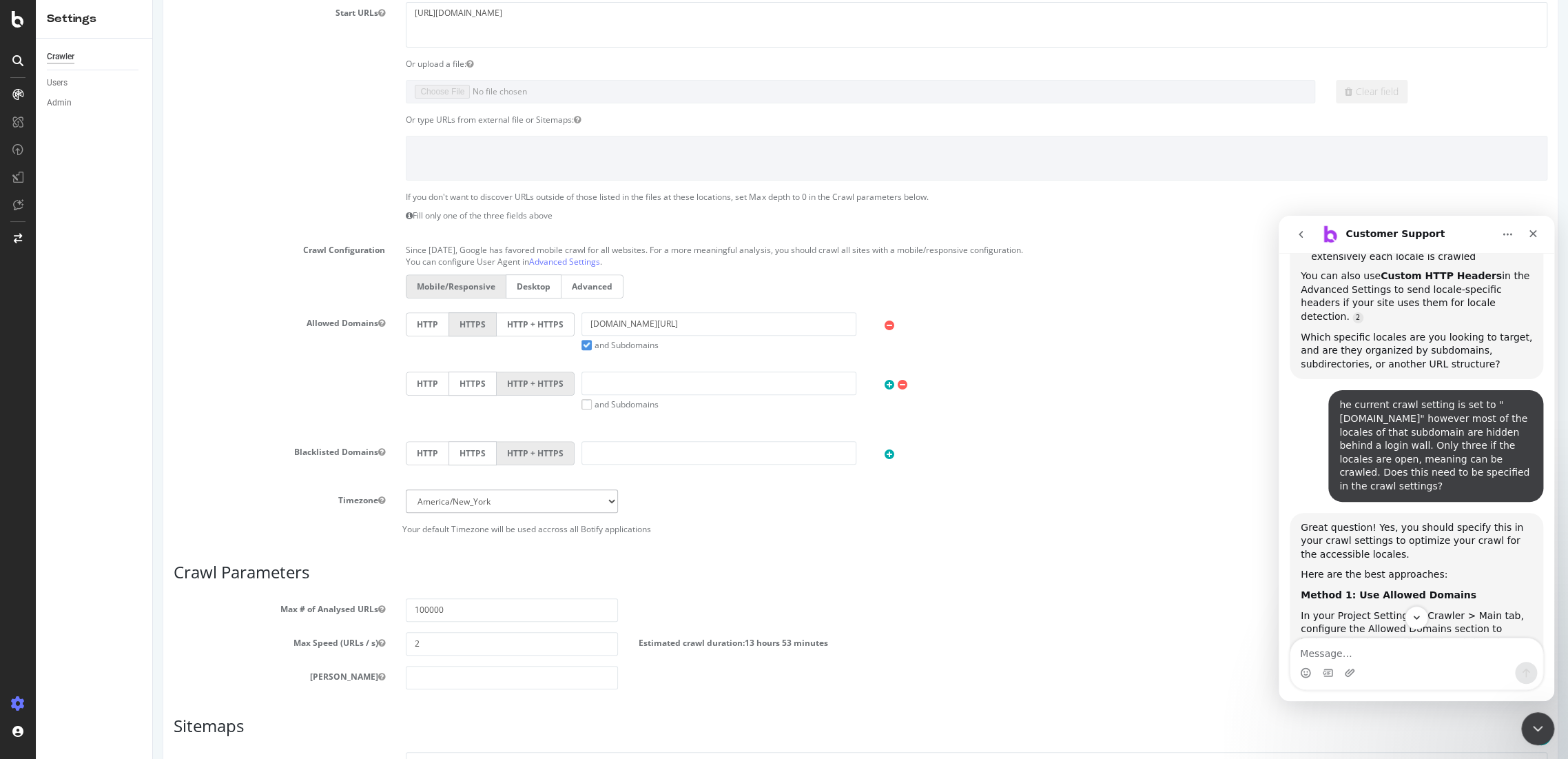
scroll to position [3366, 0]
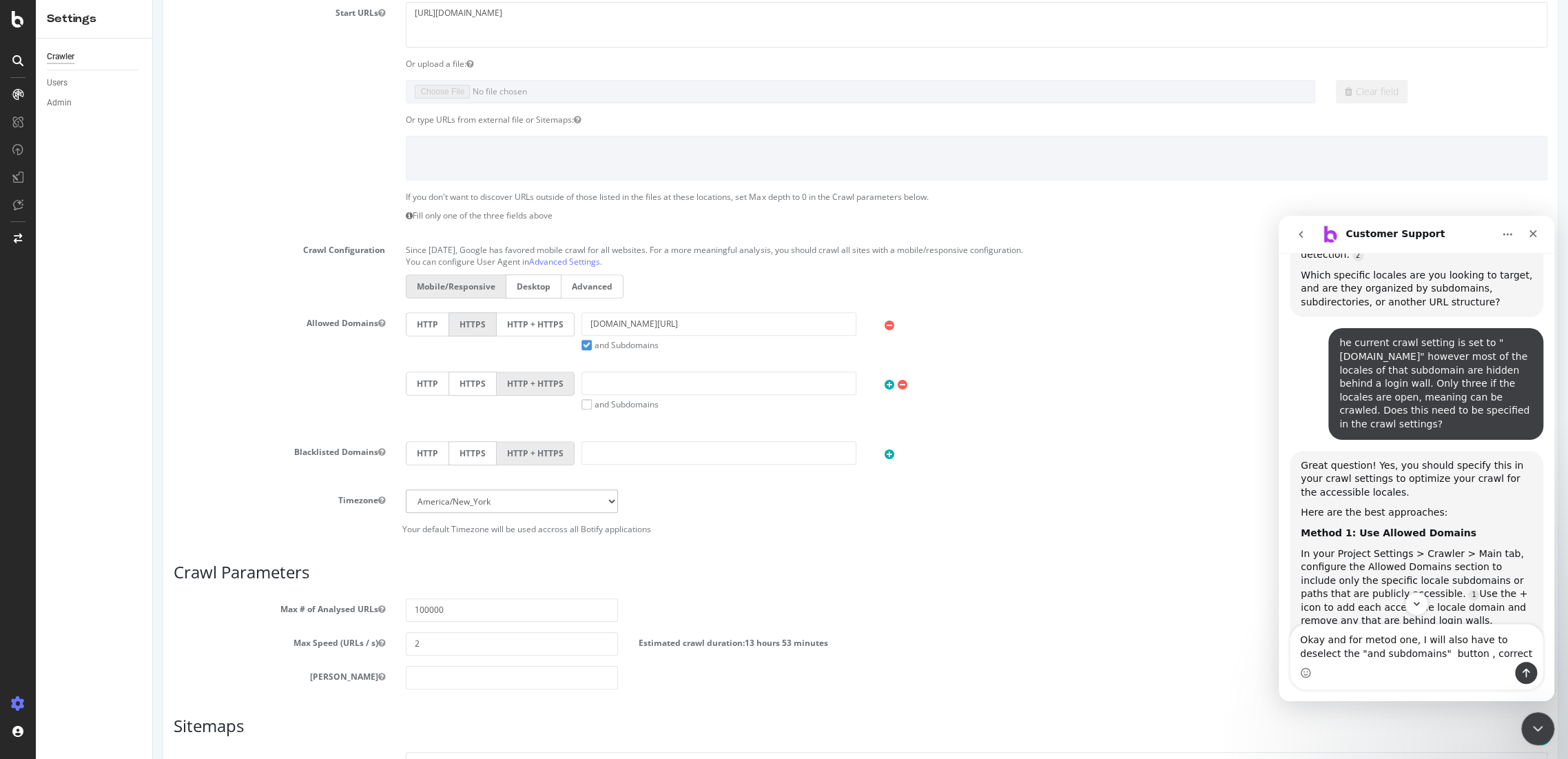
type textarea "Okay and for metod one, I will also have to deselect the "and subdomains" butto…"
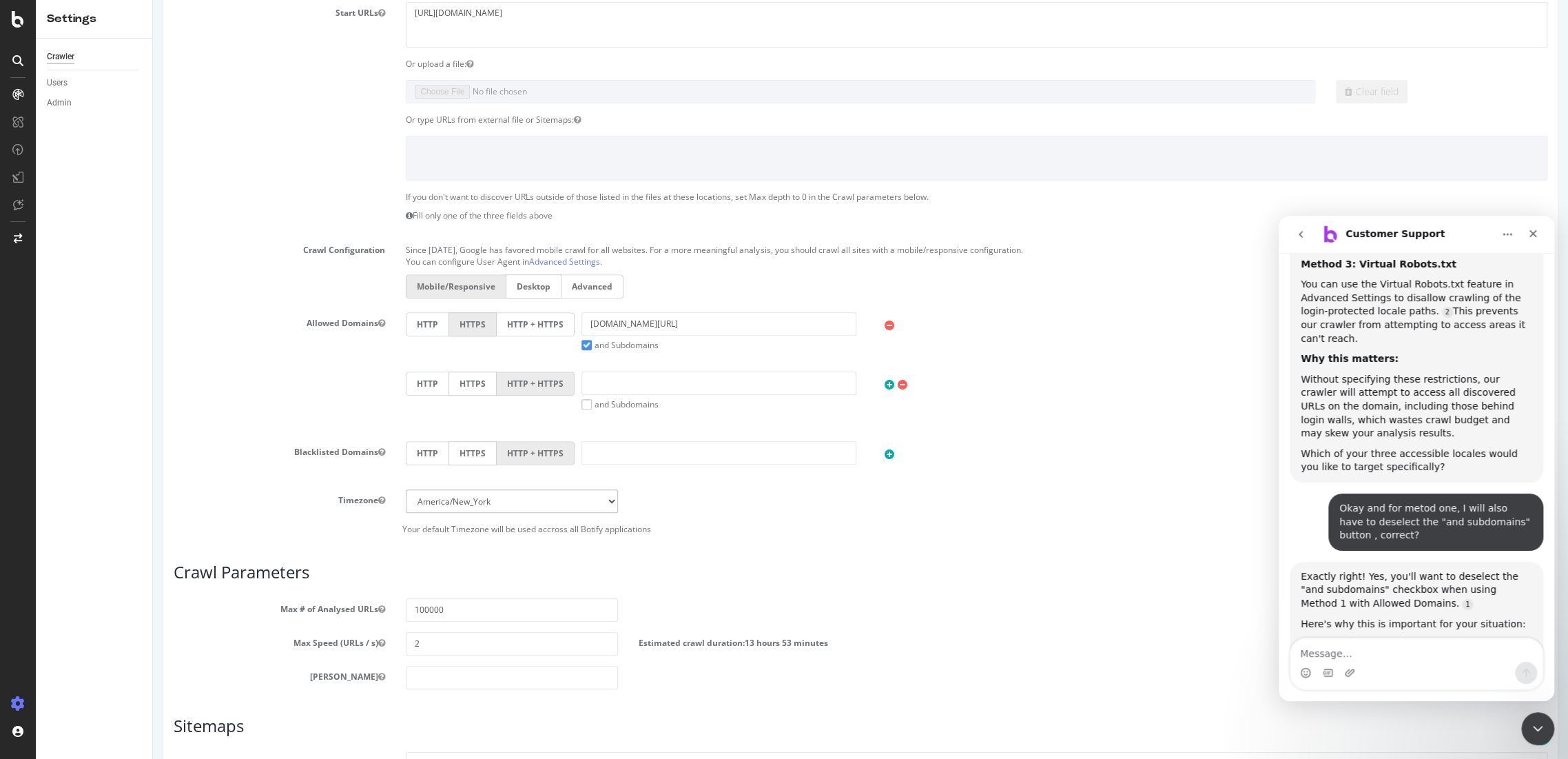
scroll to position [3870, 0]
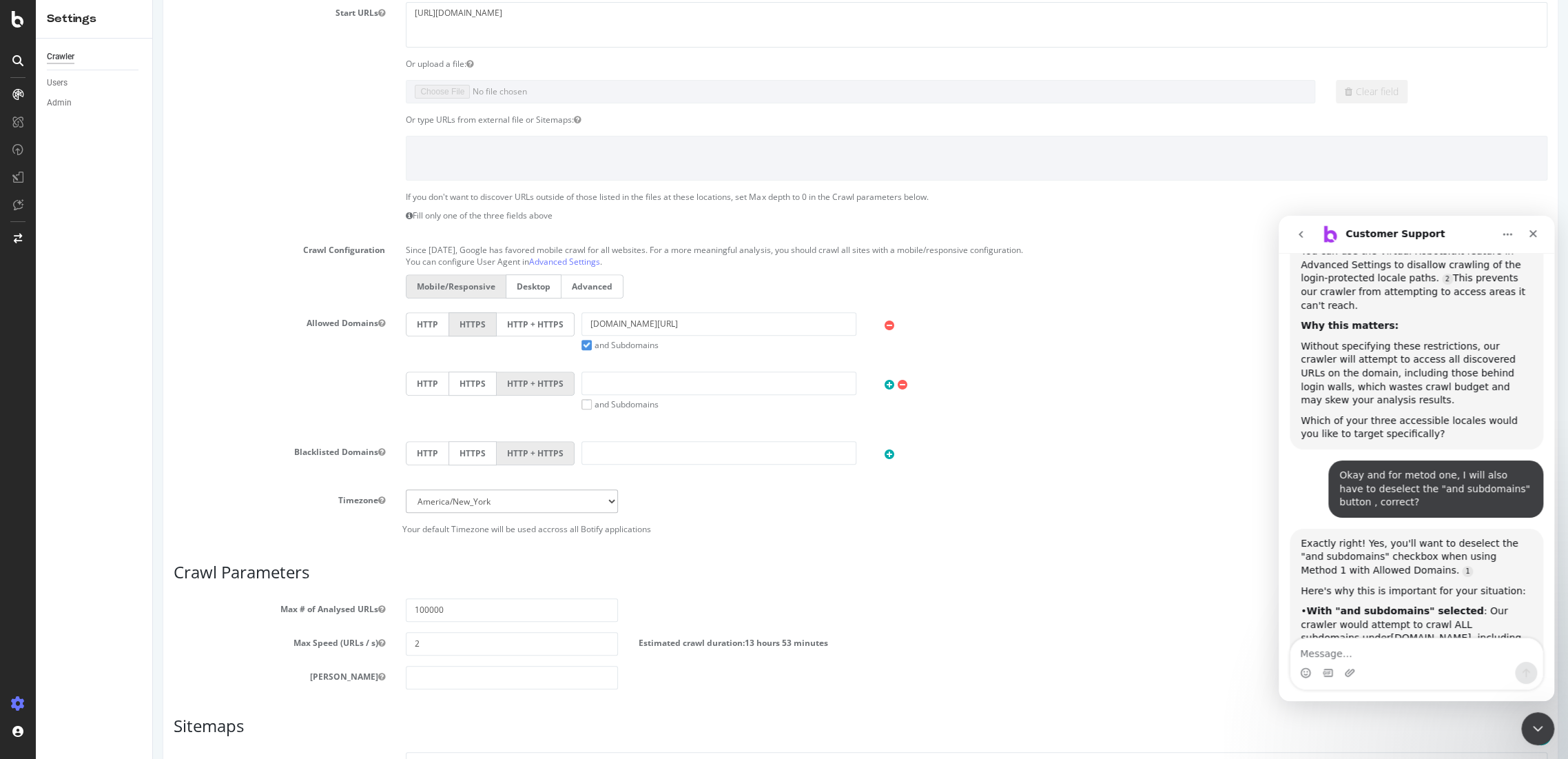
click at [582, 340] on label "and Subdomains" at bounding box center [620, 344] width 78 height 12
click at [153, 0] on input "and Subdomains" at bounding box center [153, 0] width 0 height 0
click at [747, 323] on input "outlet.g-star.com/es_es" at bounding box center [719, 324] width 275 height 23
click at [884, 382] on icon at bounding box center [888, 384] width 10 height 12
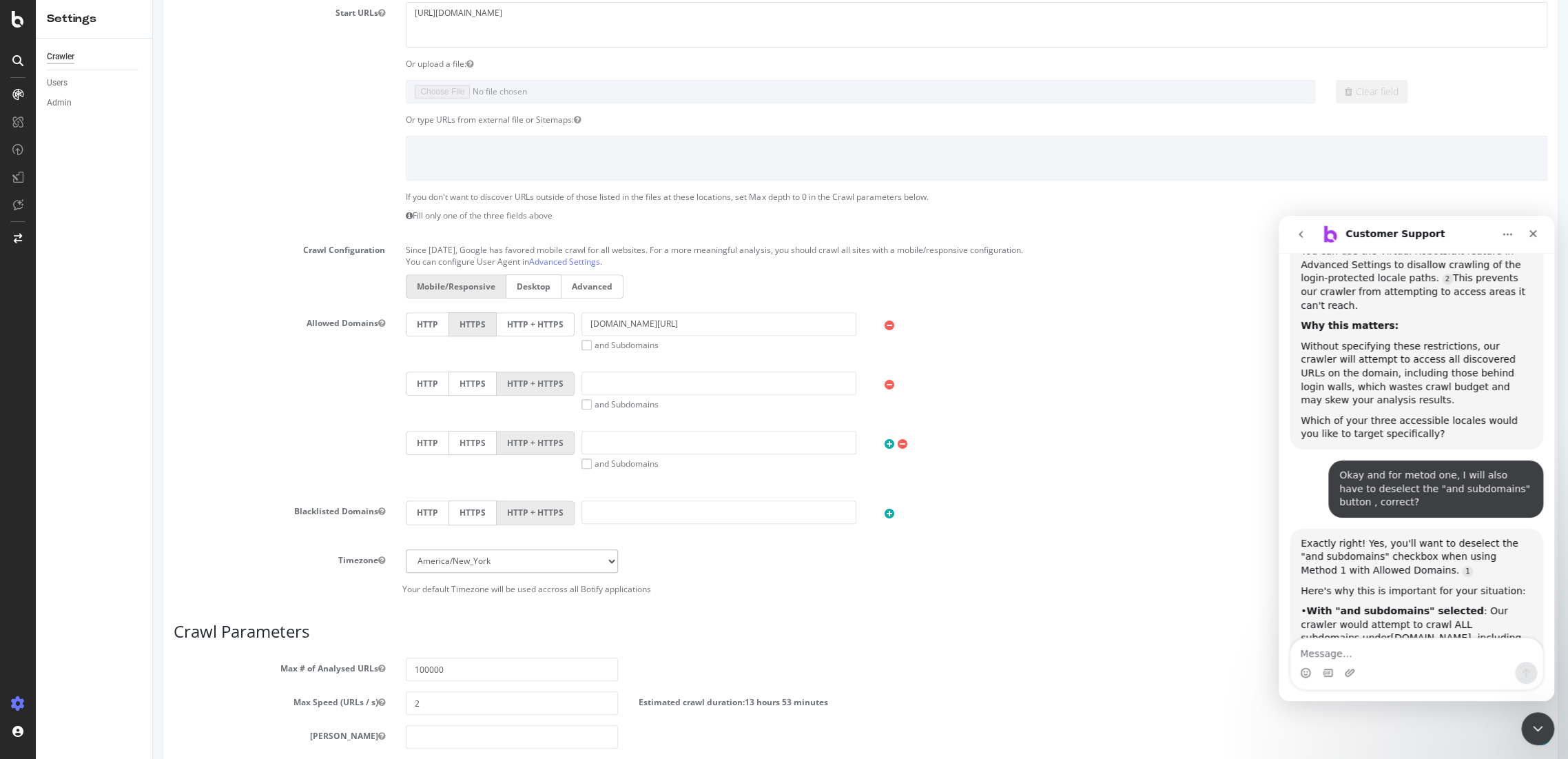
click at [480, 382] on label "HTTPS" at bounding box center [473, 383] width 48 height 24
click at [153, 0] on input "HTTPS" at bounding box center [153, 0] width 0 height 0
click at [477, 443] on label "HTTPS" at bounding box center [473, 442] width 48 height 24
click at [153, 0] on input "HTTPS" at bounding box center [153, 0] width 0 height 0
drag, startPoint x: 605, startPoint y: 377, endPoint x: 606, endPoint y: 368, distance: 9.1
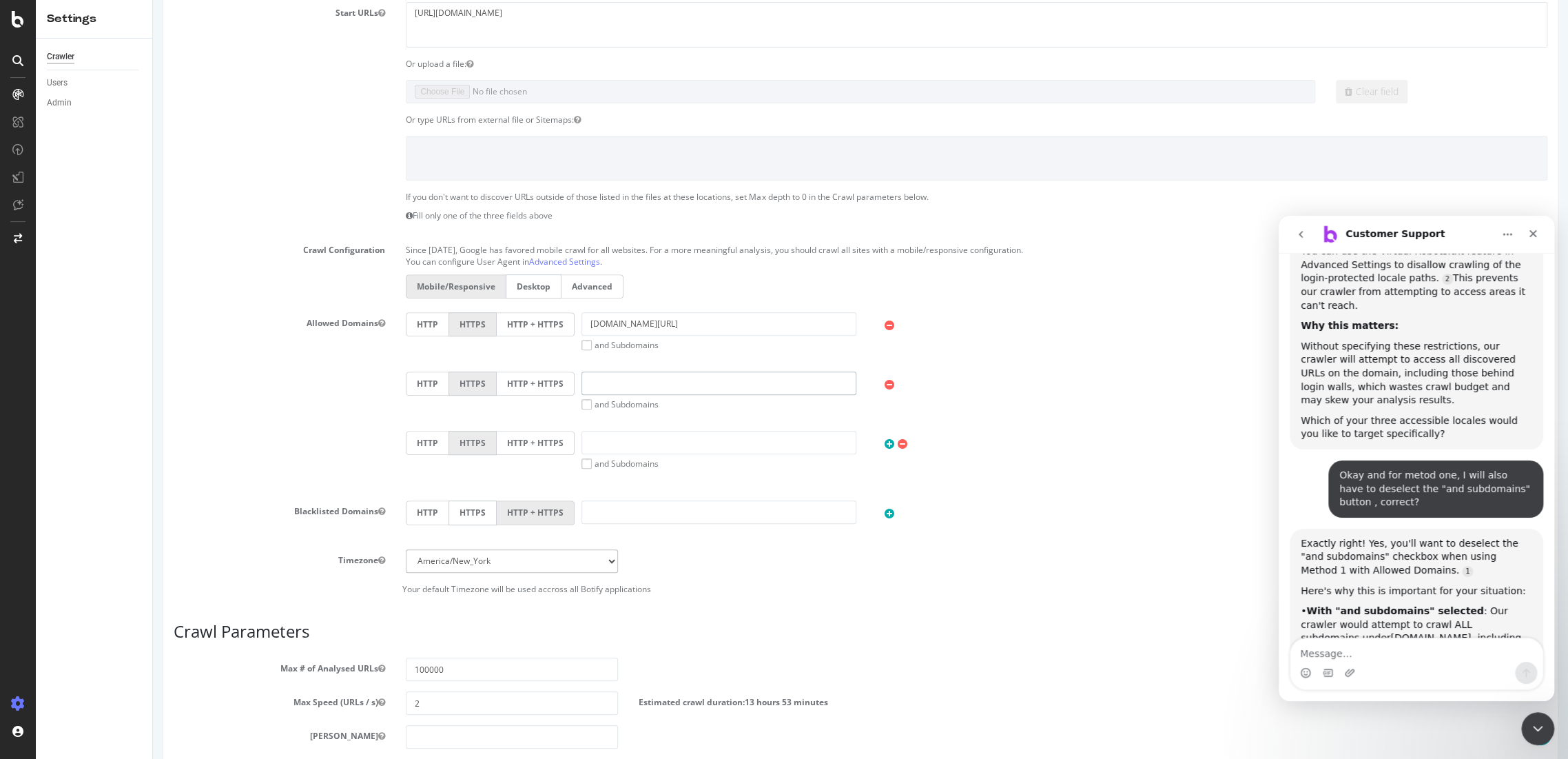
click at [605, 377] on input "text" at bounding box center [719, 383] width 275 height 23
paste input "outlet.g-star.com/en_es"
type input "outlet.g-star.com/en_es"
click at [640, 441] on input "text" at bounding box center [719, 442] width 275 height 23
paste input "outlet.g-star.com/en_es"
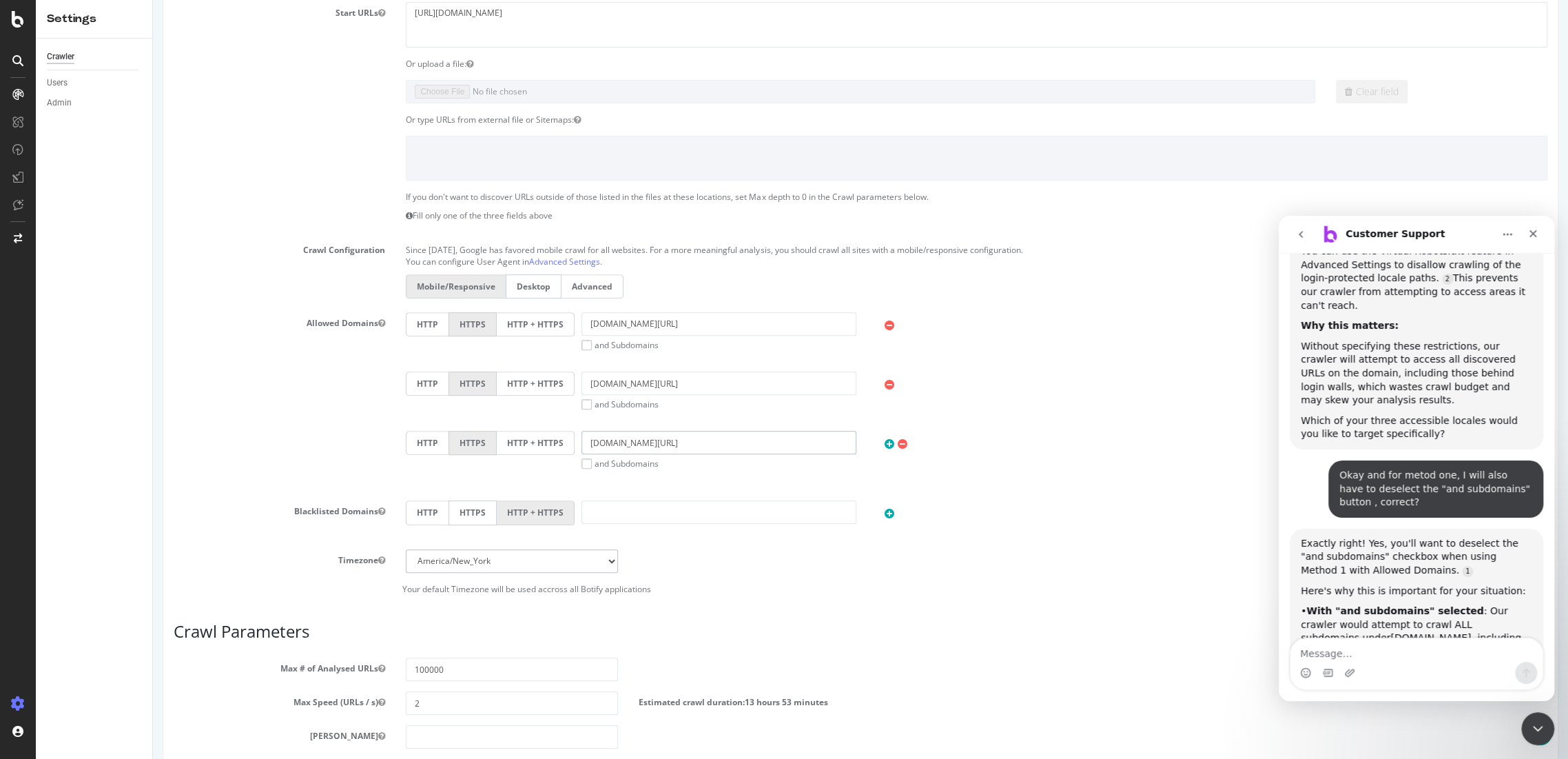
click at [667, 442] on input "outlet.g-star.com/en_es" at bounding box center [719, 442] width 275 height 23
type input "outlet.g-star.com/en_gb"
click at [1333, 537] on div "Exactly right! Yes, you'll want to deselect the "and subdomains" checkbox when …" at bounding box center [1417, 705] width 232 height 338
click at [1177, 450] on div "HTTP HTTPS HTTP + HTTPS outlet.g-star.com/en_gb and Subdomains User Agent: Mobi…" at bounding box center [977, 450] width 1156 height 38
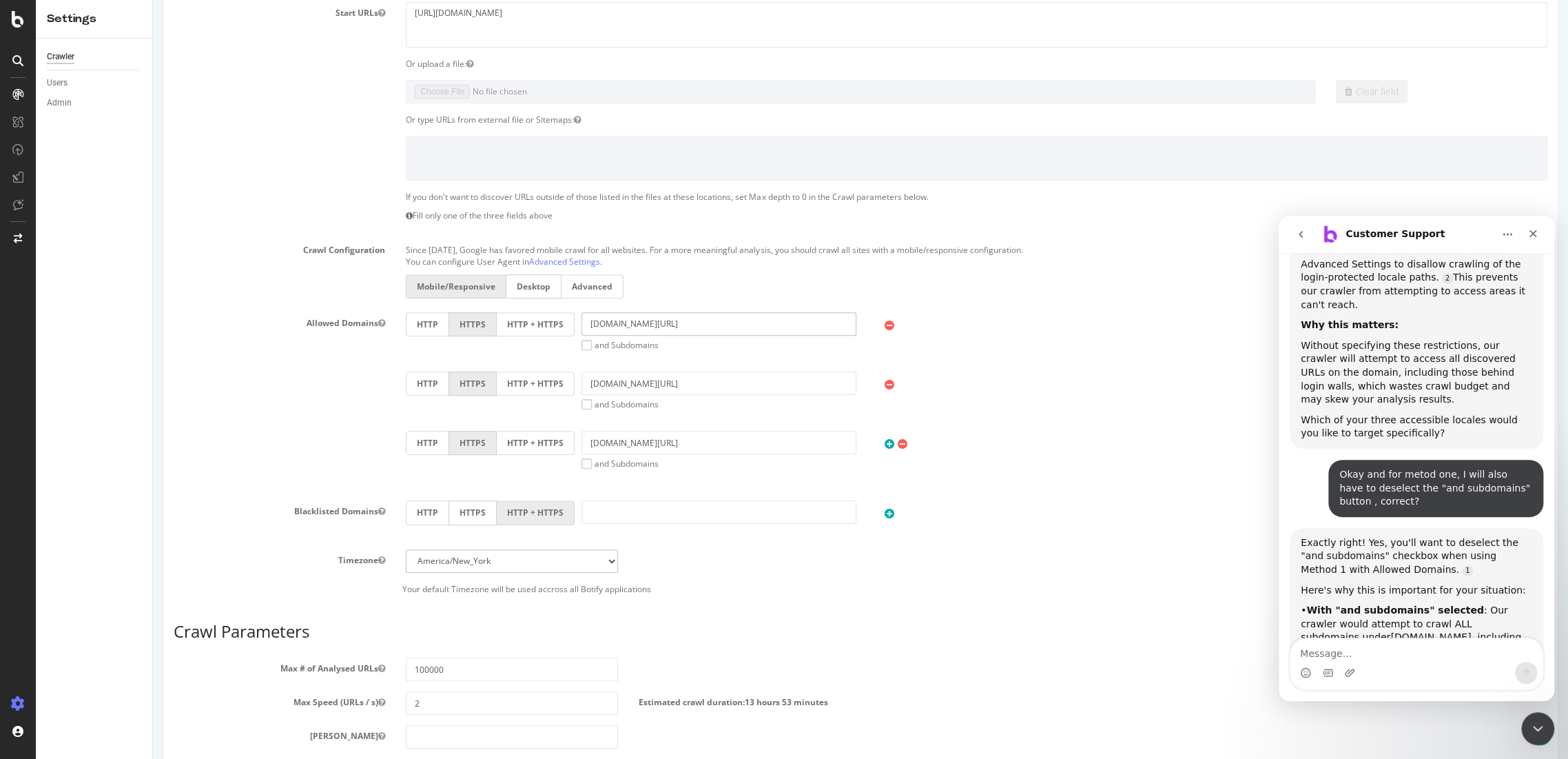
drag, startPoint x: 694, startPoint y: 326, endPoint x: 568, endPoint y: 330, distance: 126.1
click at [568, 330] on div "HTTP HTTPS HTTP + HTTPS outlet.g-star.com/es_es and Subdomains User Agent: Mobi…" at bounding box center [977, 331] width 1156 height 38
click at [1343, 653] on textarea "Message…" at bounding box center [1416, 649] width 252 height 23
type textarea "okay, doe it matter if the last slash is added in the to be allowed subdomain U…"
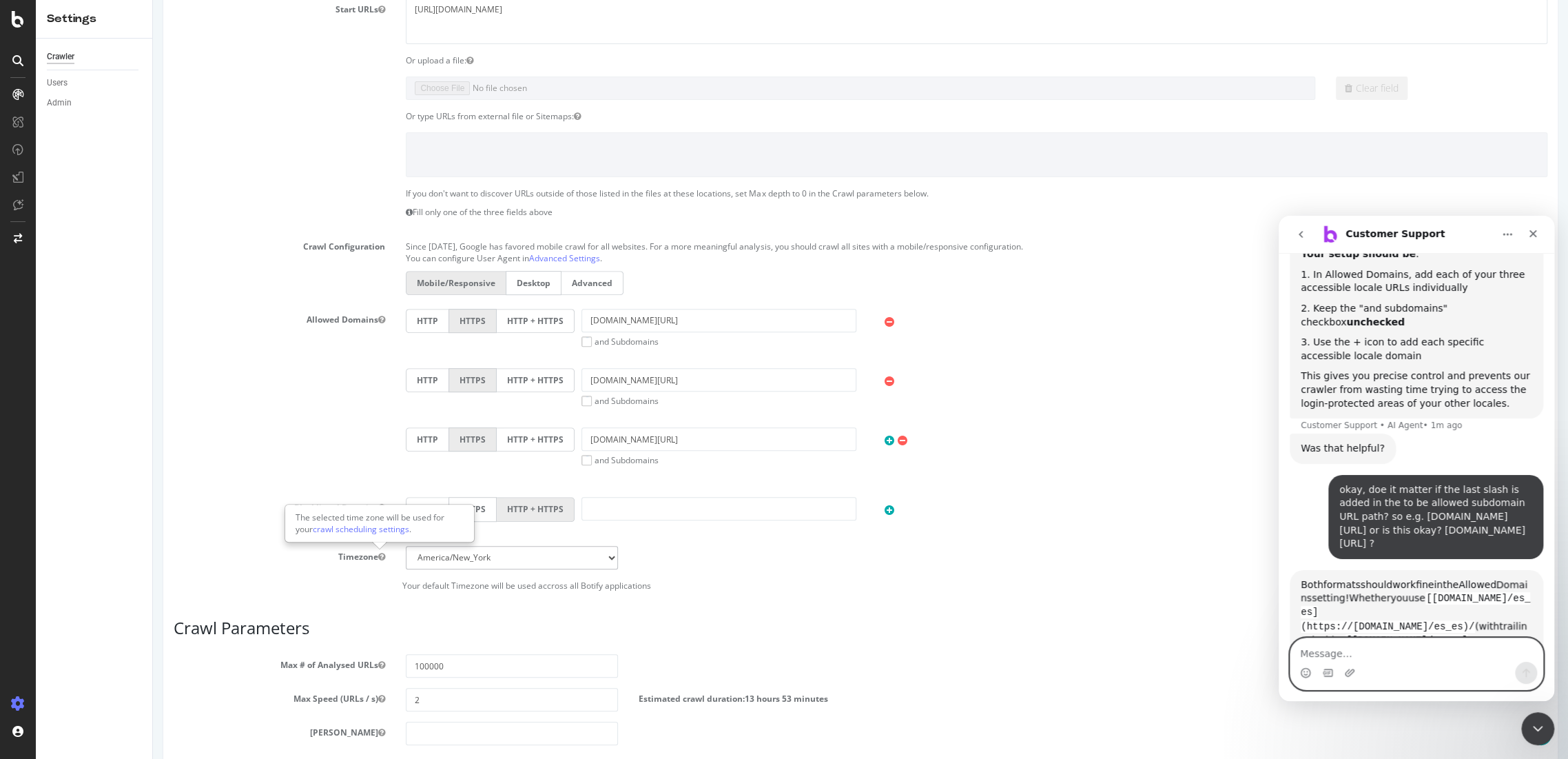
scroll to position [4335, 0]
click at [464, 556] on select "Africa/Abidjan Africa/Accra Africa/Addis_Ababa Africa/Algiers Africa/Asmara Afr…" at bounding box center [511, 557] width 211 height 23
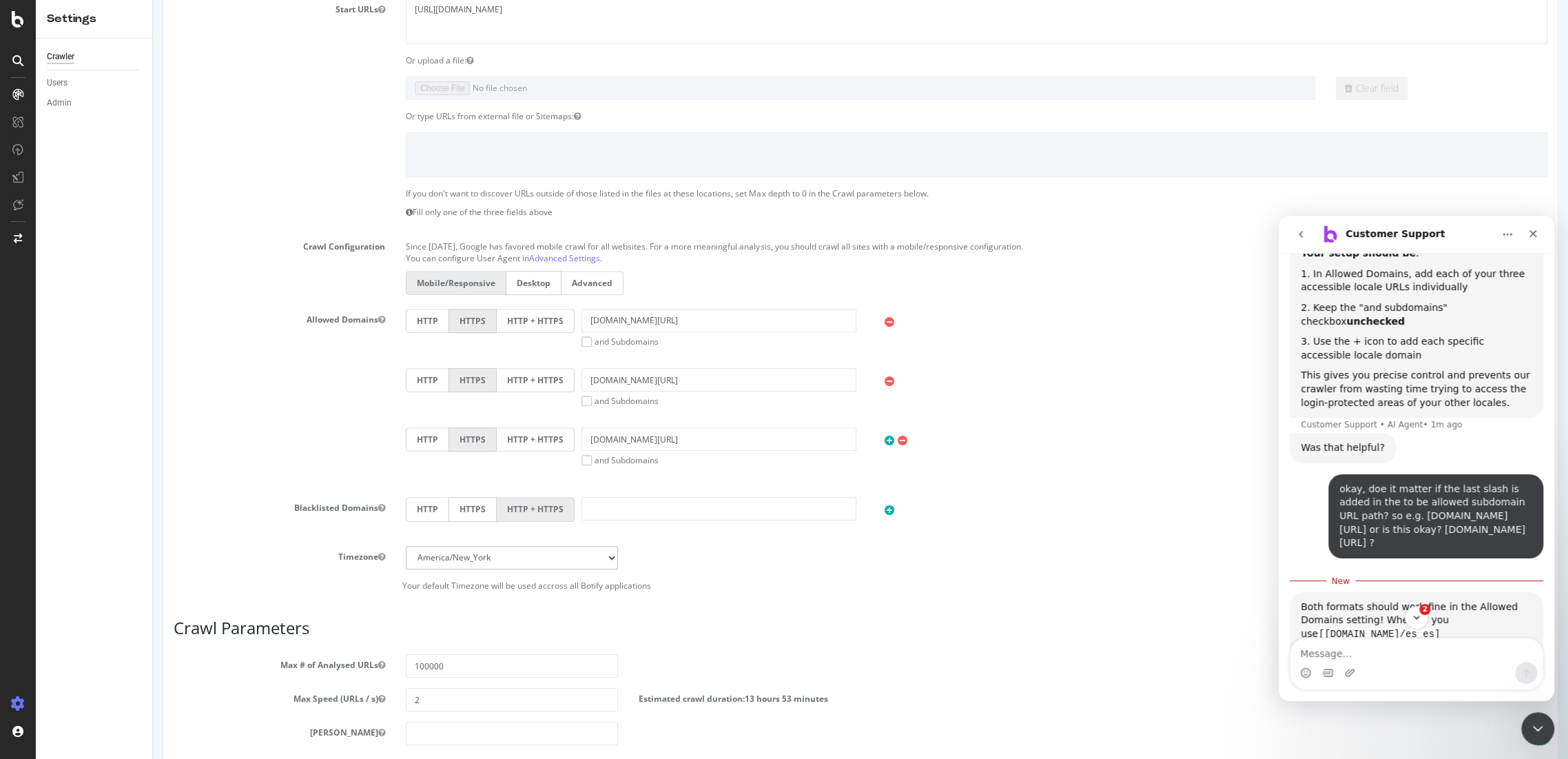
scroll to position [4359, 0]
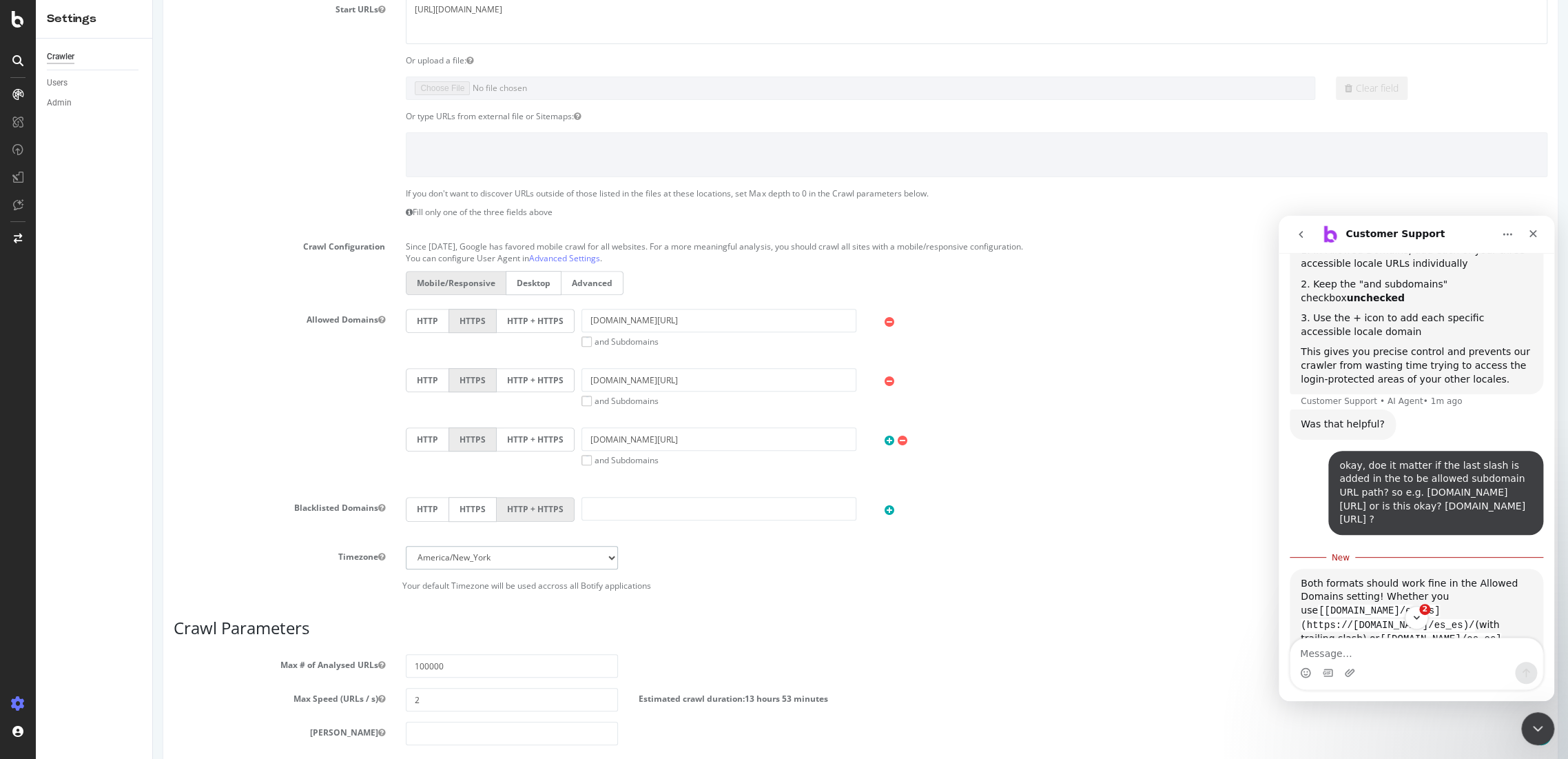
select select "Europe/Amsterdam"
click at [406, 546] on select "Africa/Abidjan Africa/Accra Africa/Addis_Ababa Africa/Algiers Africa/Asmara Afr…" at bounding box center [511, 557] width 211 height 23
click at [1548, 729] on div "Close Intercom Messenger" at bounding box center [1536, 726] width 33 height 33
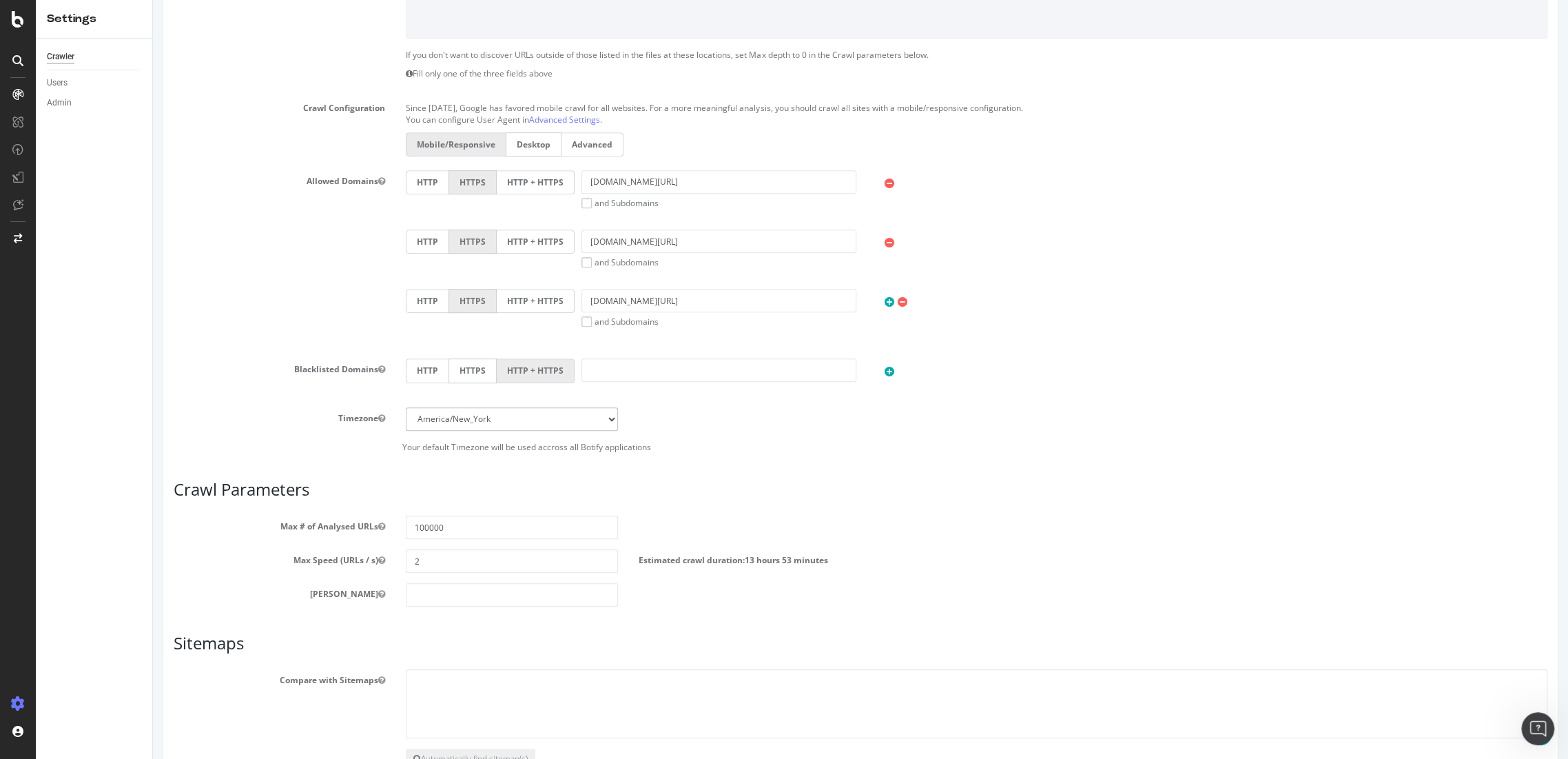
scroll to position [463, 0]
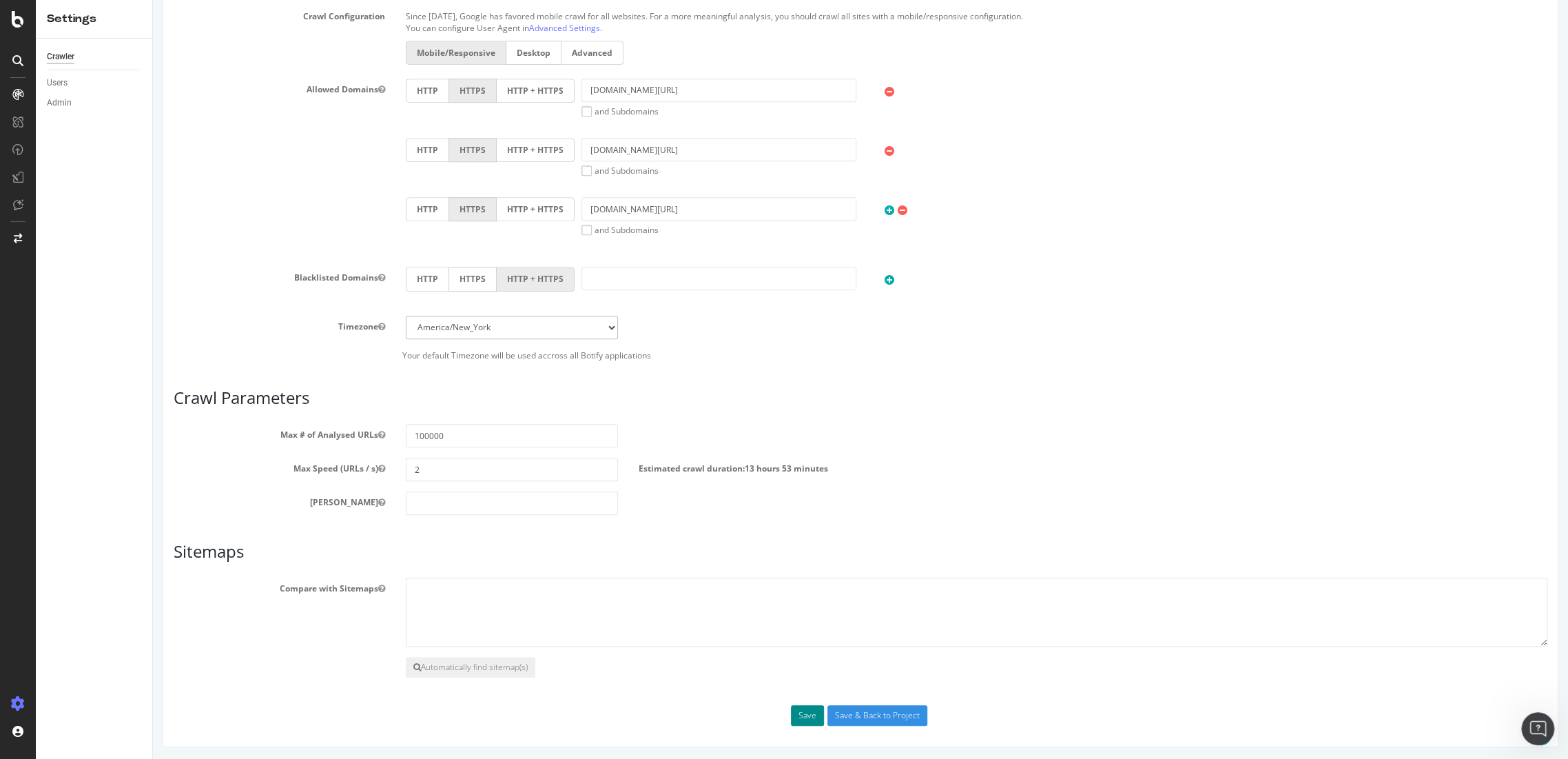
click at [812, 720] on button "Save" at bounding box center [807, 714] width 33 height 21
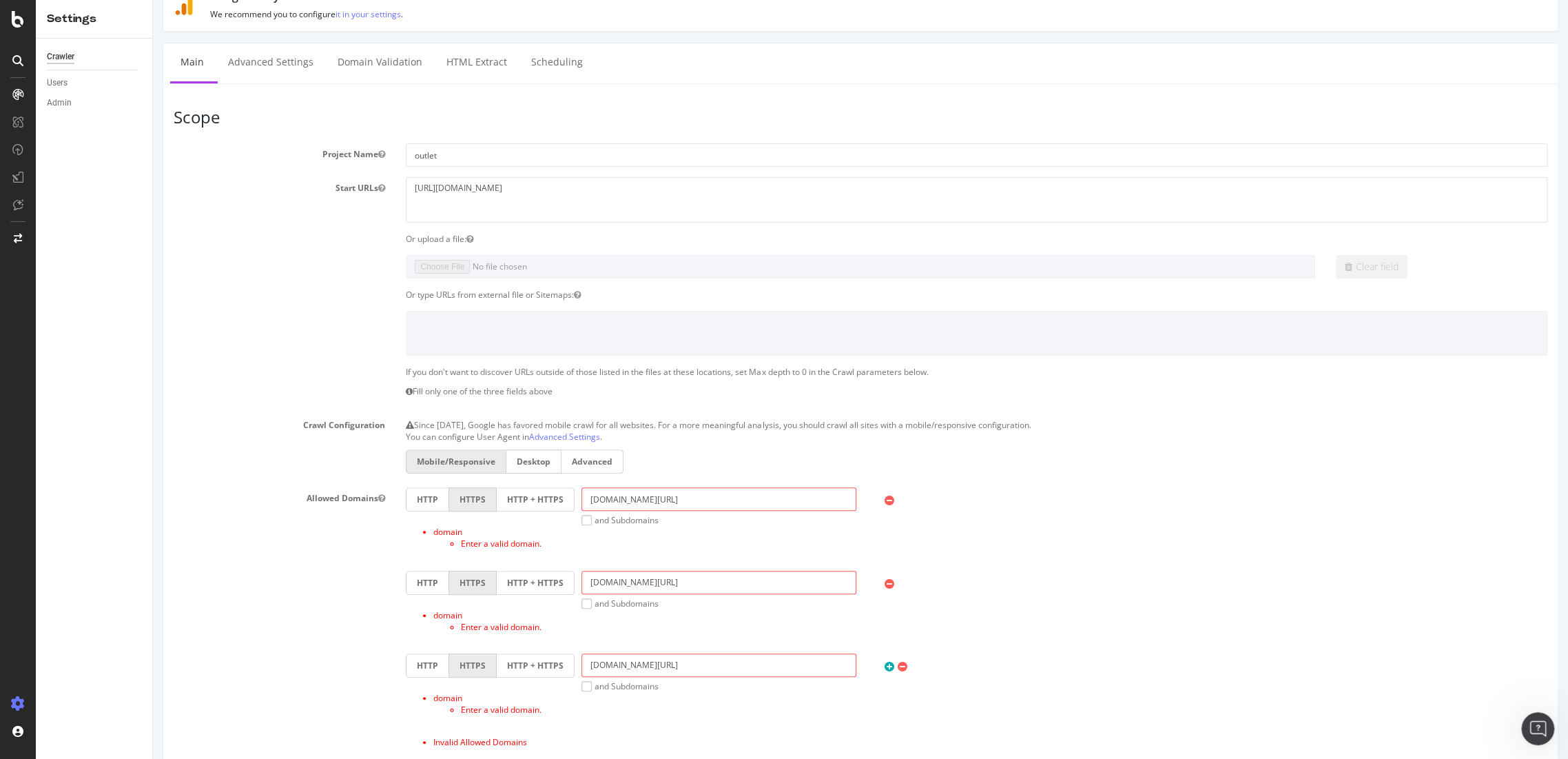
scroll to position [229, 0]
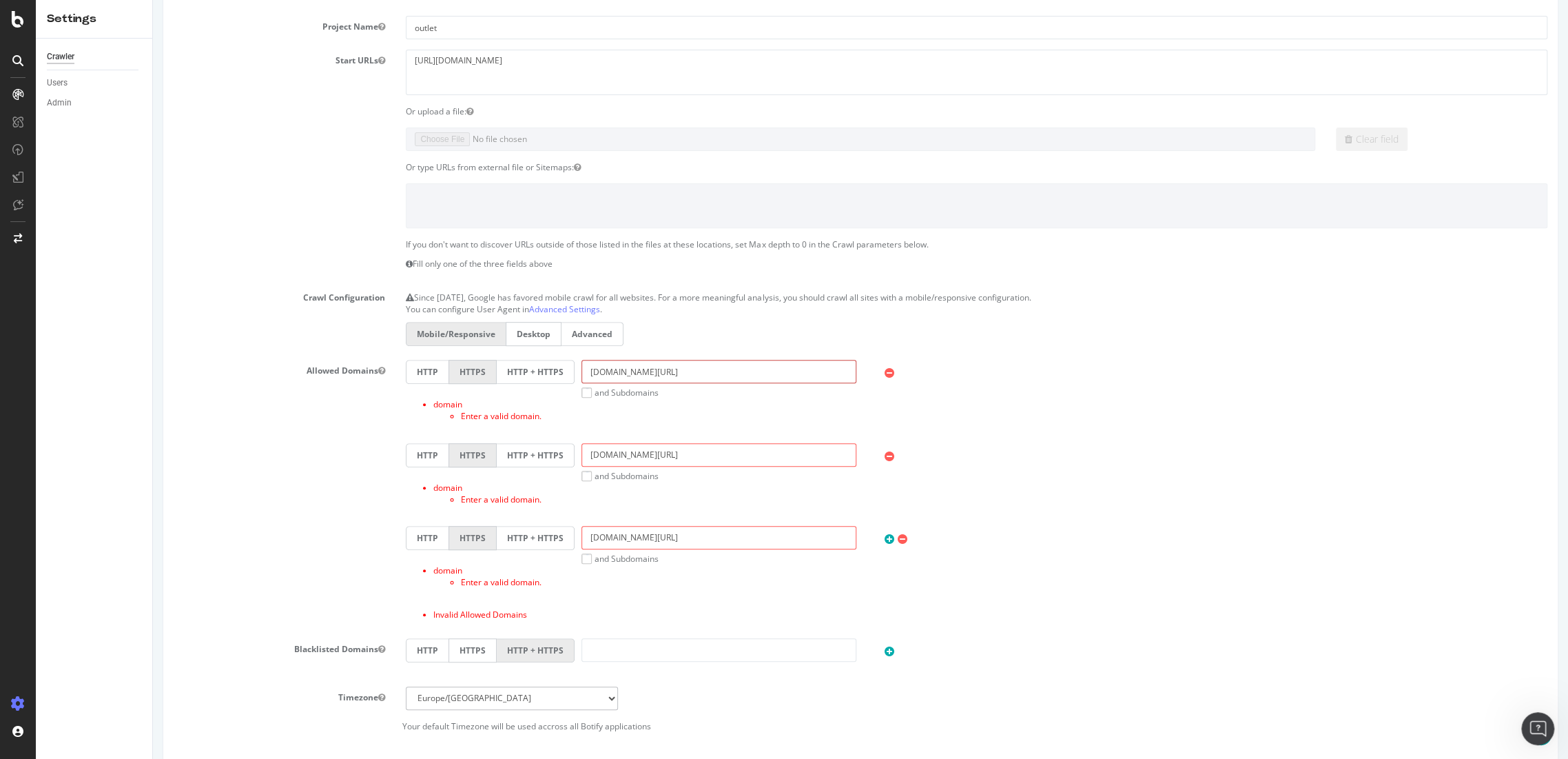
click at [635, 375] on input "outlet.g-star.com/es_es" at bounding box center [719, 371] width 275 height 23
click at [728, 402] on li "domain Enter a valid domain." at bounding box center [990, 410] width 1114 height 23
click at [64, 59] on div "Crawler" at bounding box center [61, 57] width 28 height 14
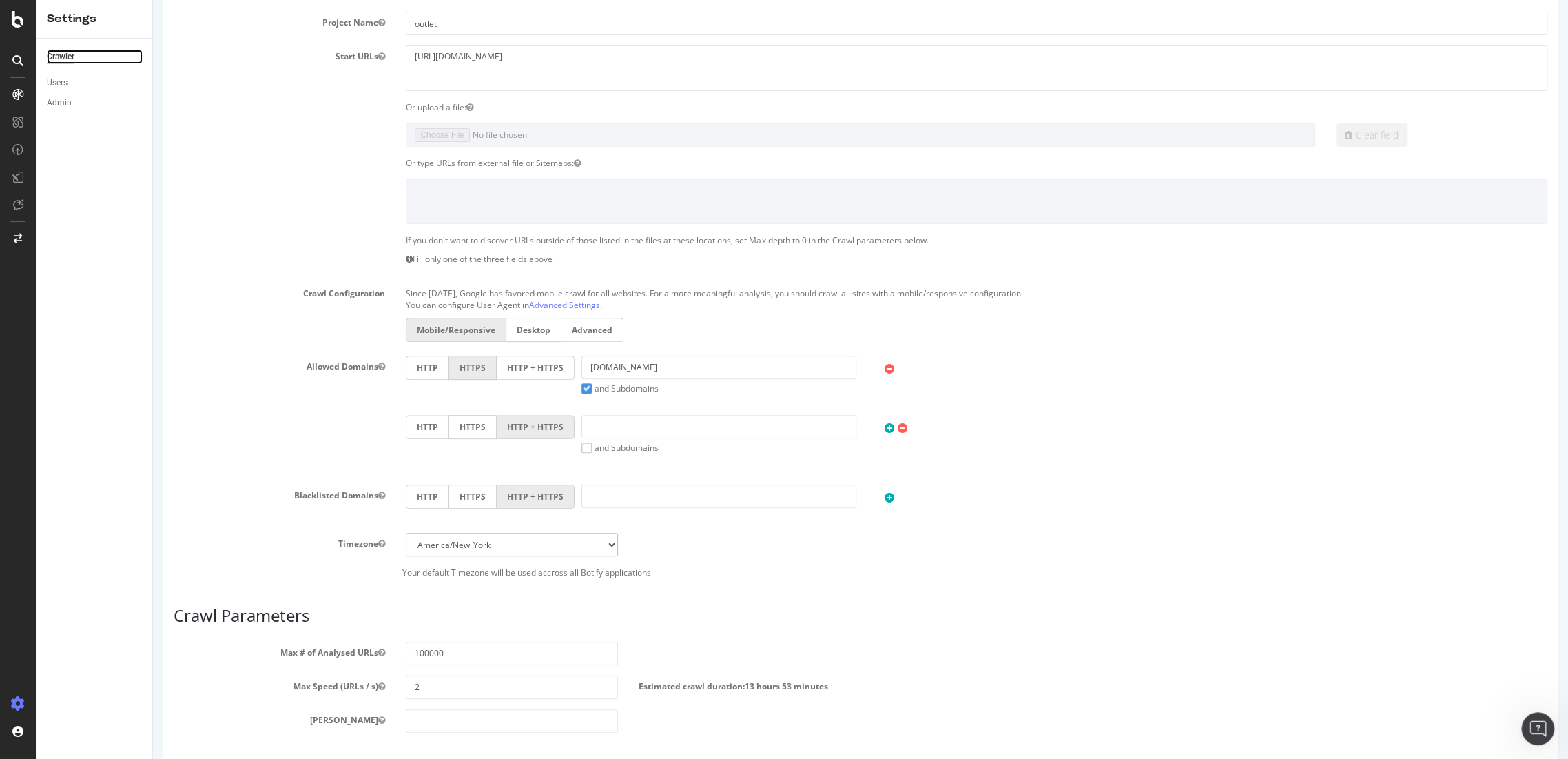
scroll to position [383, 0]
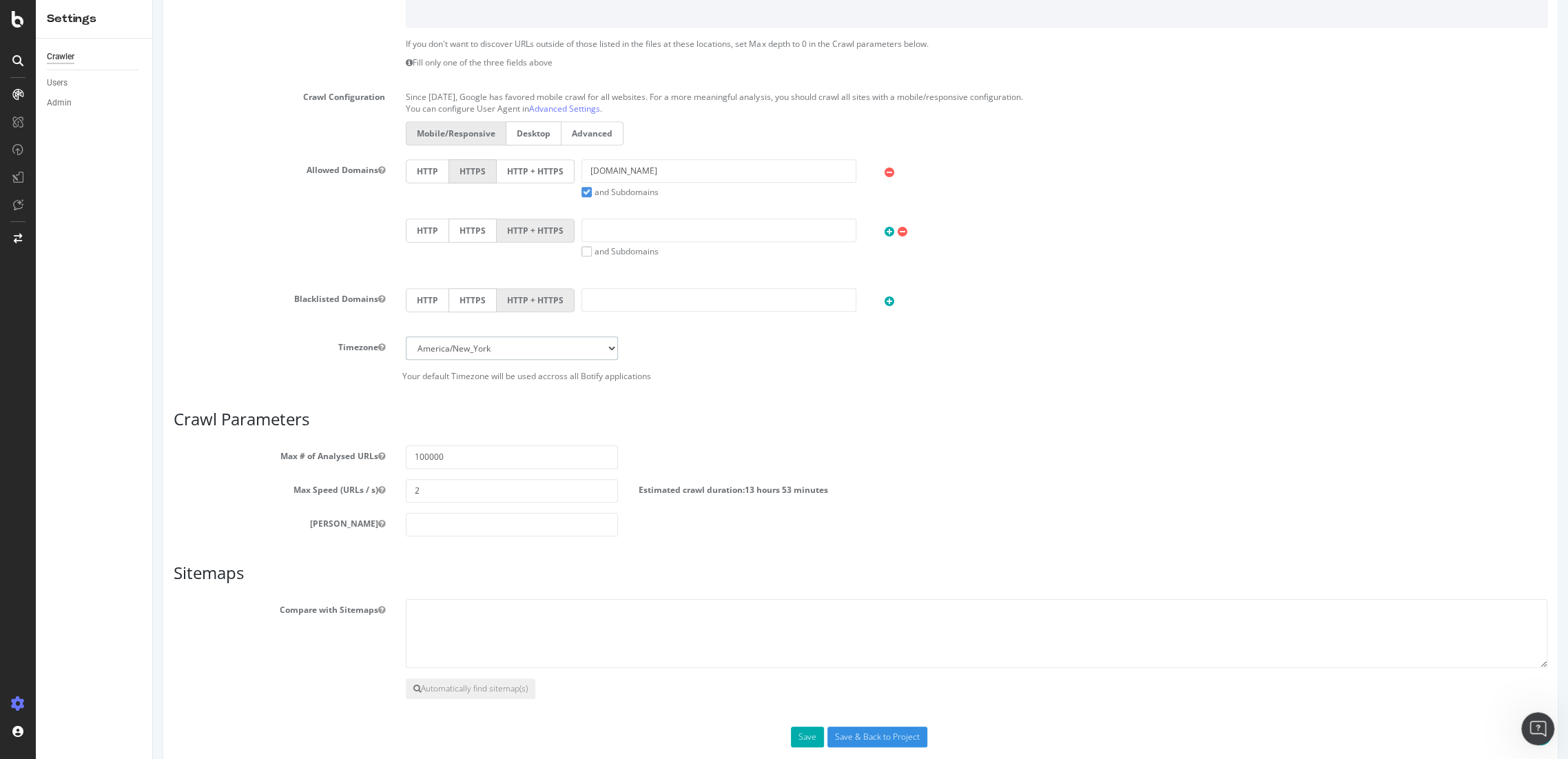
click at [521, 348] on select "Africa/Abidjan Africa/Accra Africa/Addis_Ababa Africa/Algiers Africa/Asmara Afr…" at bounding box center [511, 348] width 211 height 23
select select "Europe/Amsterdam"
click at [406, 336] on select "Africa/Abidjan Africa/Accra Africa/Addis_Ababa Africa/Algiers Africa/Asmara Afr…" at bounding box center [511, 348] width 211 height 23
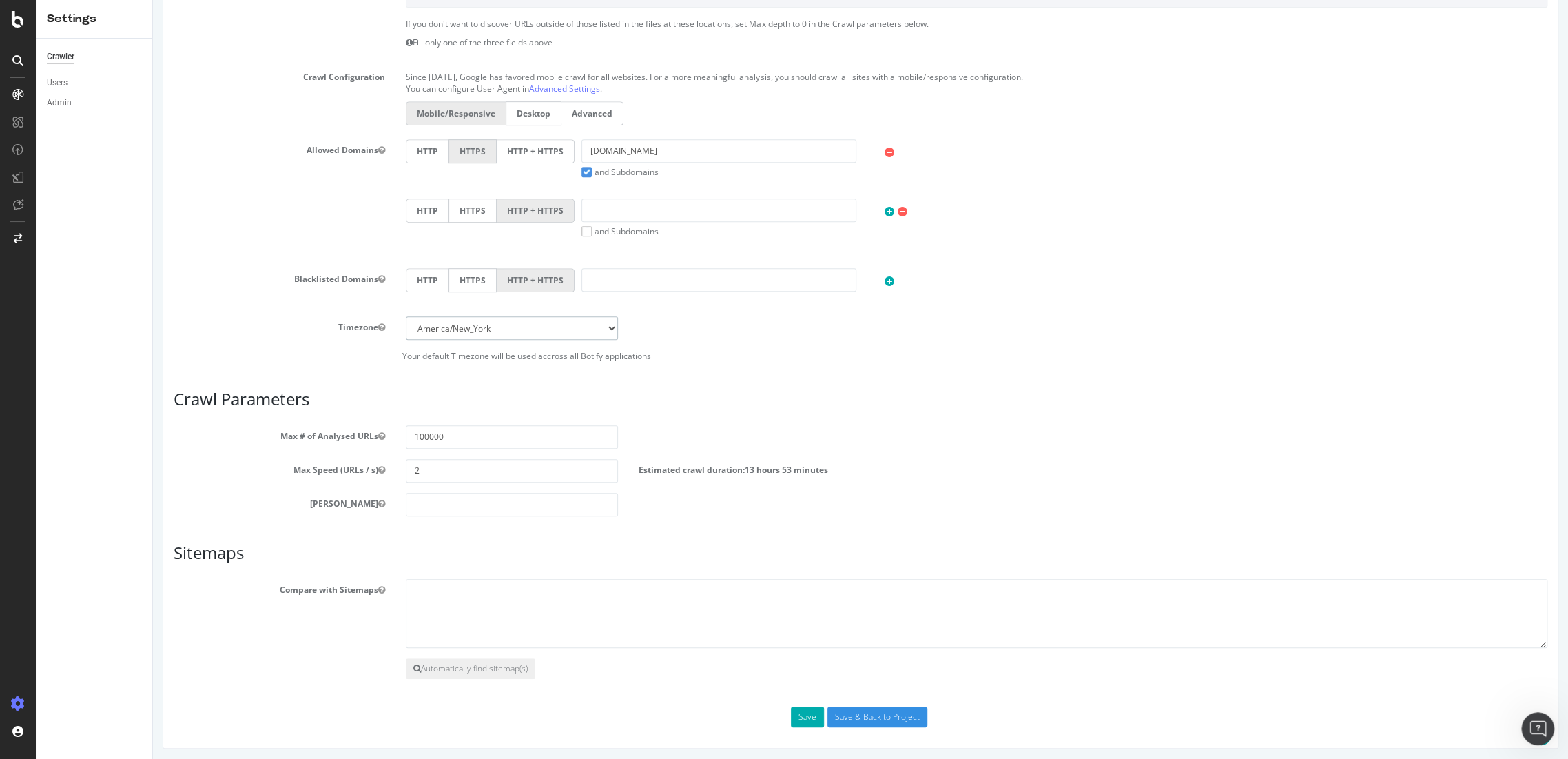
scroll to position [403, 0]
click at [807, 714] on button "Save" at bounding box center [807, 715] width 33 height 21
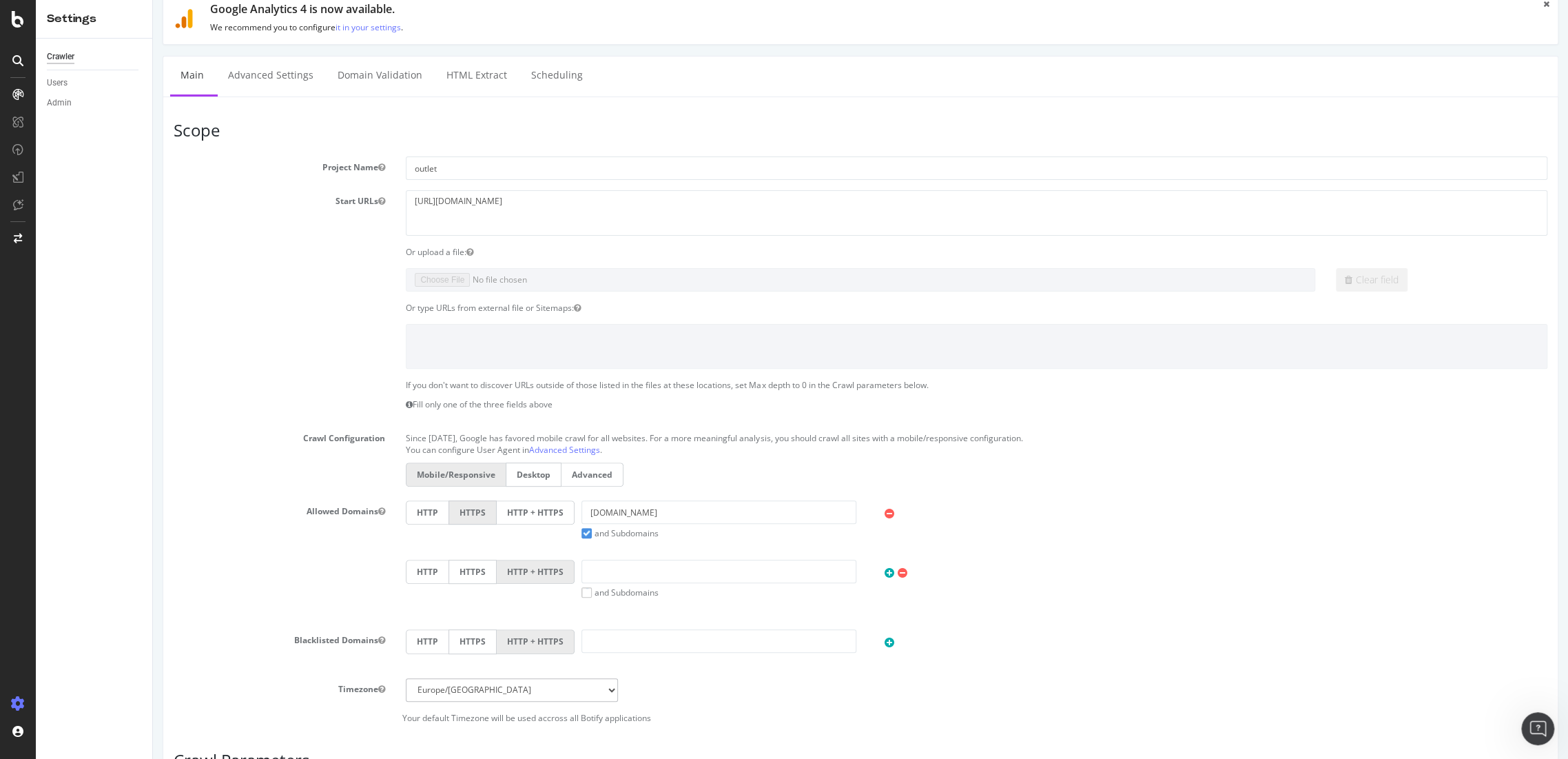
scroll to position [0, 0]
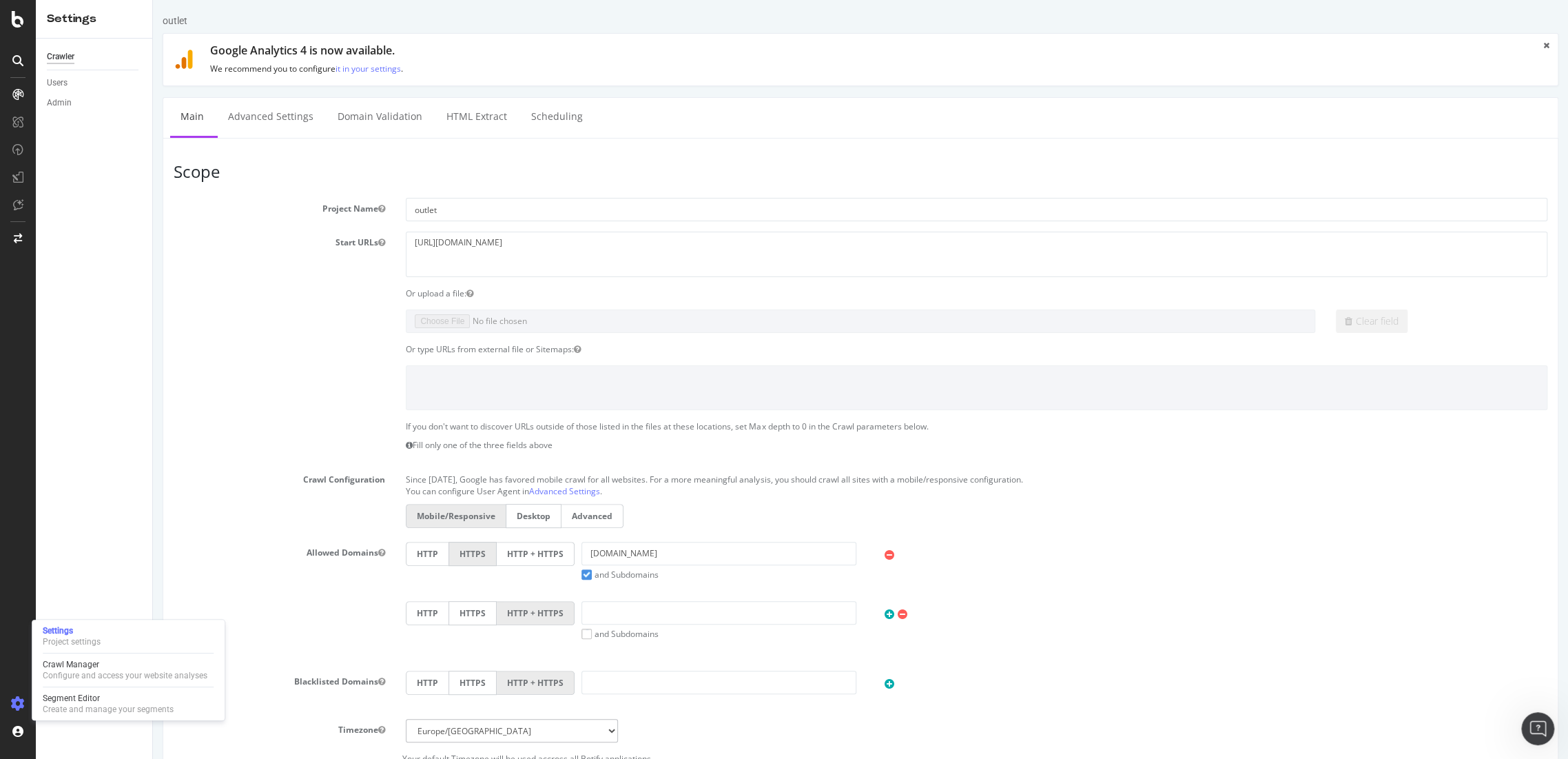
click at [85, 656] on div "Settings Project settings Crawl Manager Configure and access your website analy…" at bounding box center [128, 670] width 193 height 101
click at [82, 668] on div "Crawl Manager" at bounding box center [125, 664] width 165 height 11
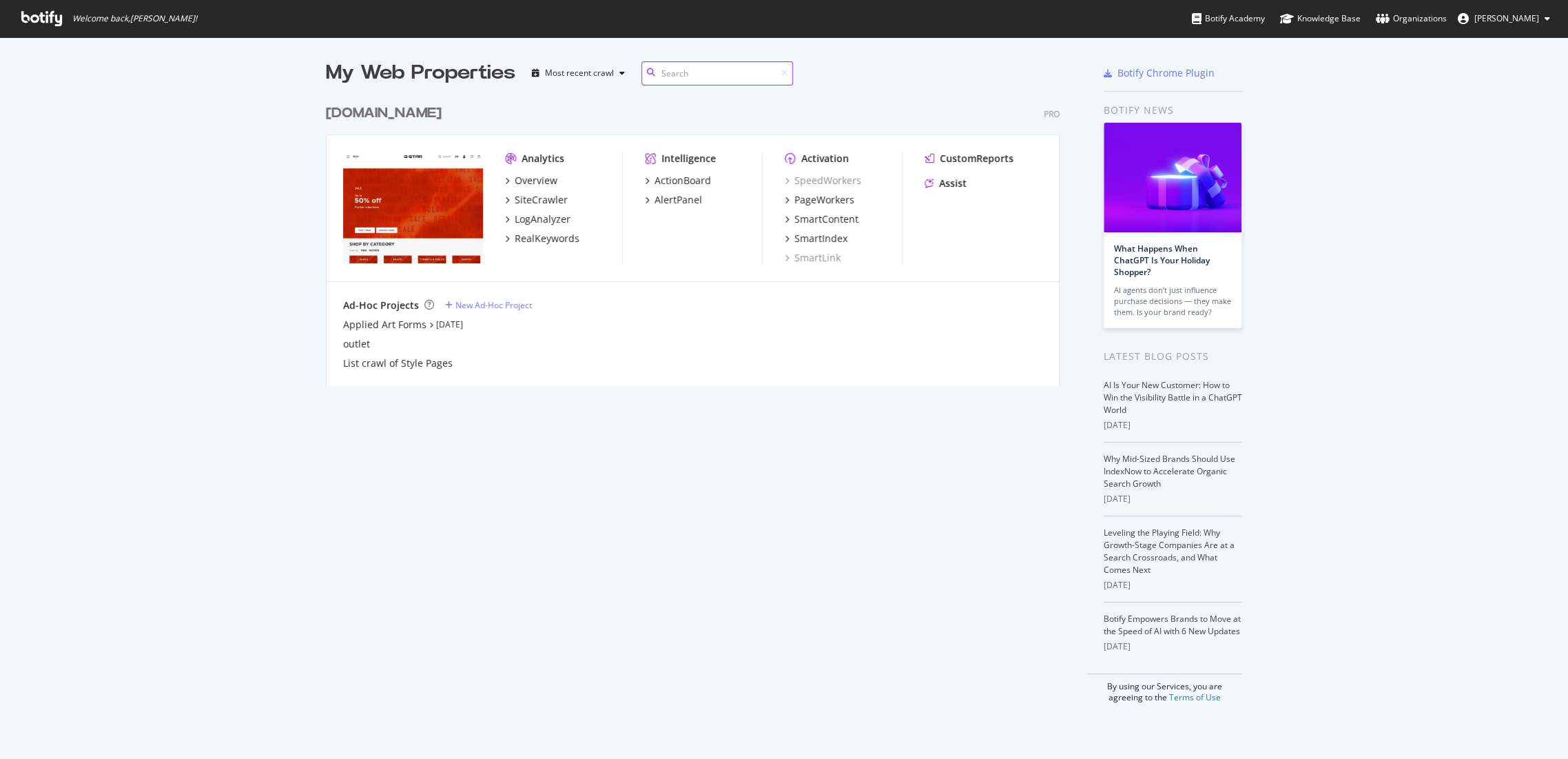
scroll to position [747, 1544]
